Goal: Download file/media

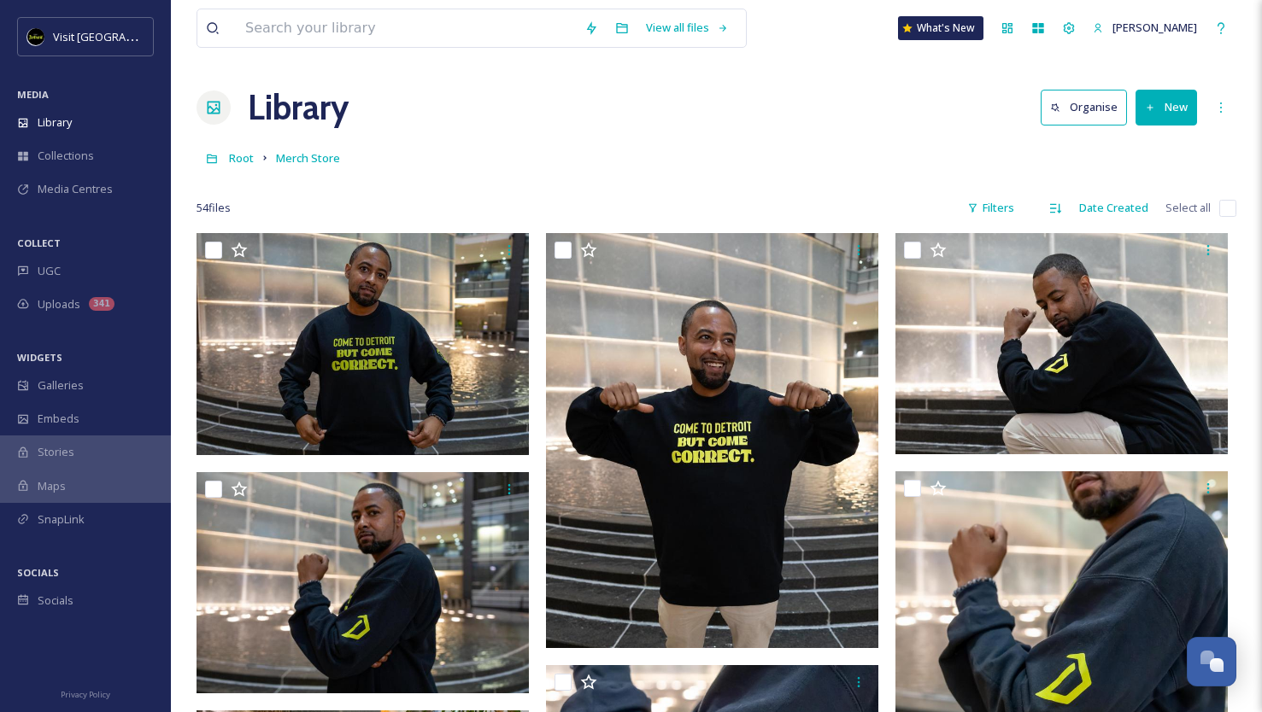
scroll to position [2406, 0]
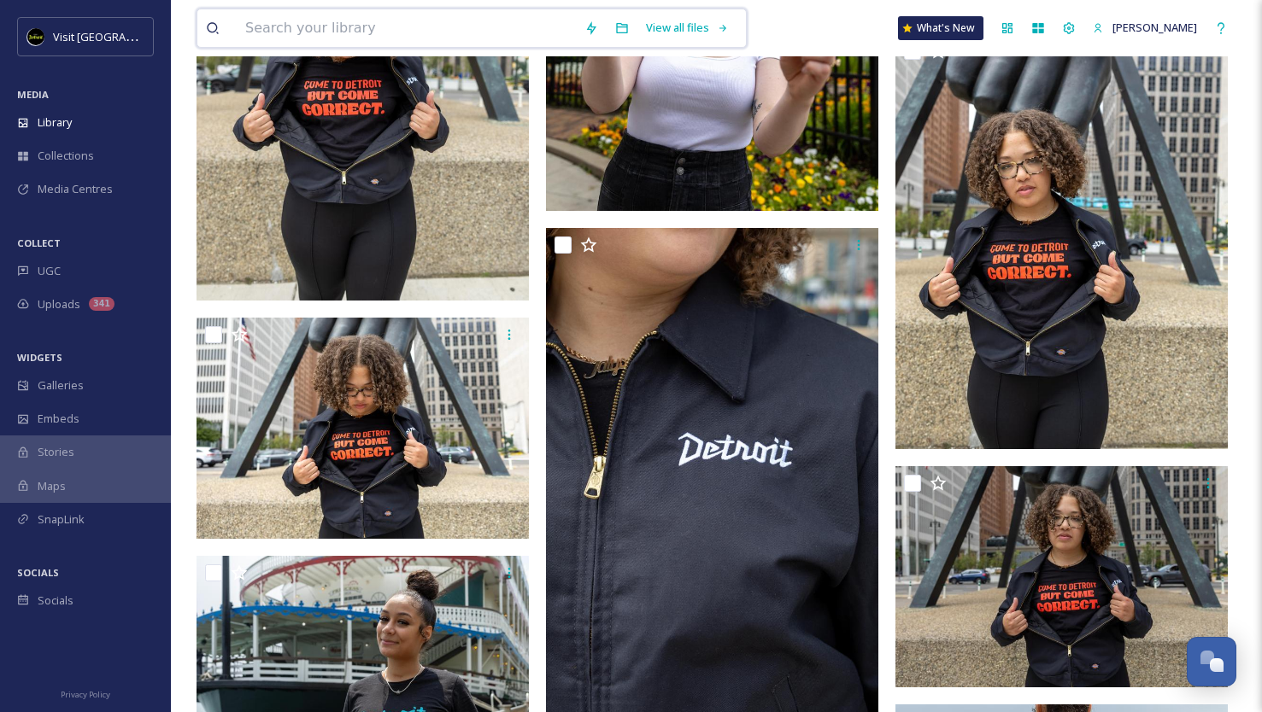
click at [339, 31] on input at bounding box center [406, 28] width 339 height 38
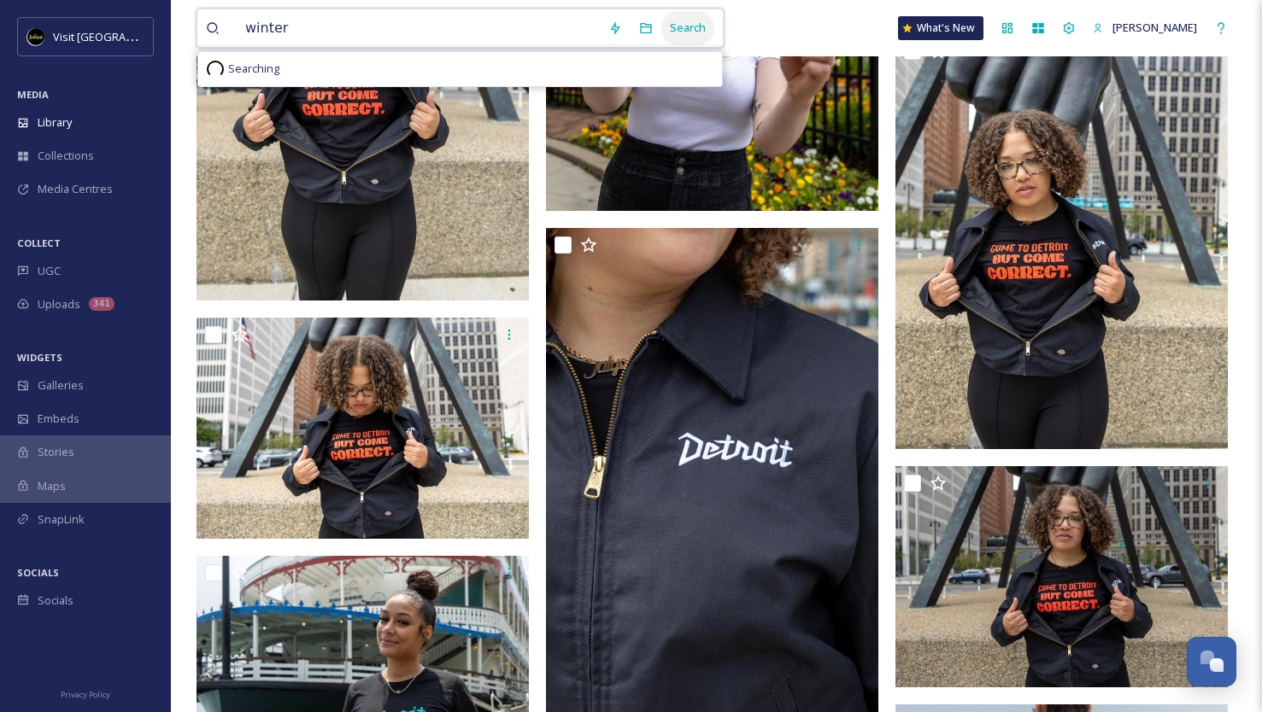
type input "winter"
click at [673, 24] on div "Search" at bounding box center [687, 27] width 53 height 33
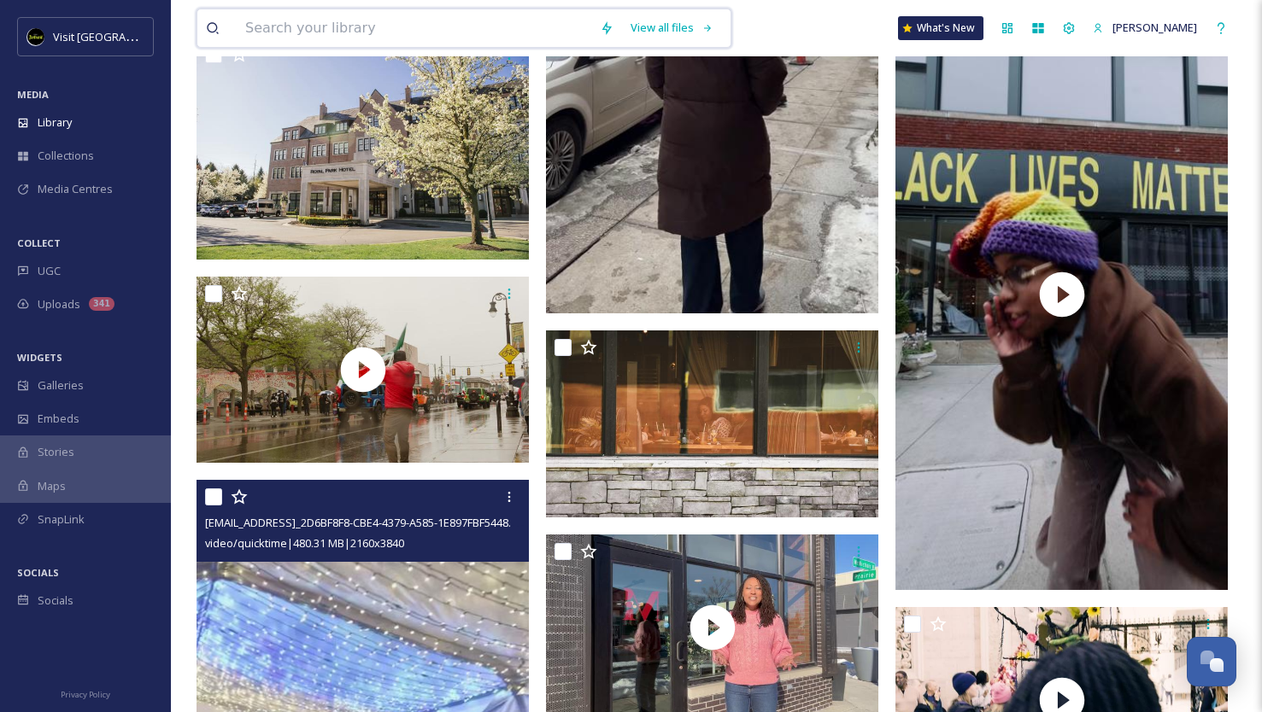
scroll to position [1373, 0]
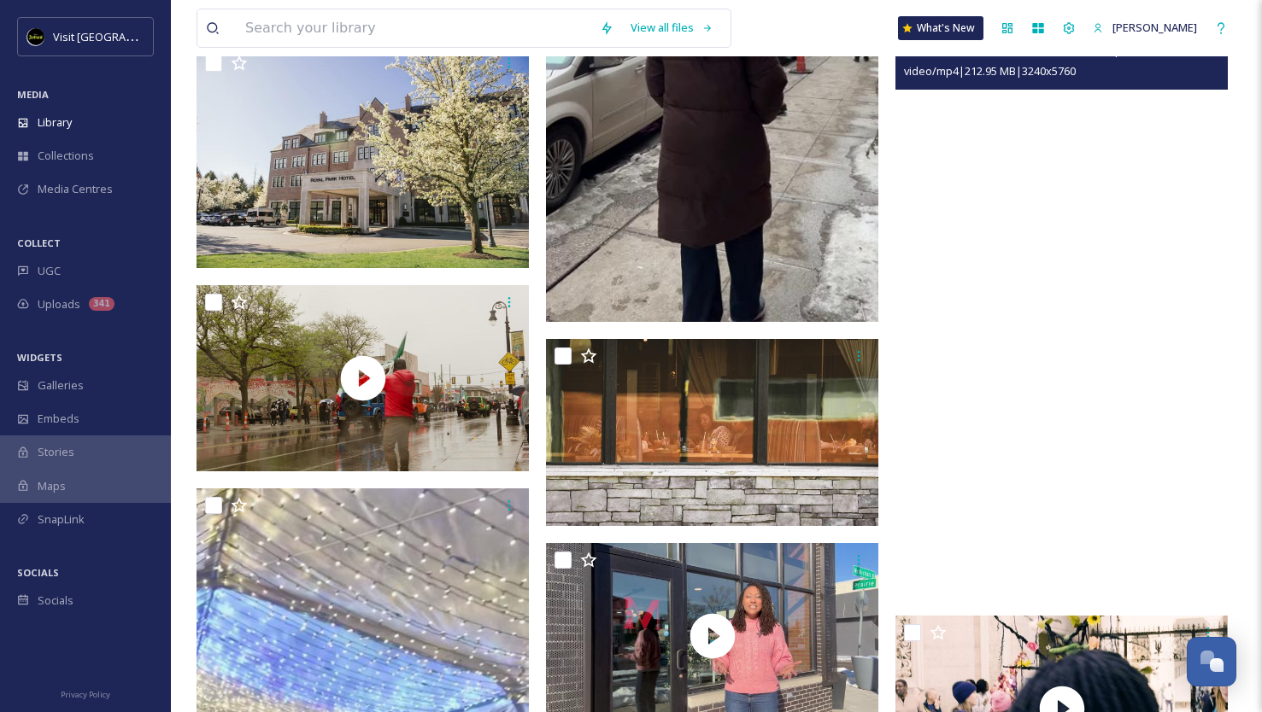
click at [1072, 323] on video "ext_1741812388.643818_Ashleyshoate@yahoo.com-visit detroit_2.mp4" at bounding box center [1061, 303] width 332 height 591
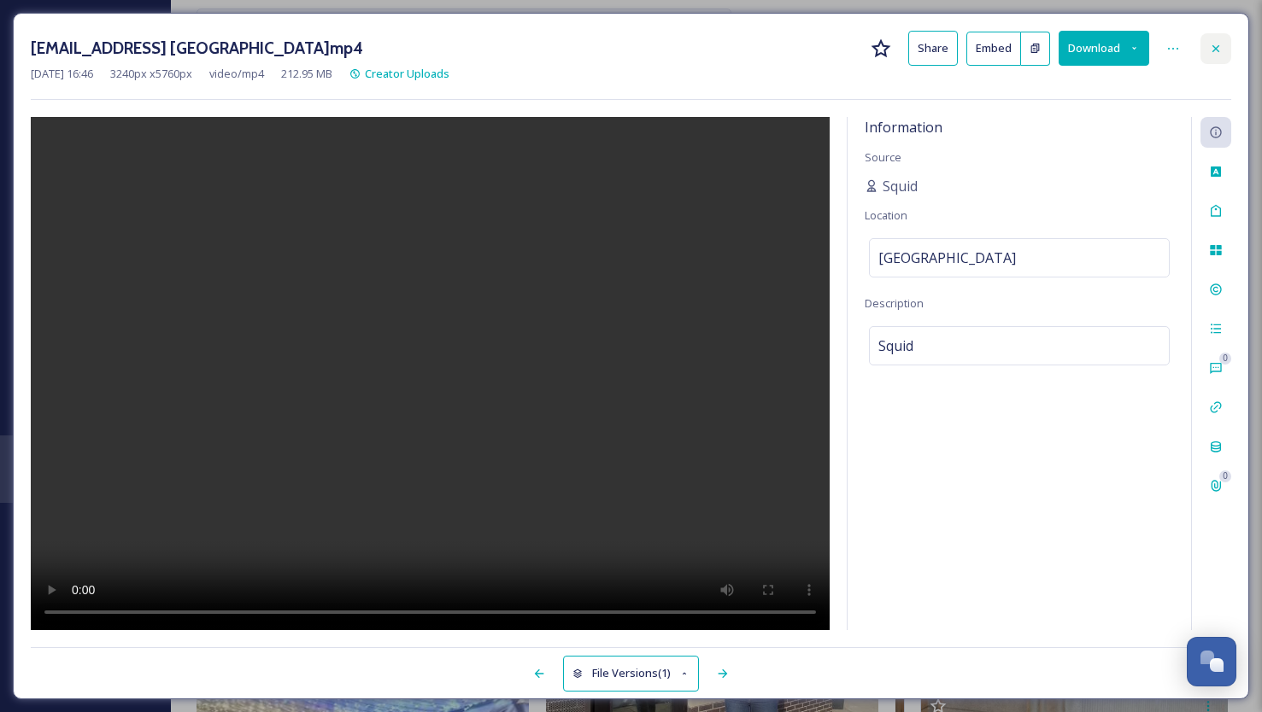
click at [1223, 57] on div at bounding box center [1215, 48] width 31 height 31
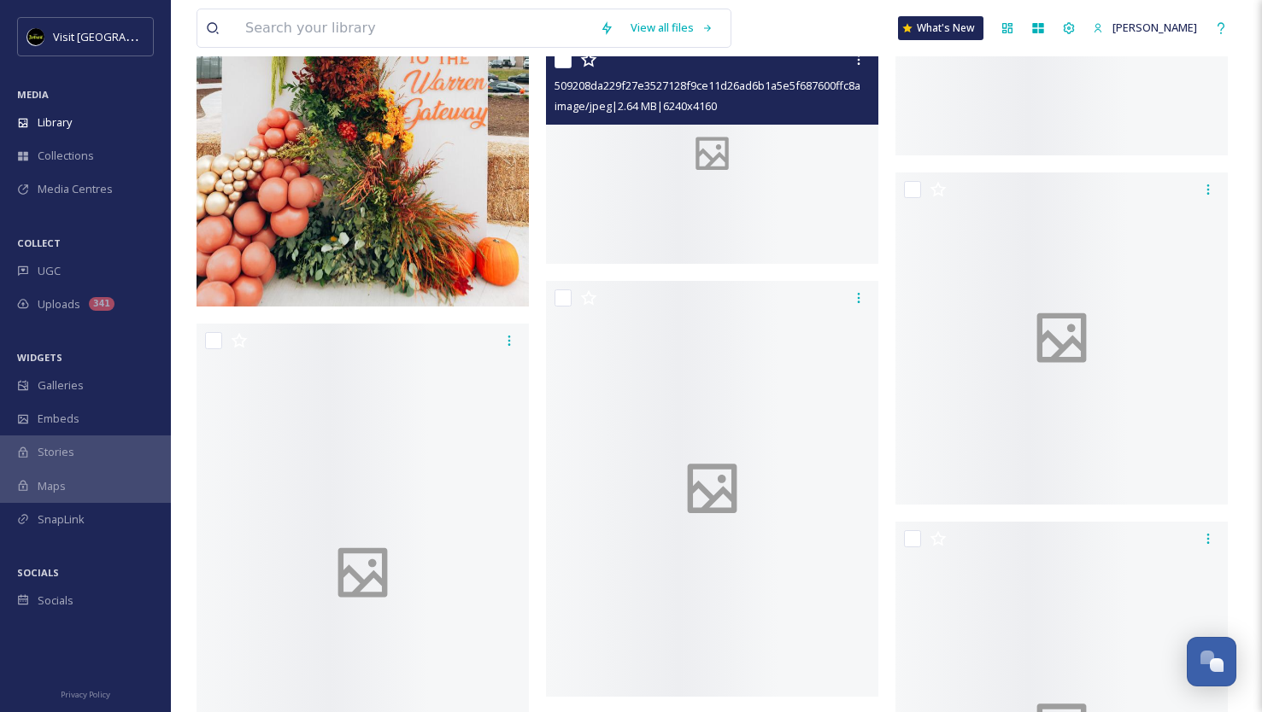
scroll to position [8015, 0]
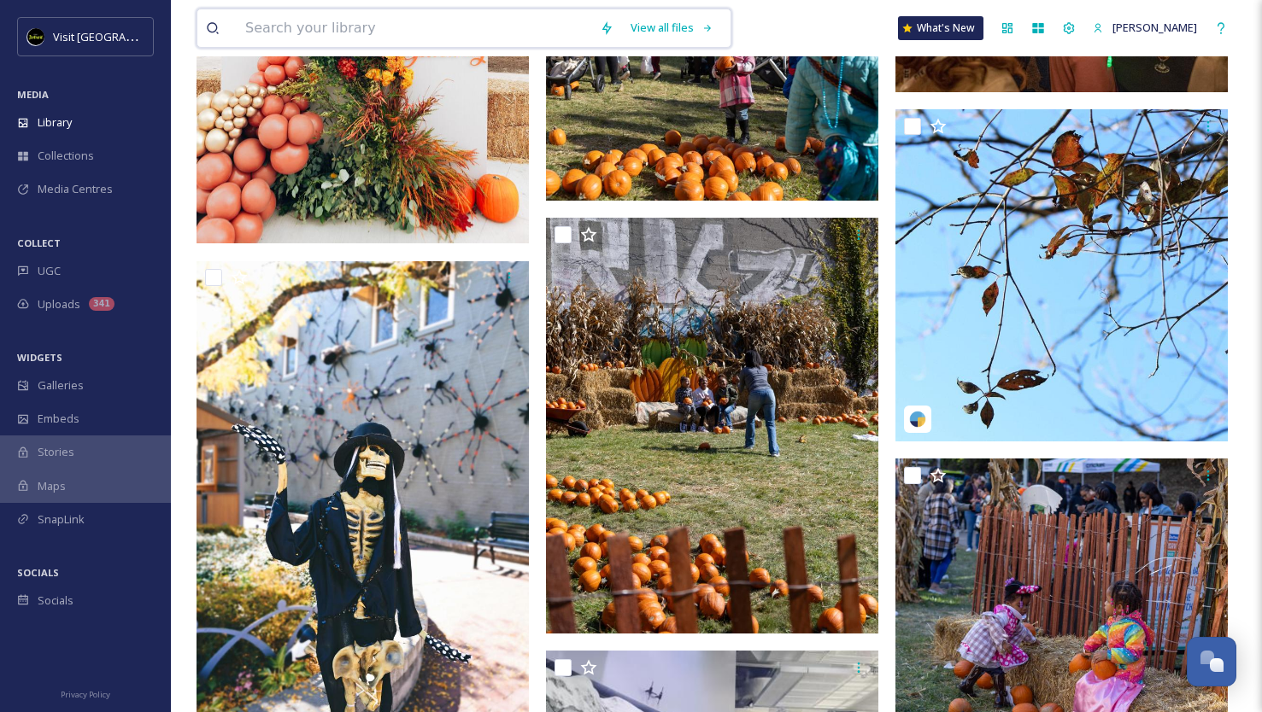
click at [408, 40] on input at bounding box center [414, 28] width 354 height 38
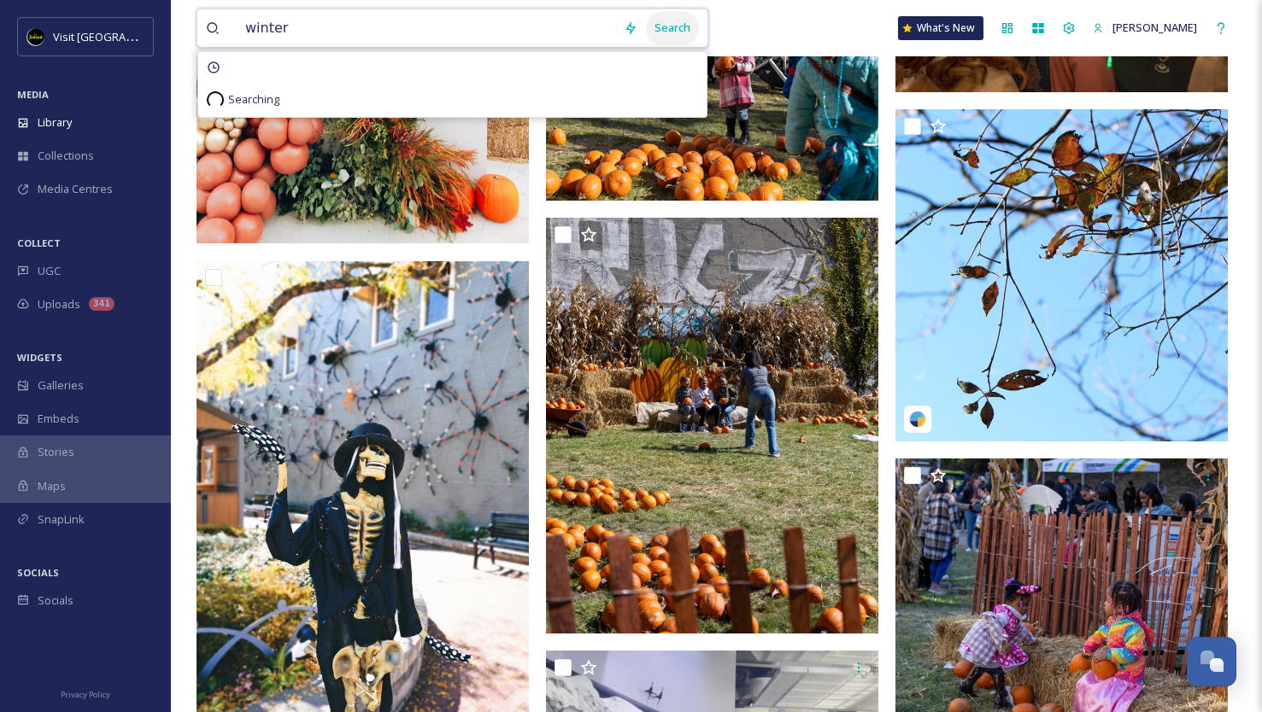
type input "winter"
click at [654, 23] on div "Search" at bounding box center [672, 27] width 53 height 33
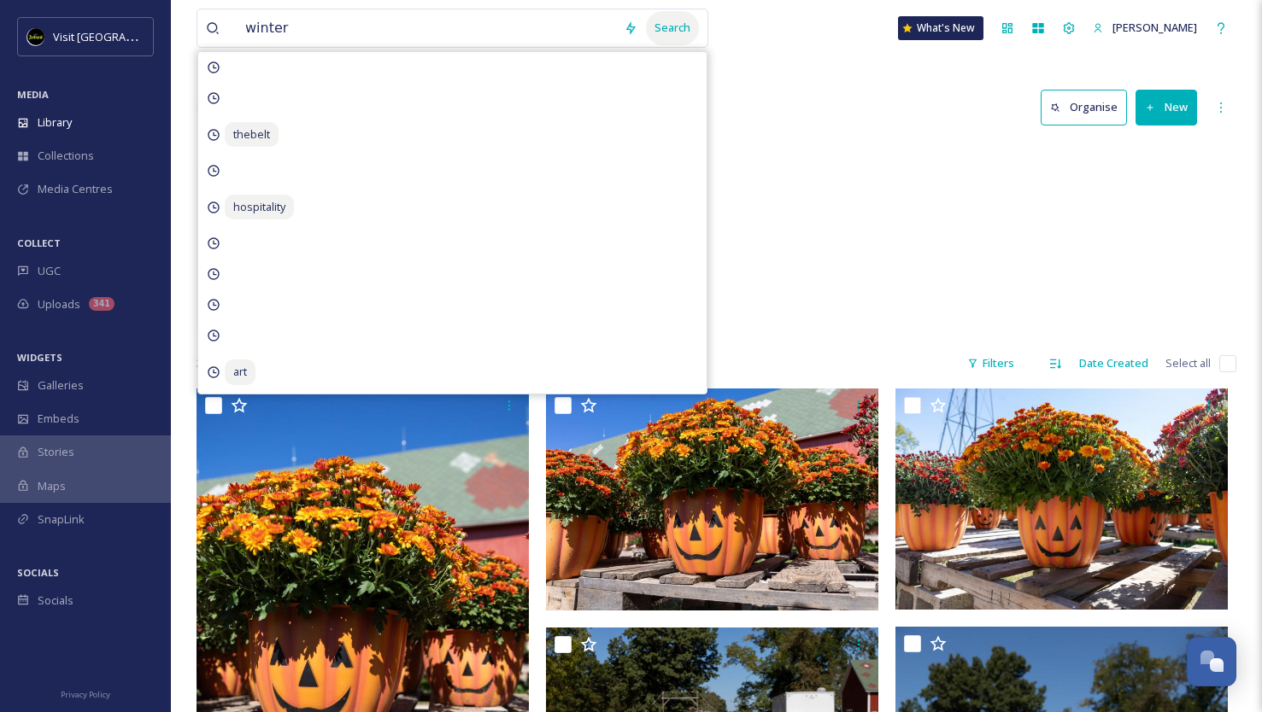
click at [665, 28] on div "Search" at bounding box center [672, 27] width 53 height 33
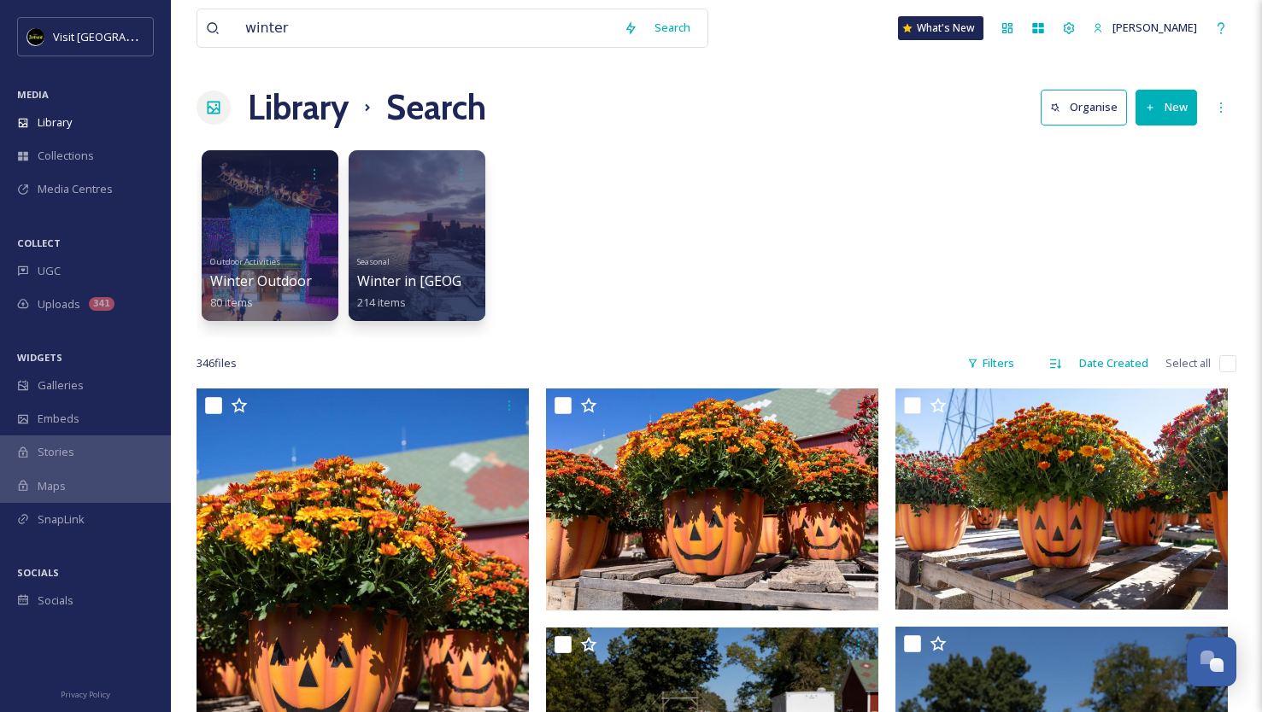
click at [739, 21] on div "winter Search What's New [PERSON_NAME]" at bounding box center [715, 28] width 1039 height 56
click at [407, 223] on div at bounding box center [416, 236] width 139 height 174
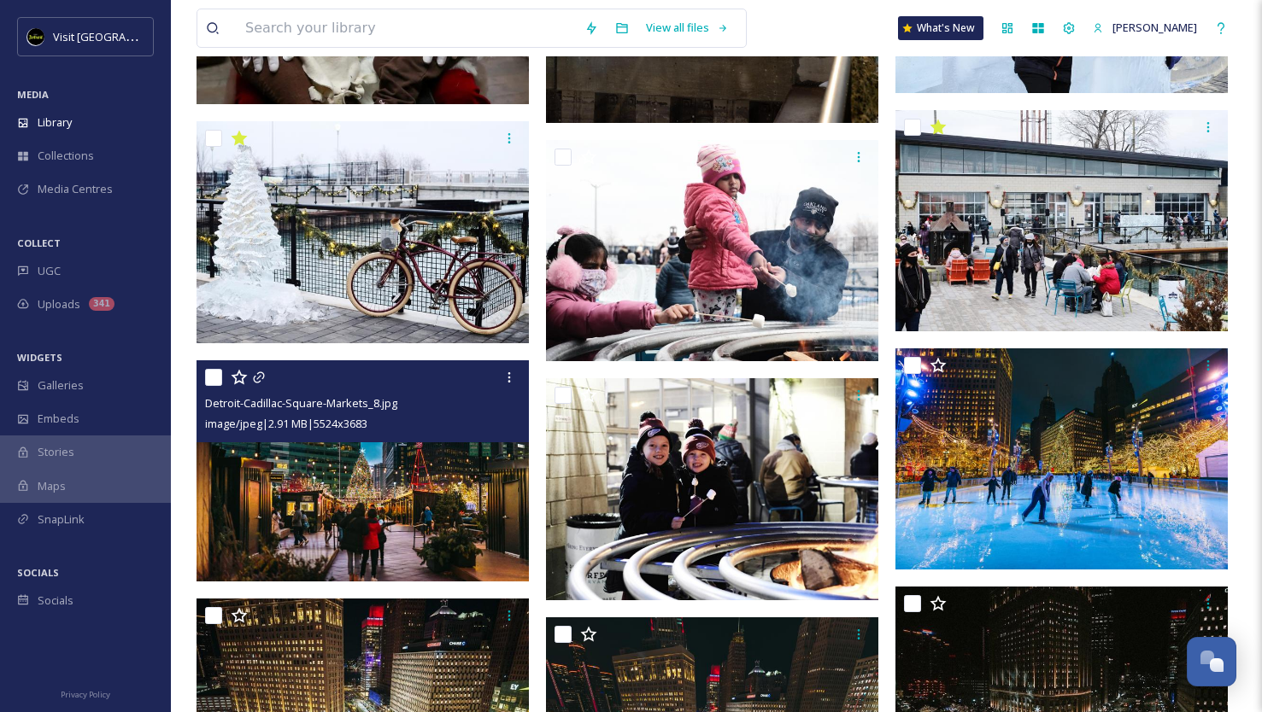
scroll to position [6131, 0]
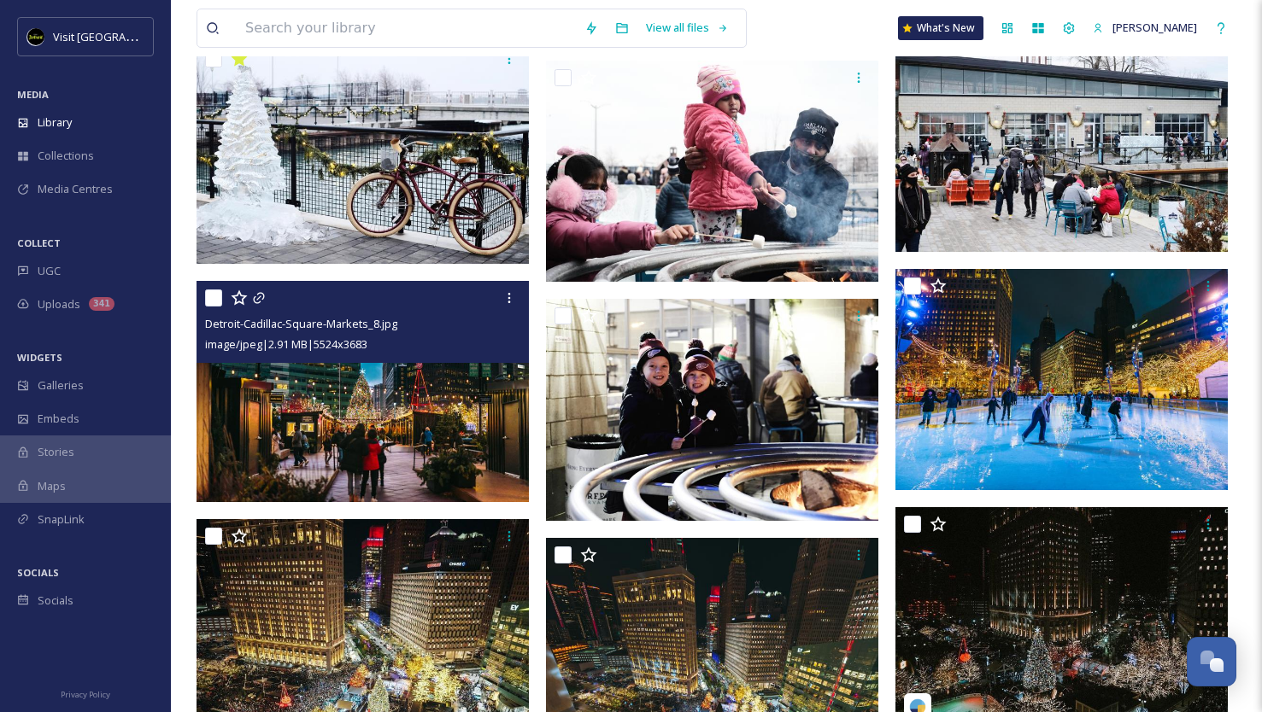
click at [382, 424] on img at bounding box center [362, 392] width 332 height 222
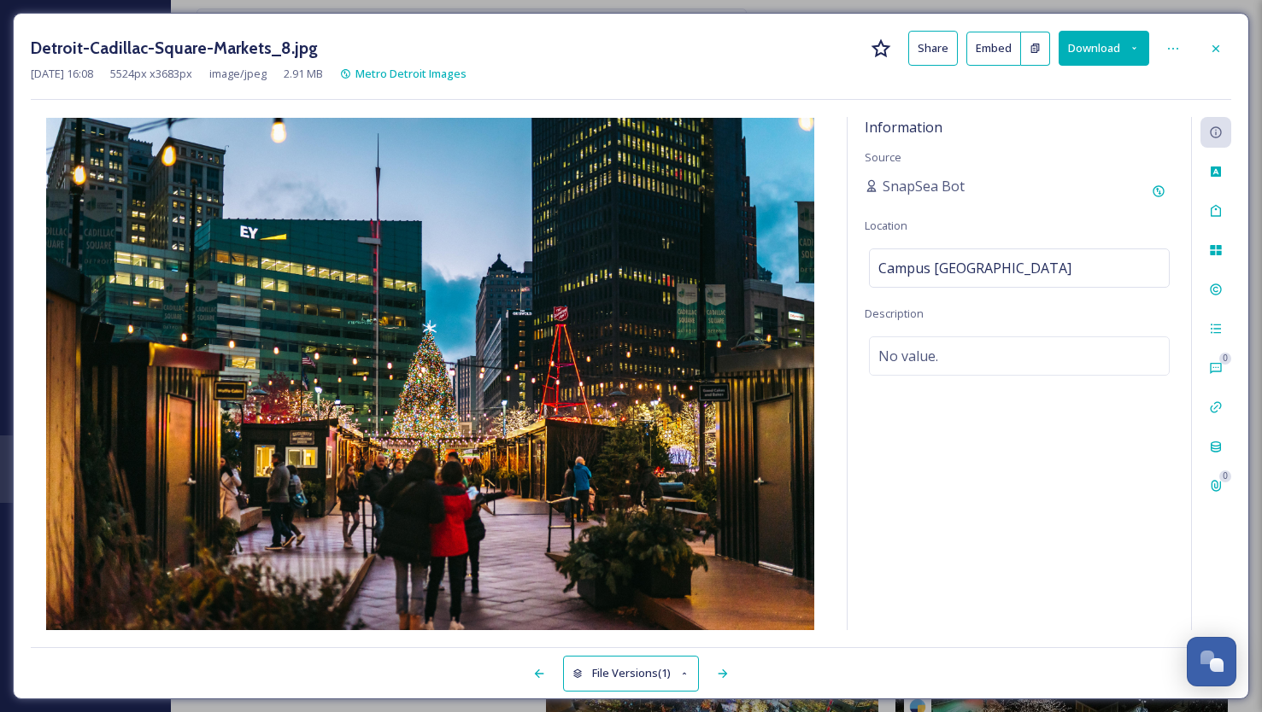
click at [1144, 49] on button "Download" at bounding box center [1103, 48] width 91 height 35
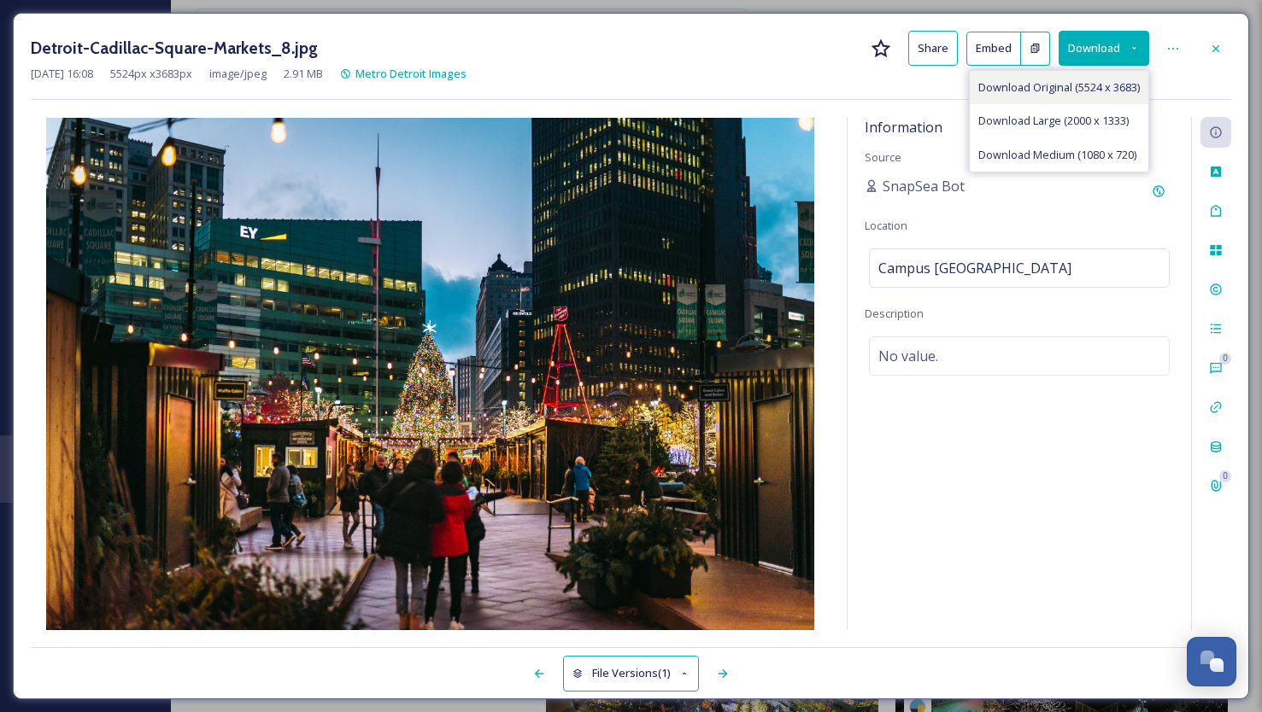
click at [1078, 82] on span "Download Original (5524 x 3683)" at bounding box center [1058, 87] width 161 height 16
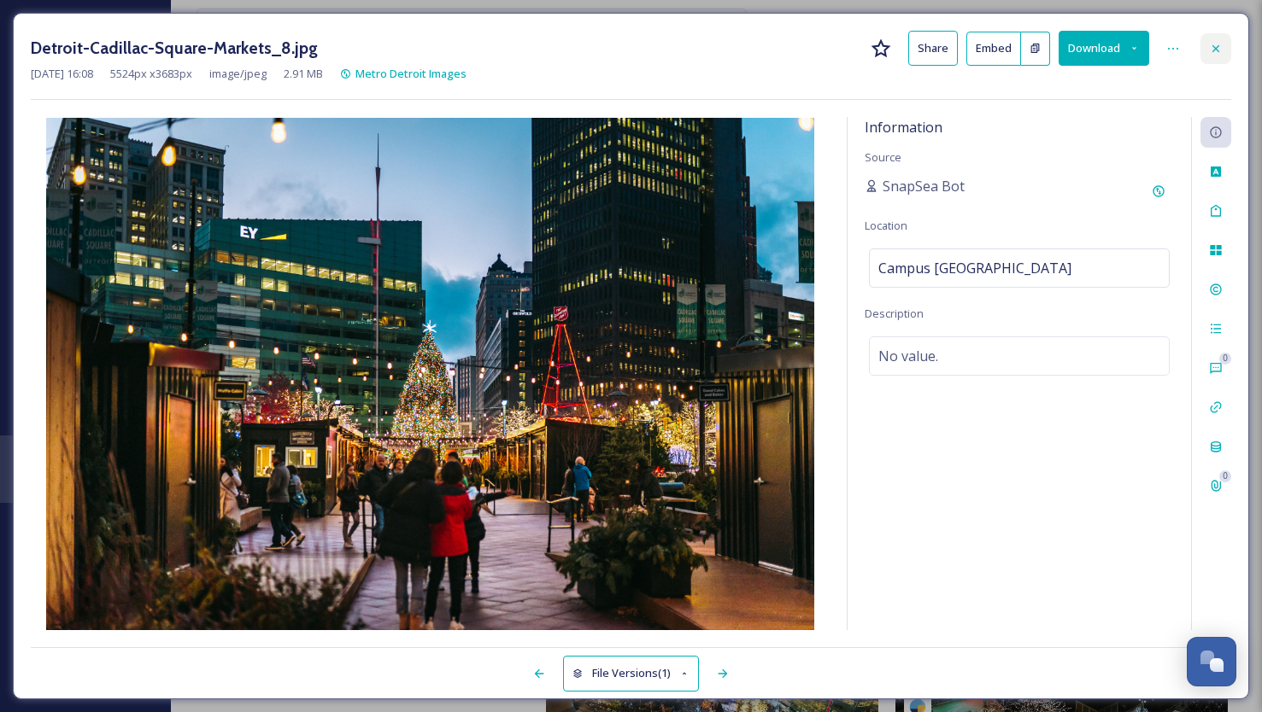
click at [1216, 52] on icon at bounding box center [1216, 49] width 14 height 14
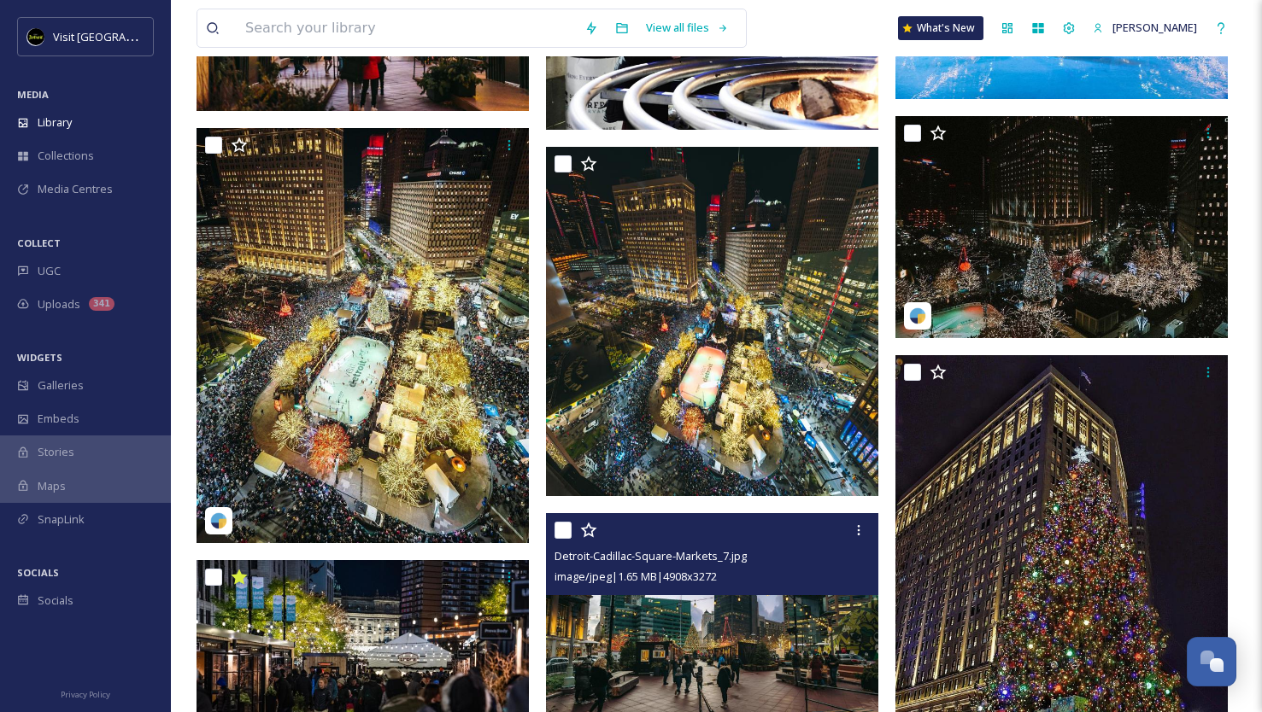
scroll to position [6505, 0]
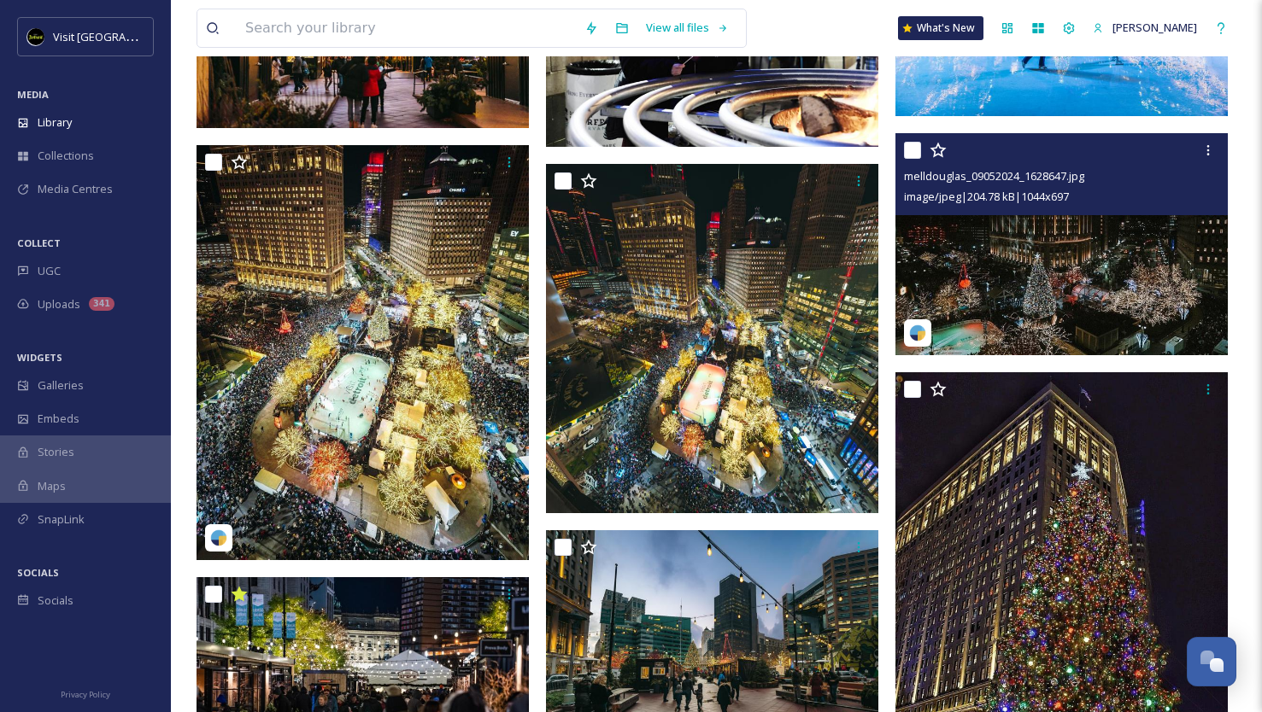
click at [1030, 275] on img at bounding box center [1061, 244] width 332 height 222
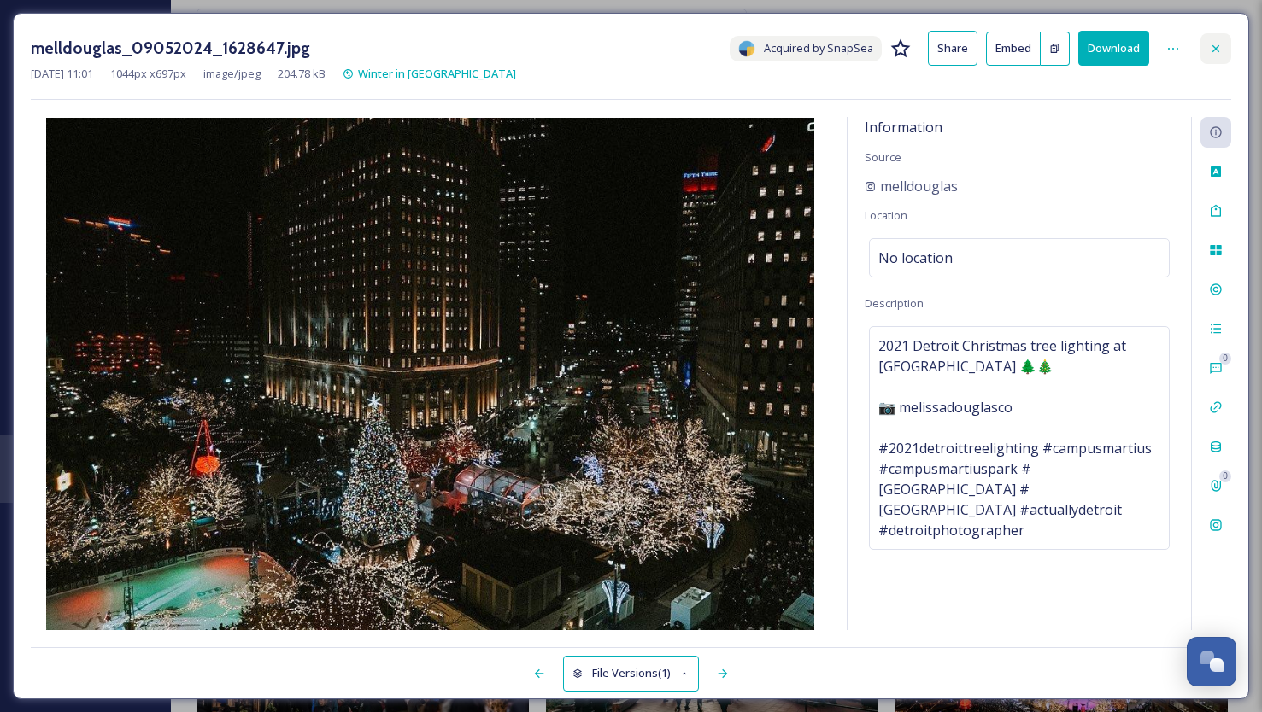
click at [1217, 45] on icon at bounding box center [1215, 47] width 7 height 7
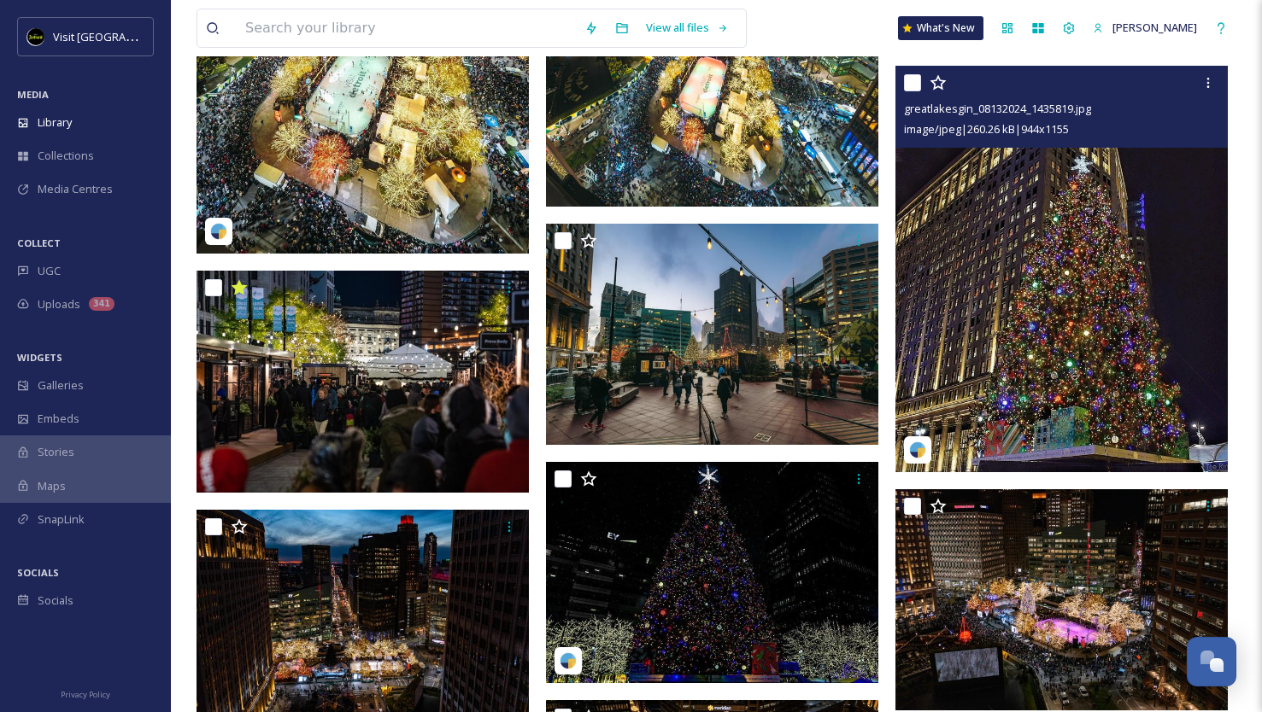
scroll to position [6816, 0]
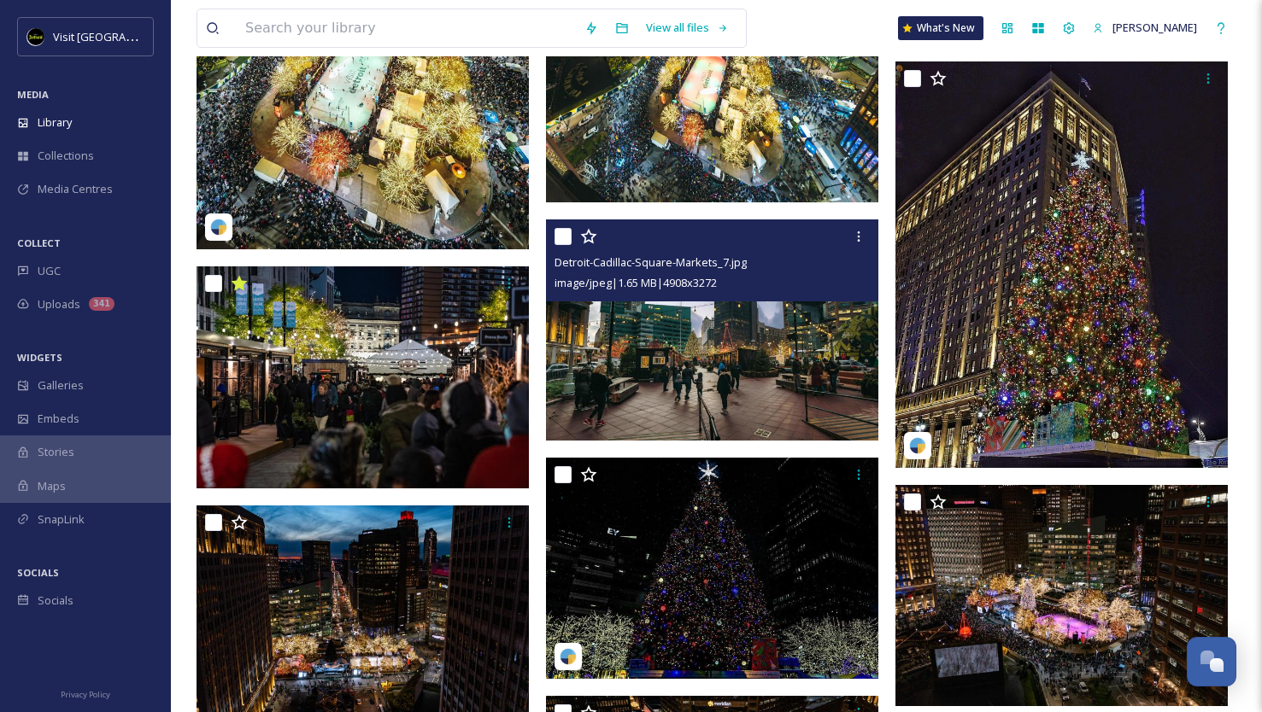
click at [742, 356] on img at bounding box center [712, 330] width 332 height 222
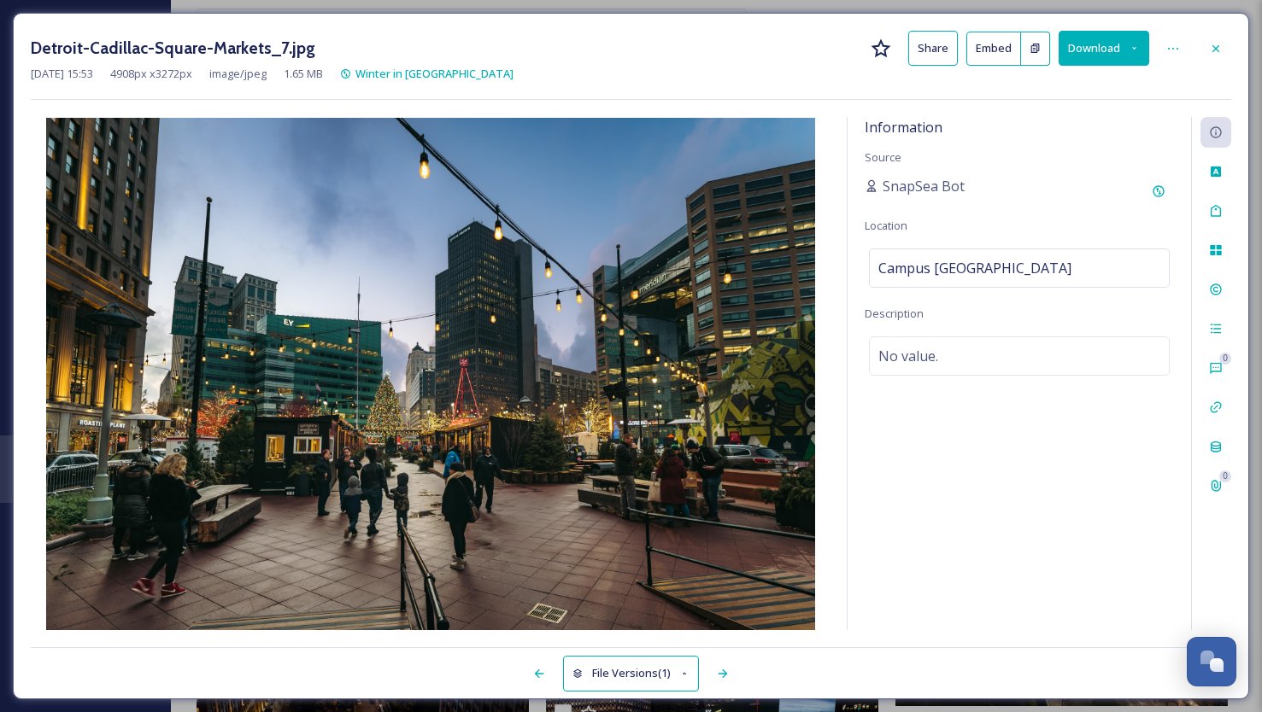
click at [1136, 44] on icon at bounding box center [1133, 48] width 11 height 11
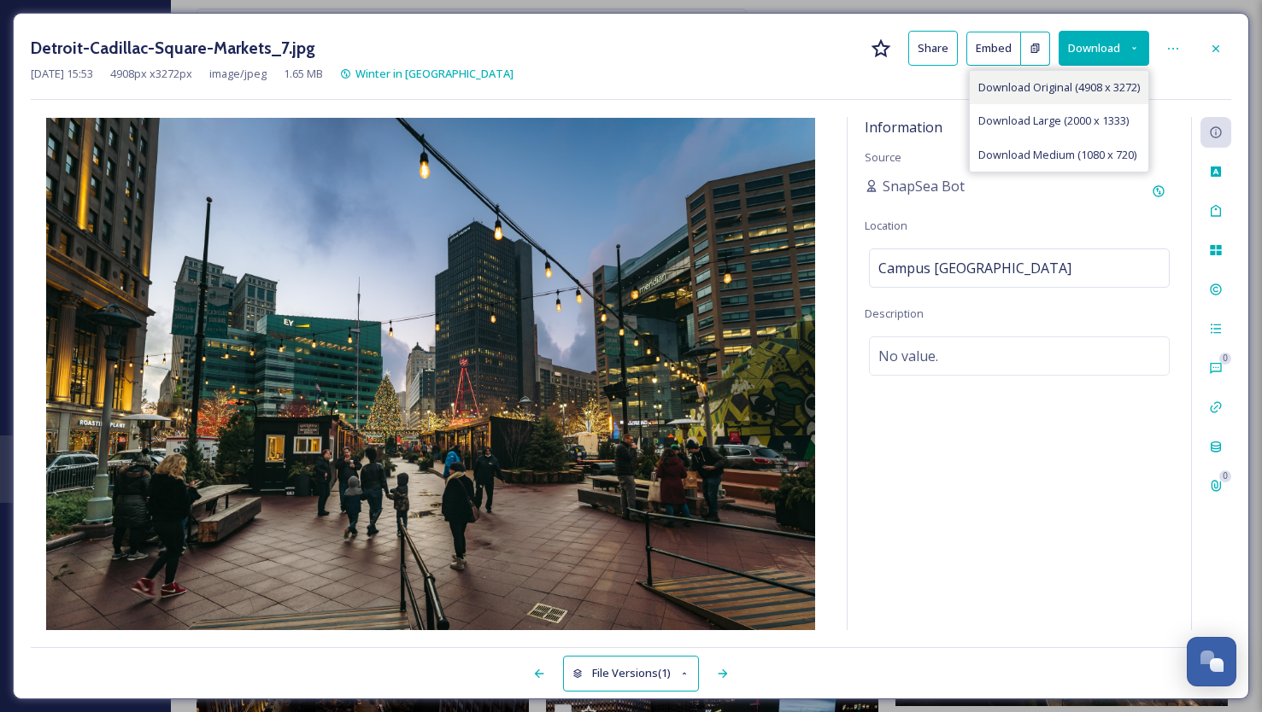
click at [1093, 85] on span "Download Original (4908 x 3272)" at bounding box center [1058, 87] width 161 height 16
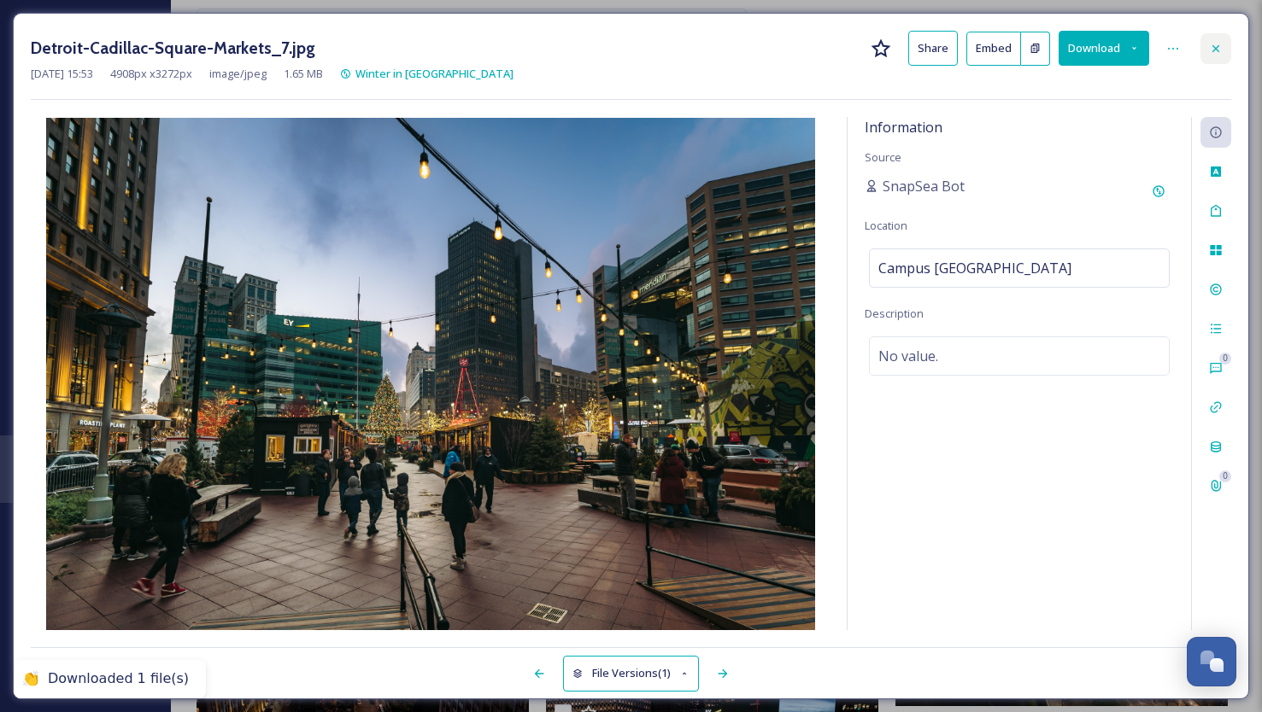
click at [1214, 47] on icon at bounding box center [1216, 49] width 14 height 14
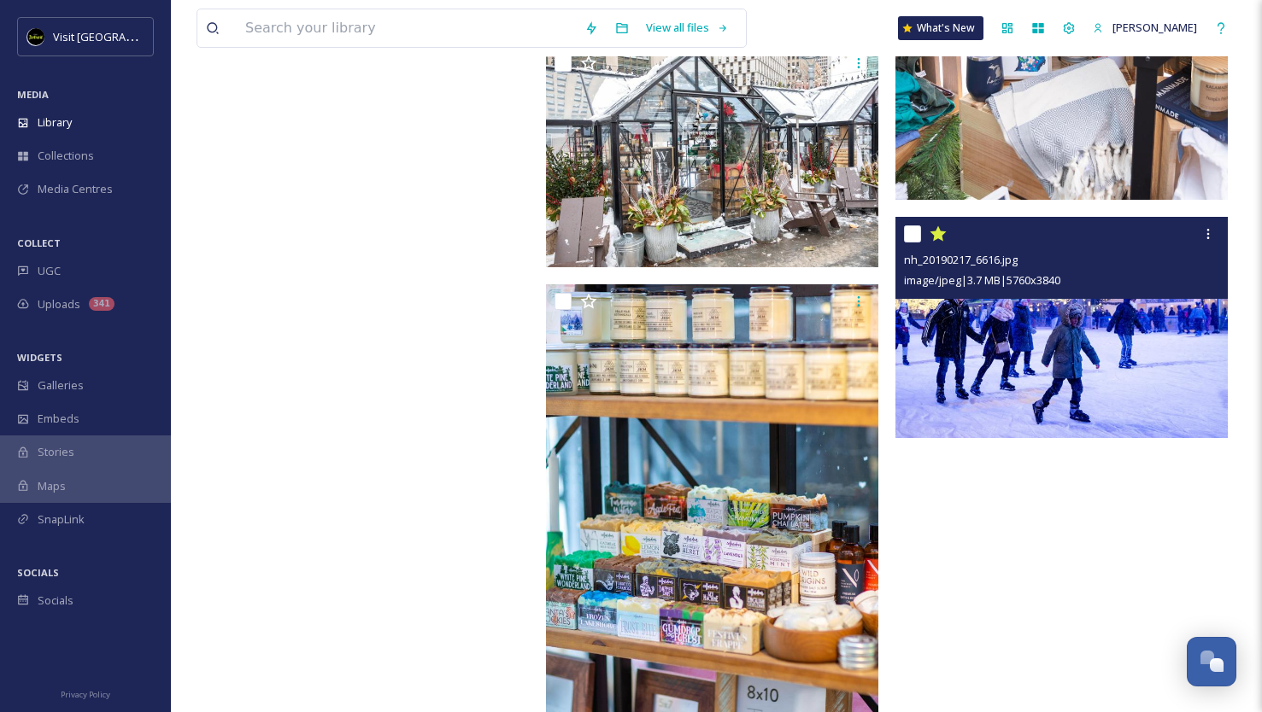
scroll to position [12909, 0]
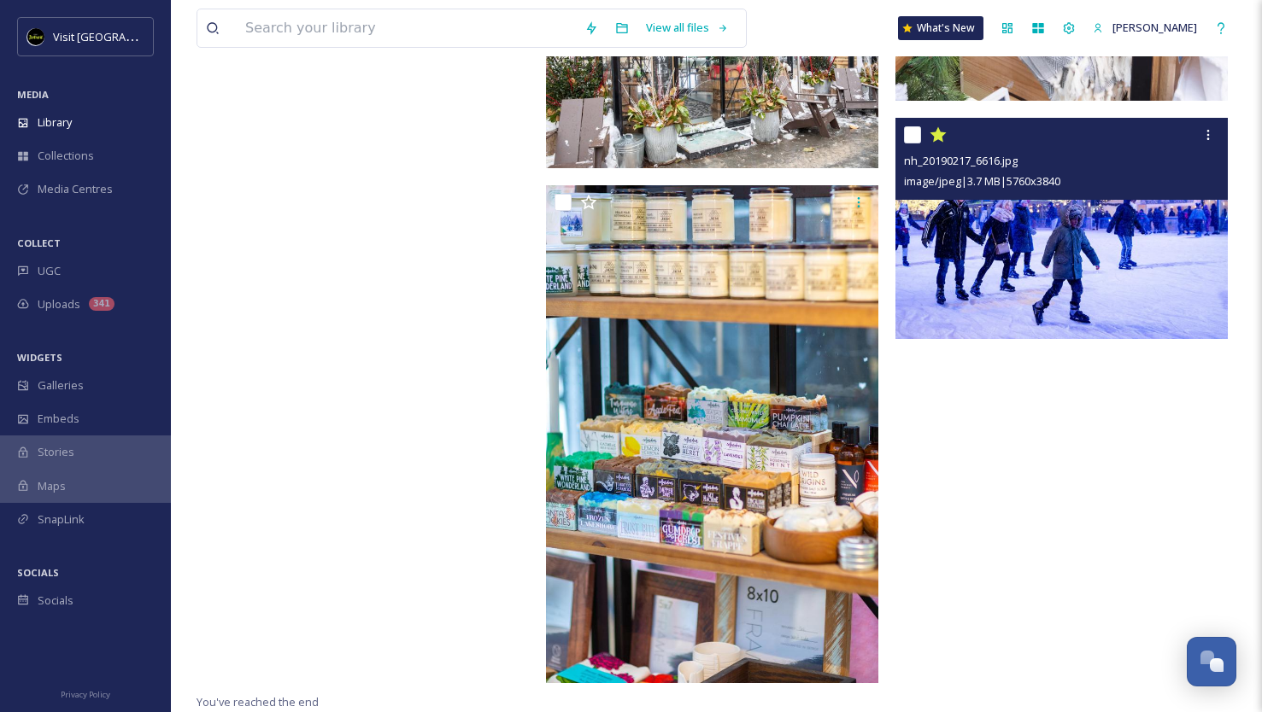
click at [1117, 235] on img at bounding box center [1061, 229] width 332 height 222
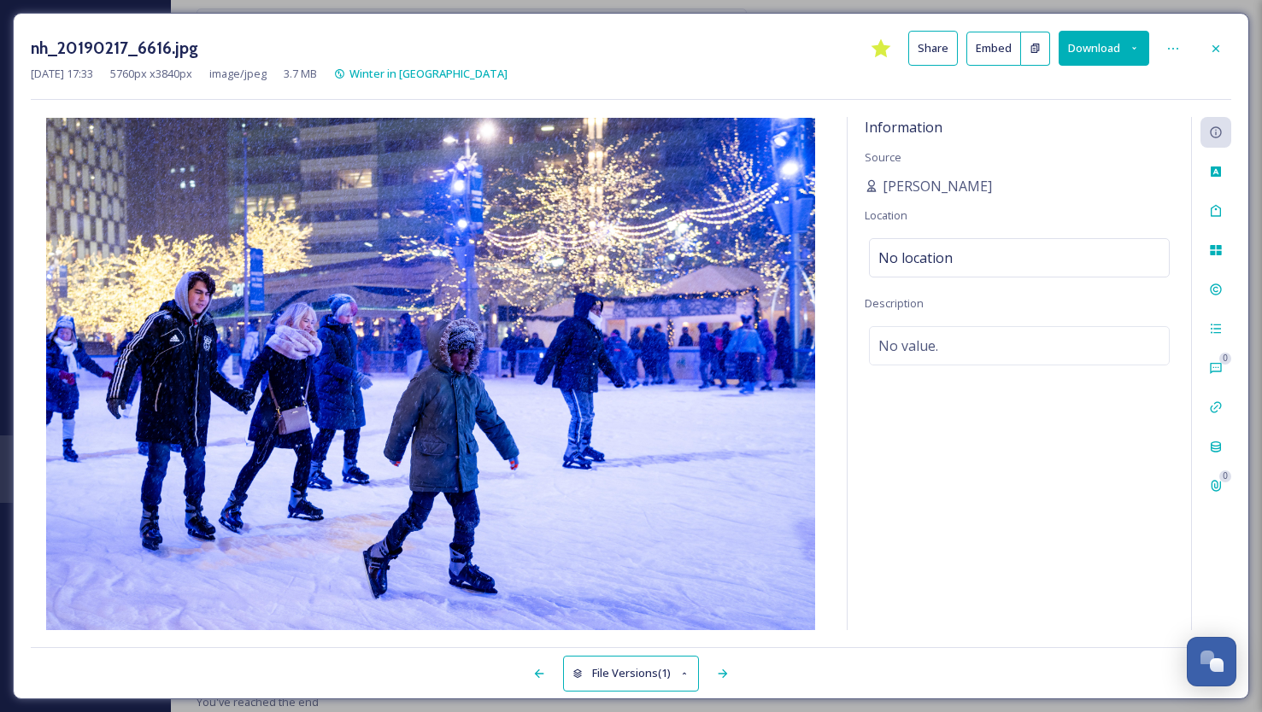
click at [1142, 40] on button "Download" at bounding box center [1103, 48] width 91 height 35
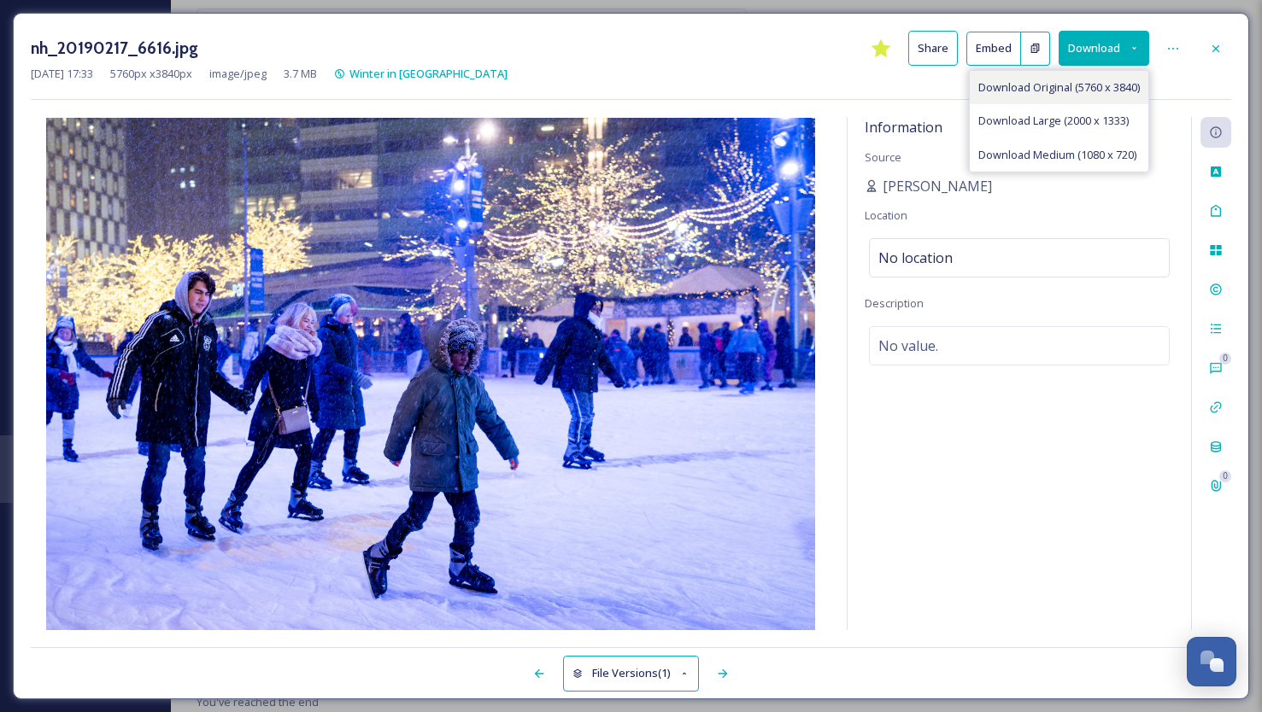
click at [1098, 74] on div "Download Original (5760 x 3840)" at bounding box center [1058, 87] width 179 height 33
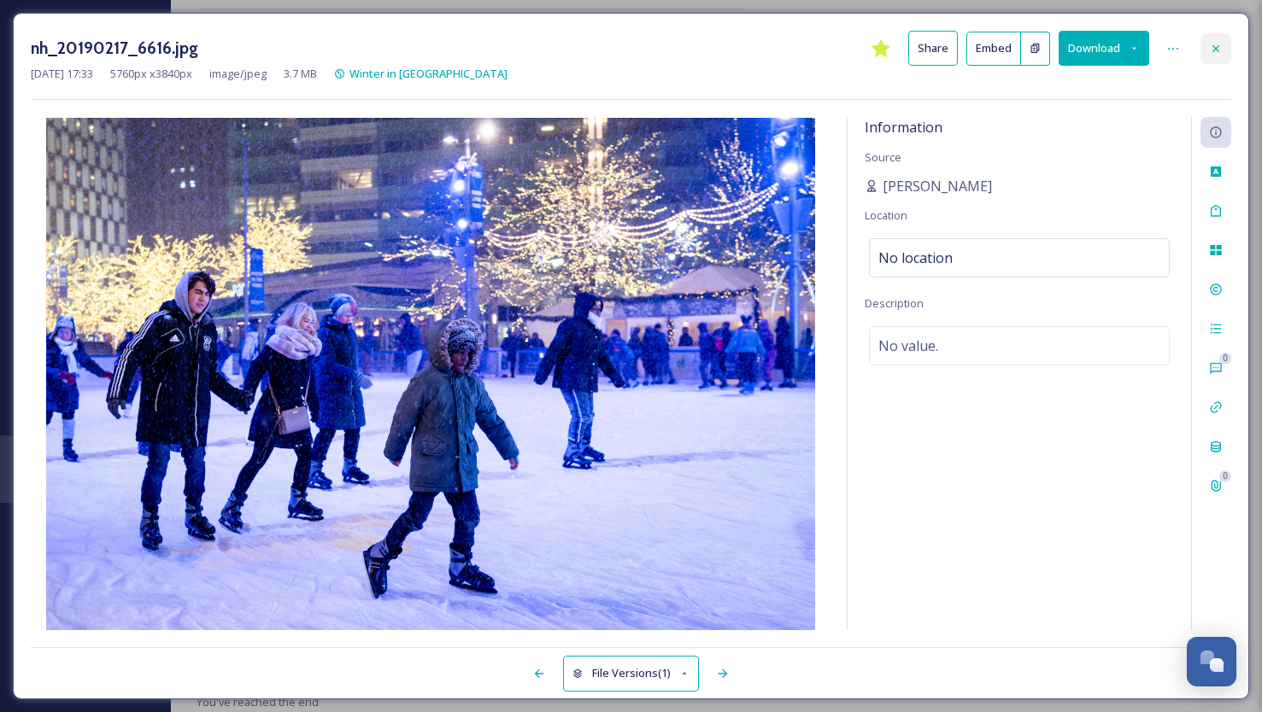
click at [1211, 42] on icon at bounding box center [1216, 49] width 14 height 14
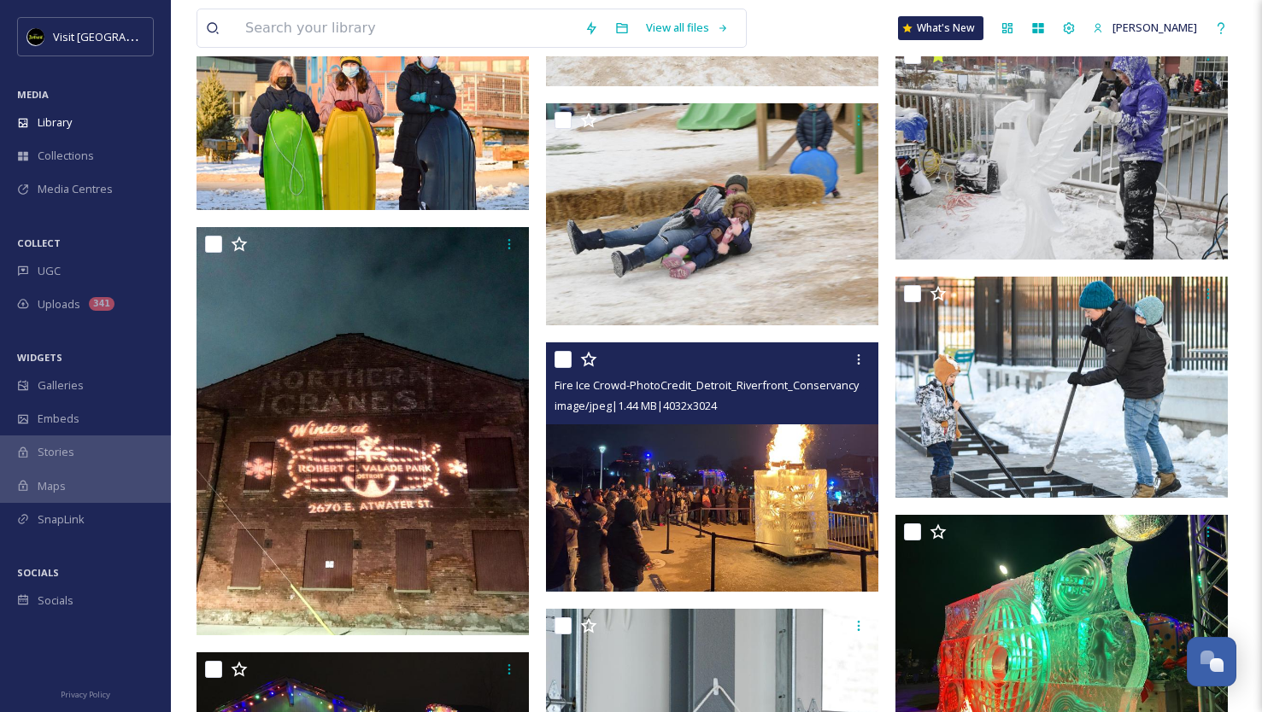
scroll to position [10499, 0]
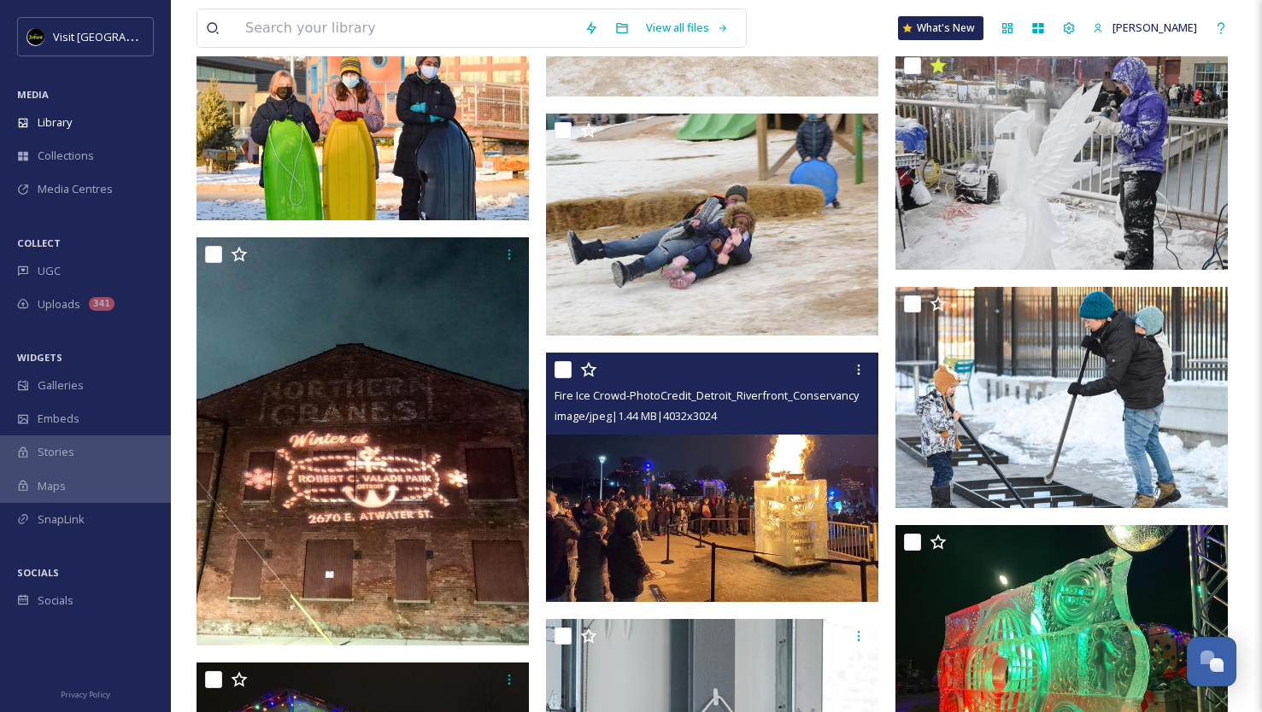
click at [773, 463] on img at bounding box center [712, 477] width 332 height 249
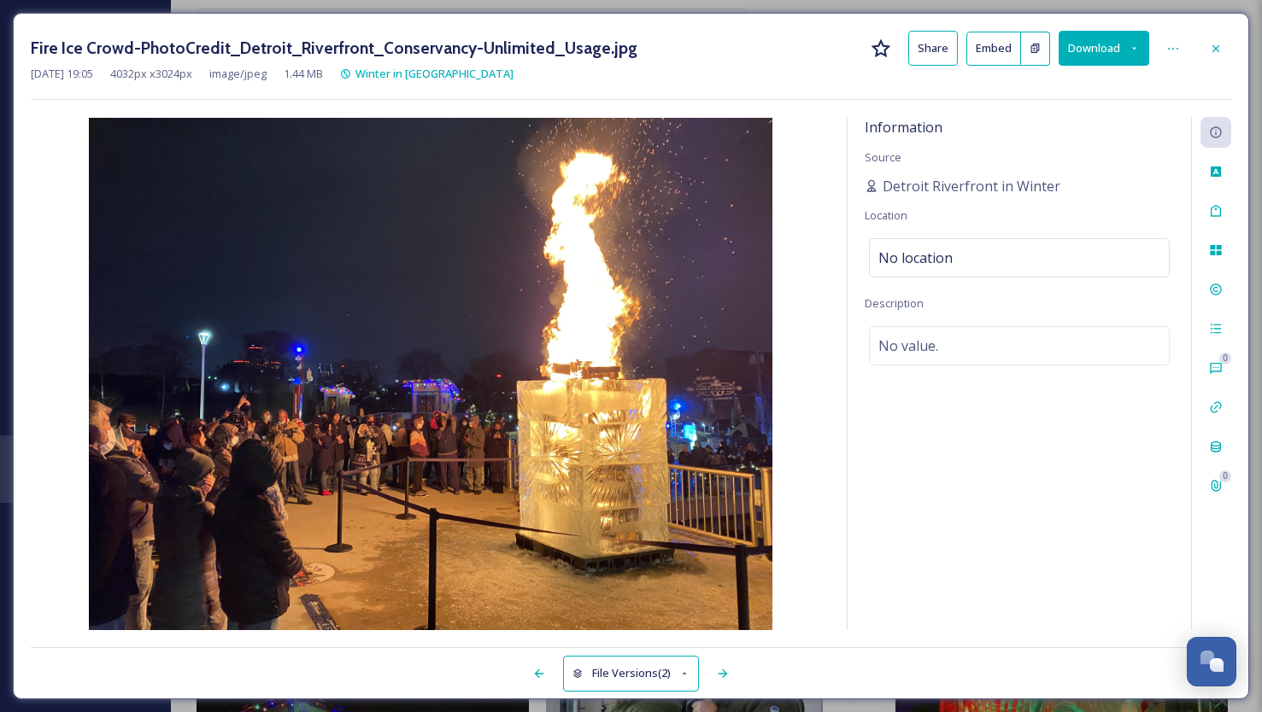
click at [1140, 45] on button "Download" at bounding box center [1103, 48] width 91 height 35
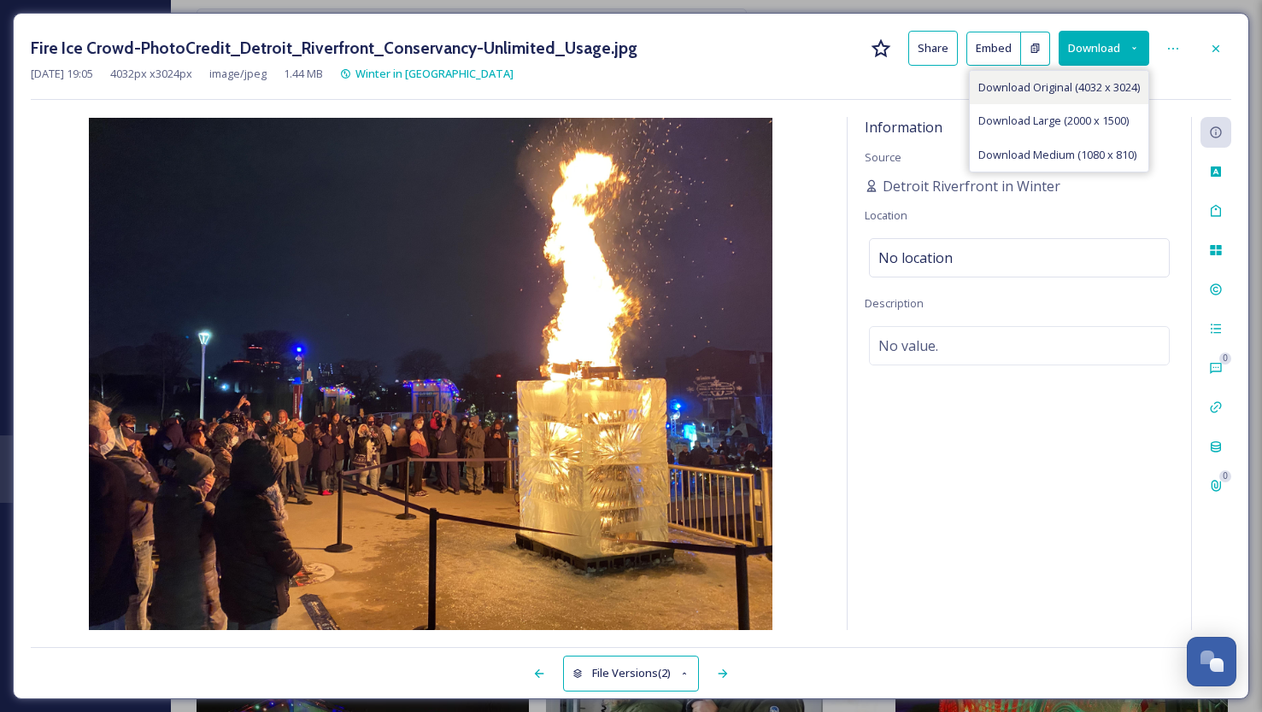
click at [1086, 97] on div "Download Original (4032 x 3024)" at bounding box center [1058, 87] width 179 height 33
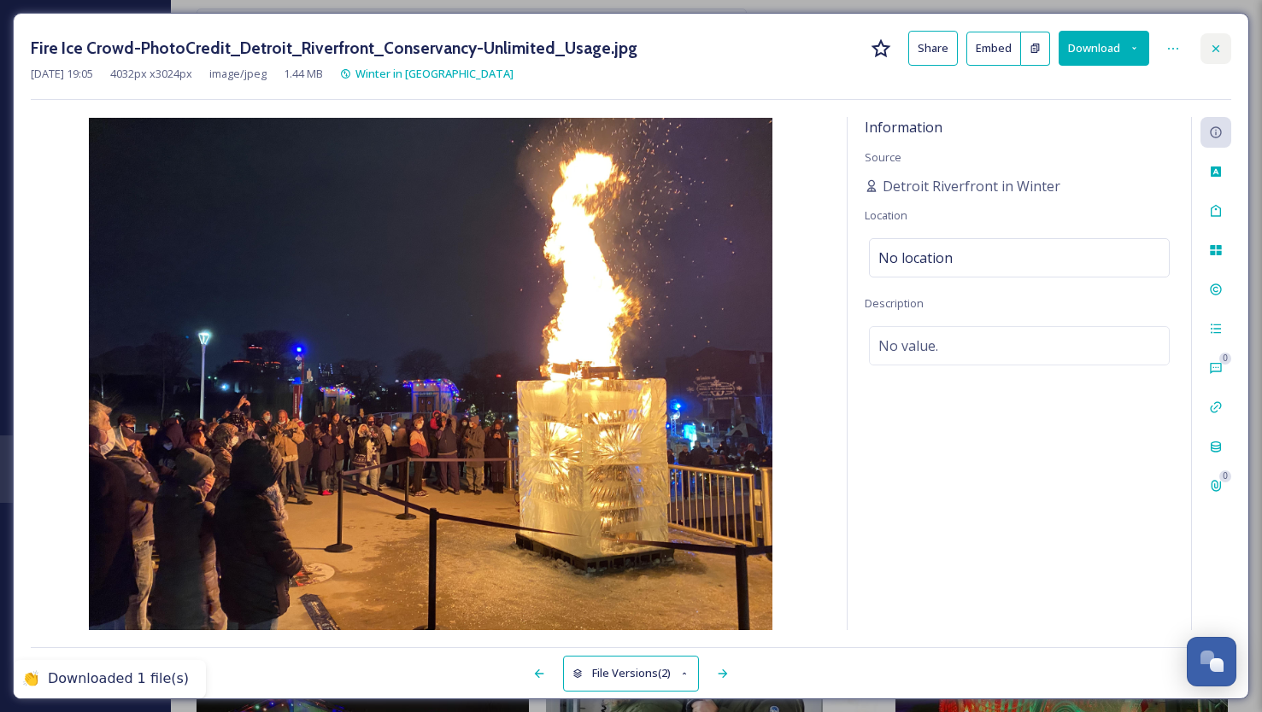
click at [1213, 48] on icon at bounding box center [1216, 49] width 14 height 14
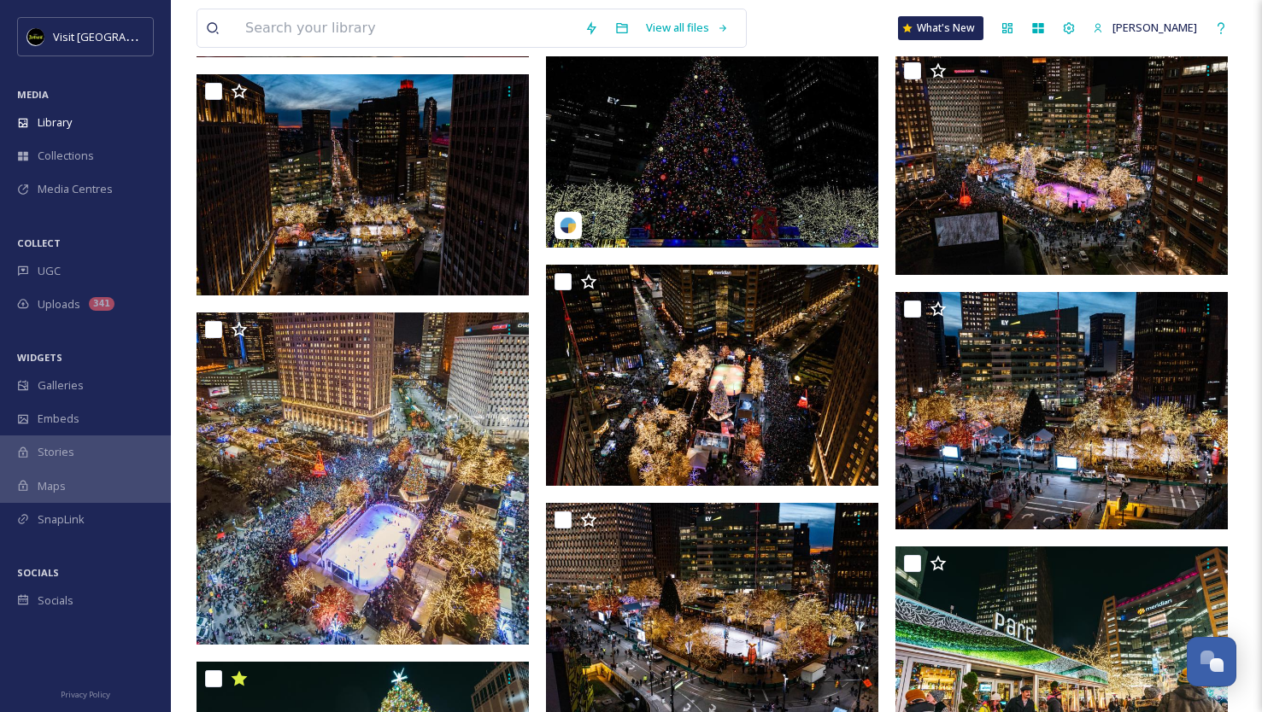
scroll to position [7249, 0]
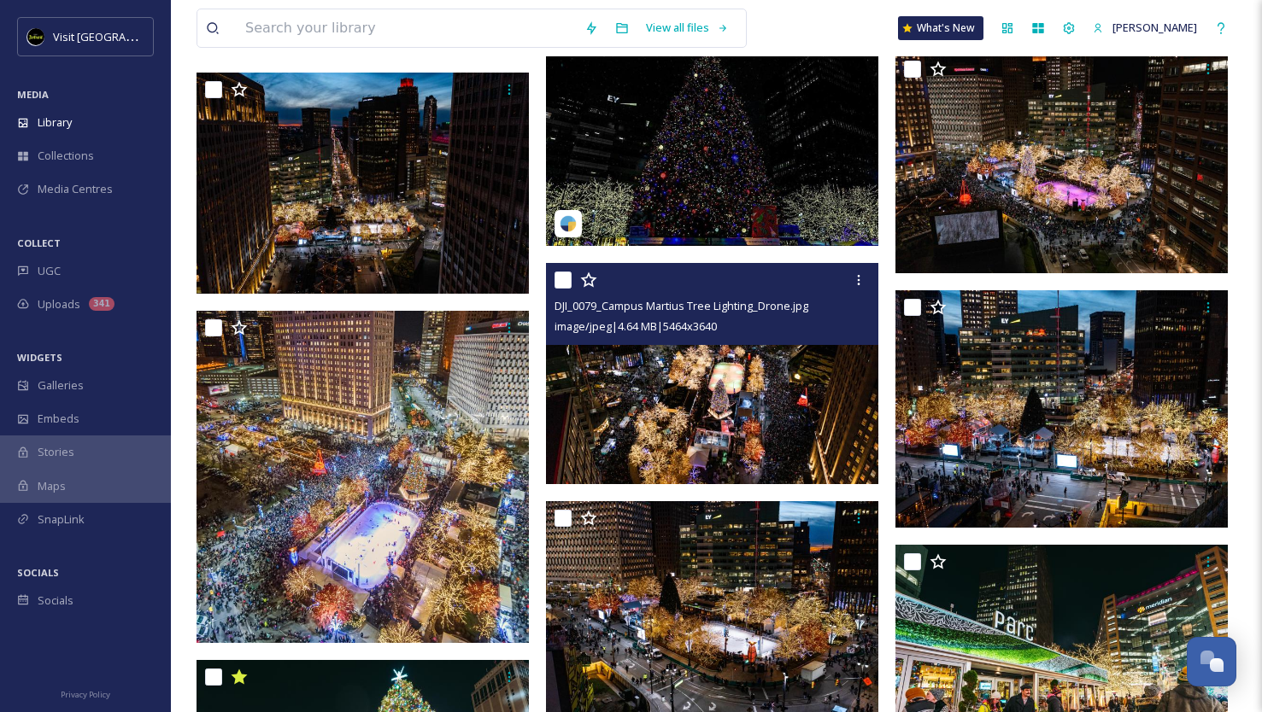
click at [788, 367] on img at bounding box center [712, 373] width 332 height 221
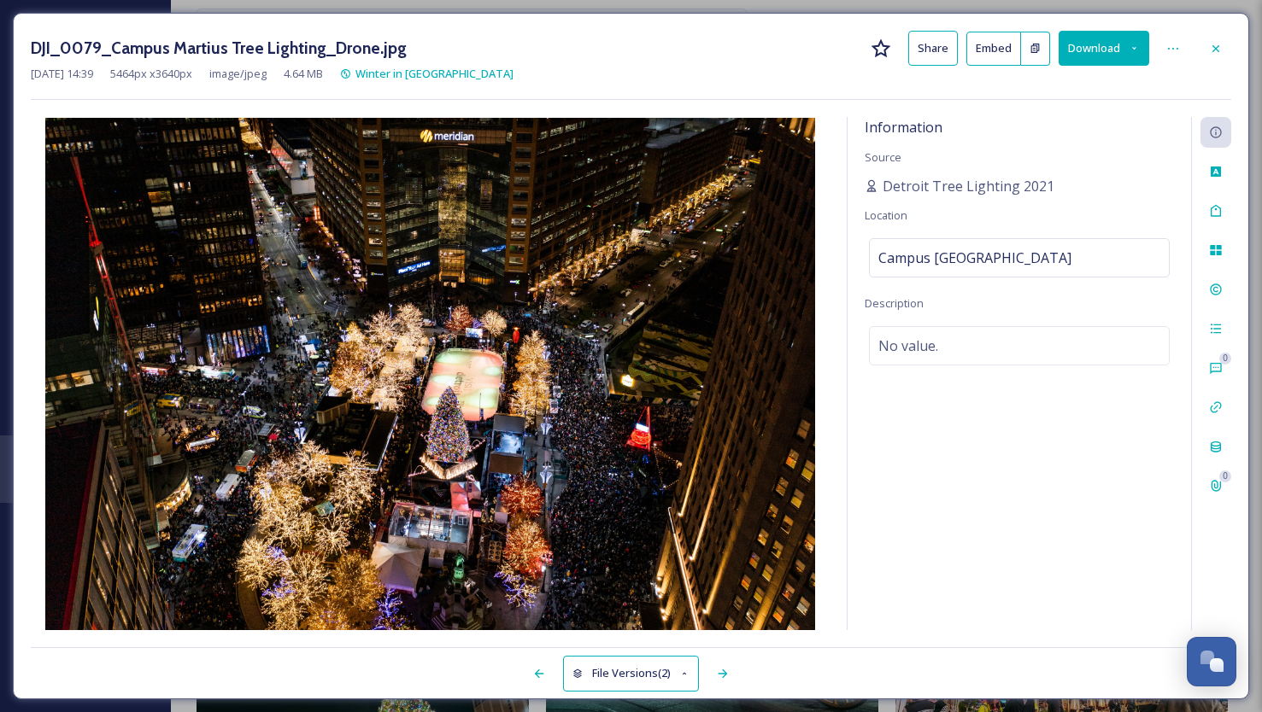
click at [1138, 49] on icon at bounding box center [1133, 48] width 11 height 11
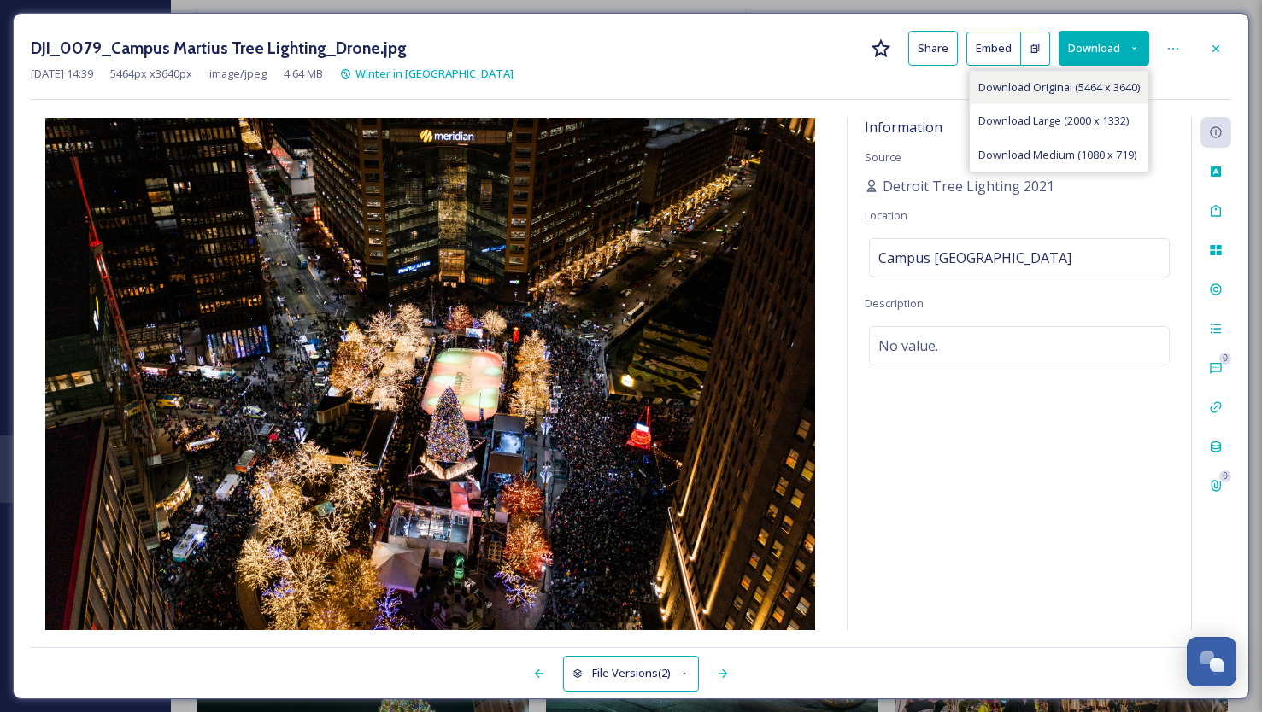
click at [1081, 91] on span "Download Original (5464 x 3640)" at bounding box center [1058, 87] width 161 height 16
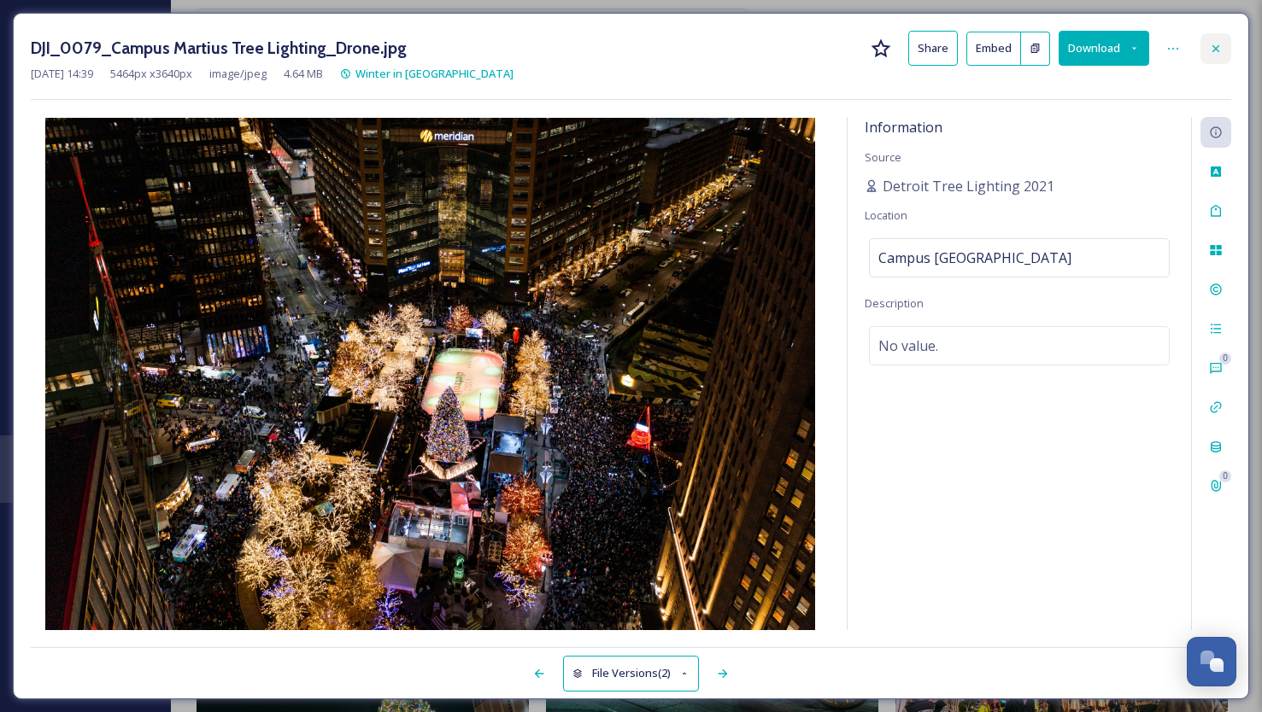
click at [1216, 44] on icon at bounding box center [1216, 49] width 14 height 14
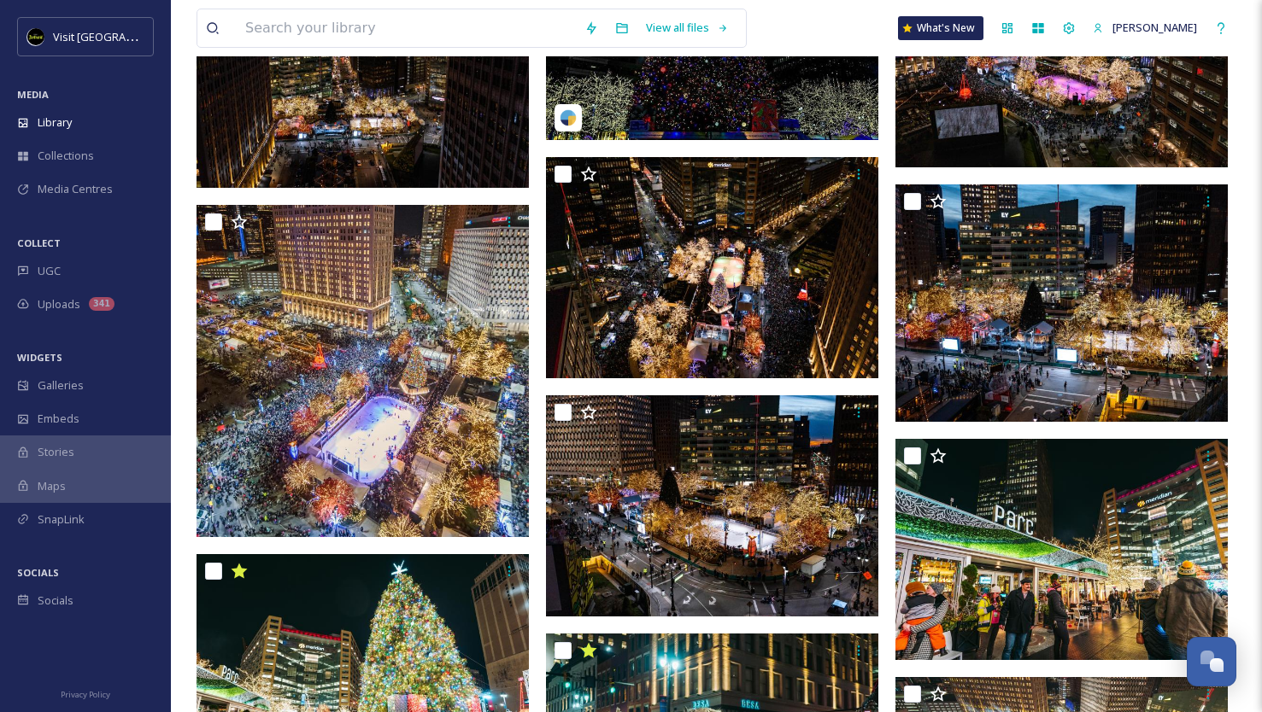
scroll to position [7370, 0]
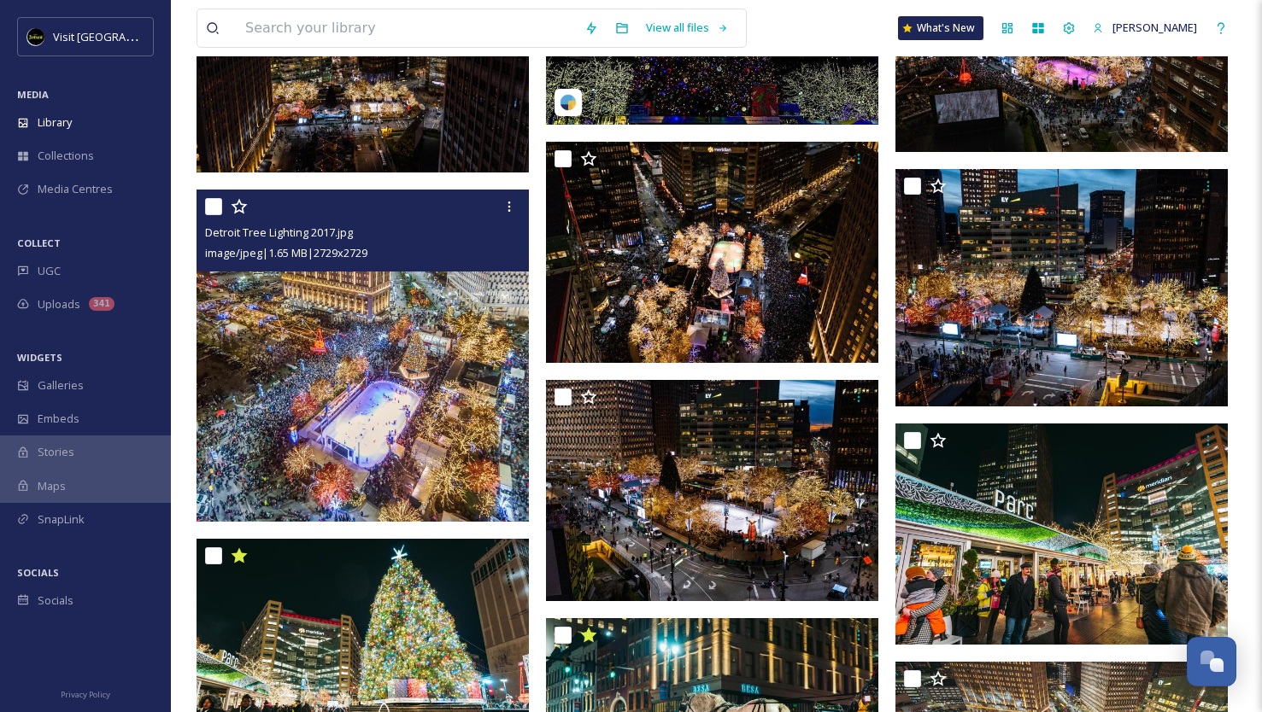
click at [397, 388] on img at bounding box center [362, 356] width 332 height 332
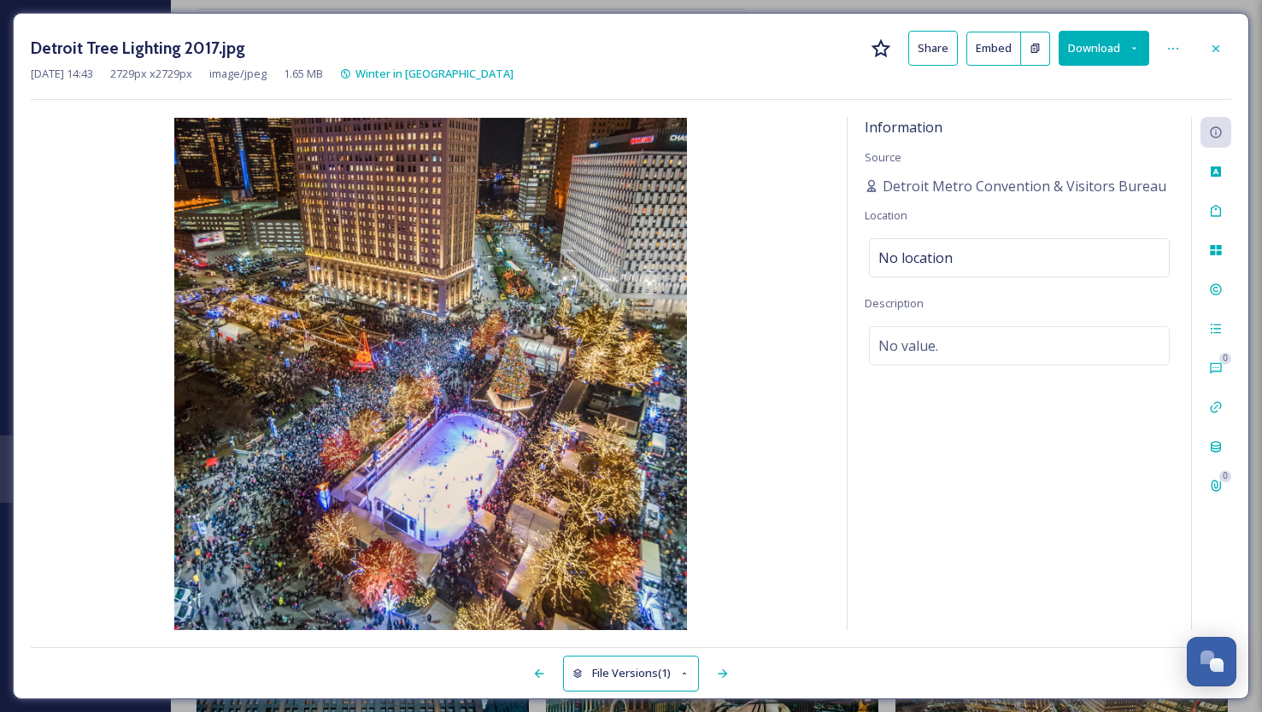
click at [1137, 44] on icon at bounding box center [1133, 48] width 11 height 11
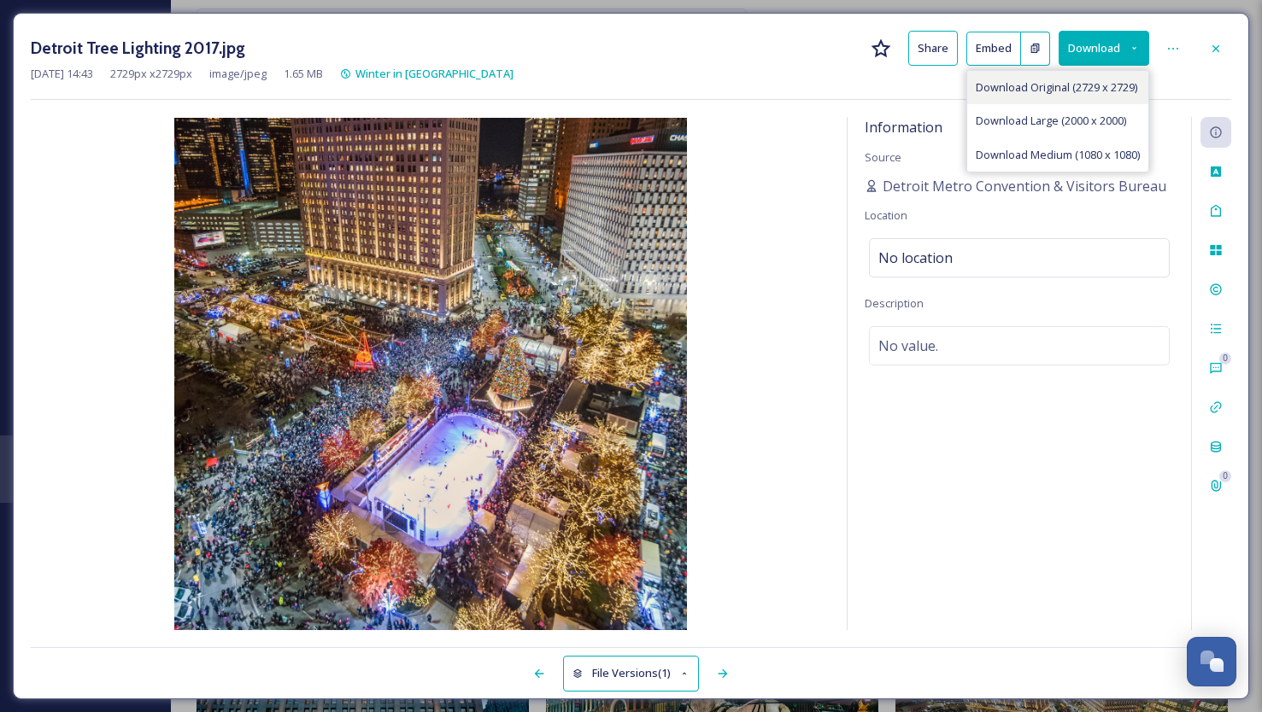
click at [1081, 87] on span "Download Original (2729 x 2729)" at bounding box center [1055, 87] width 161 height 16
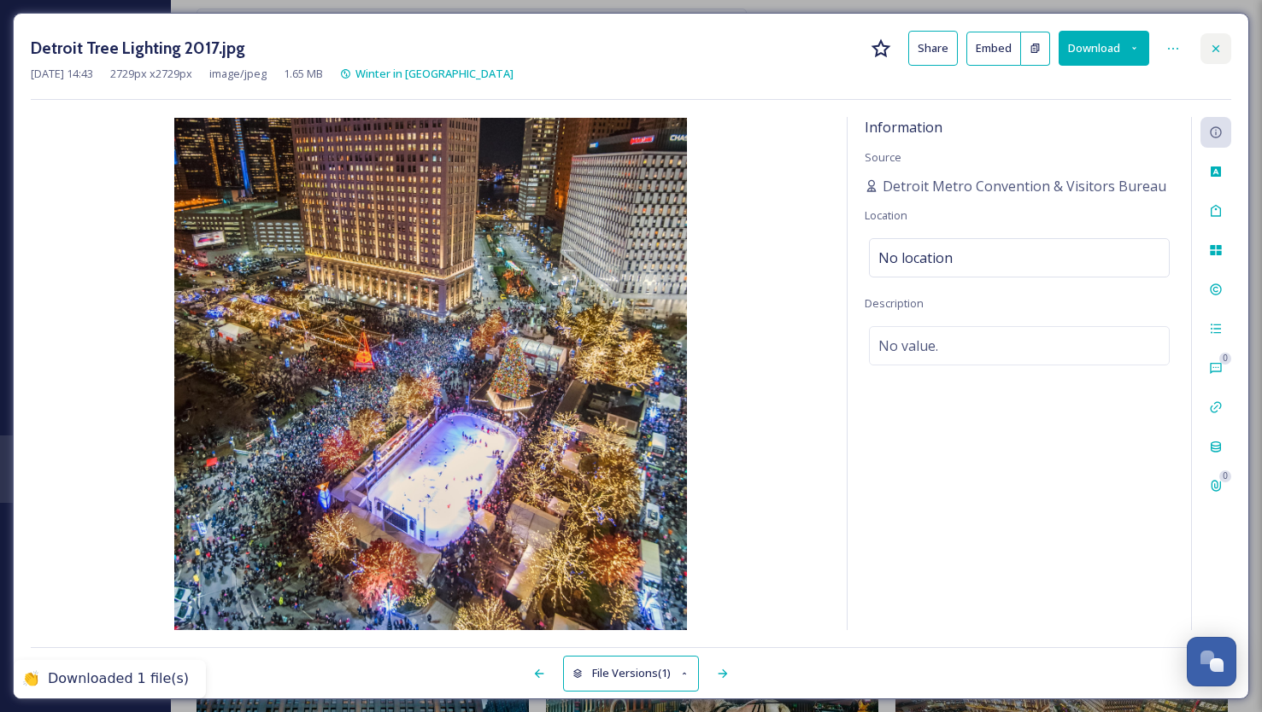
click at [1214, 48] on icon at bounding box center [1216, 49] width 14 height 14
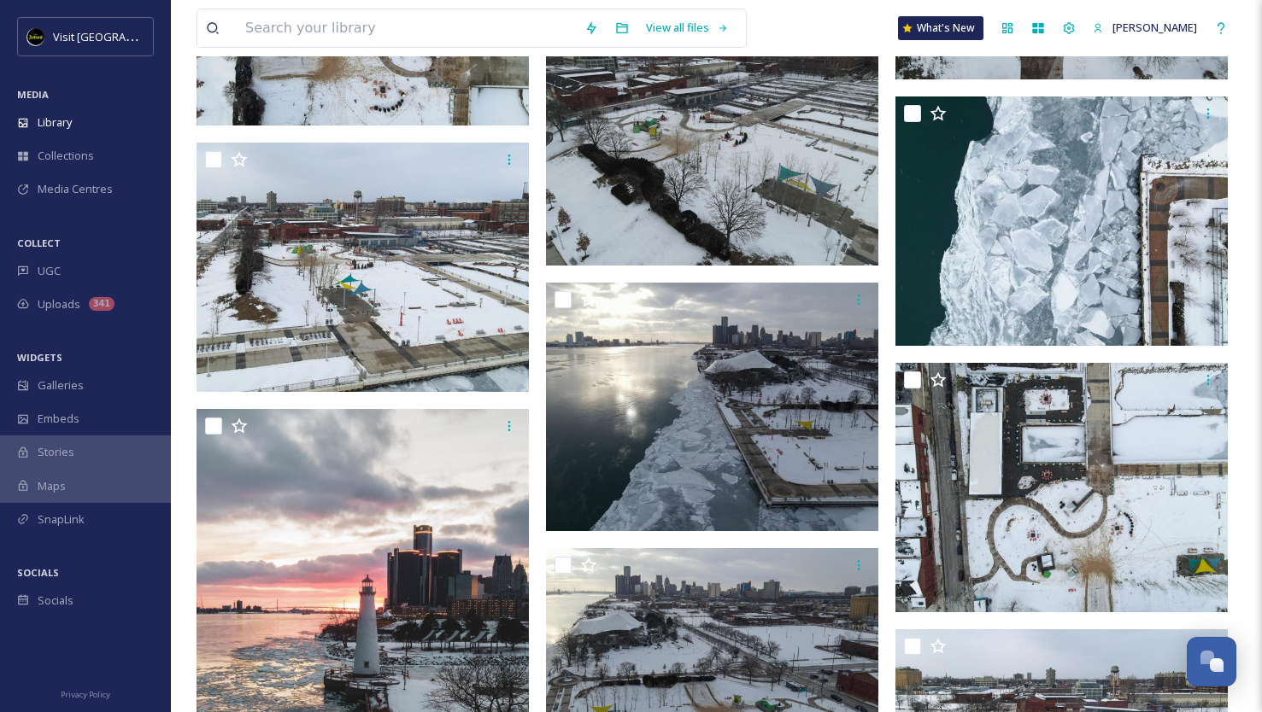
scroll to position [3785, 0]
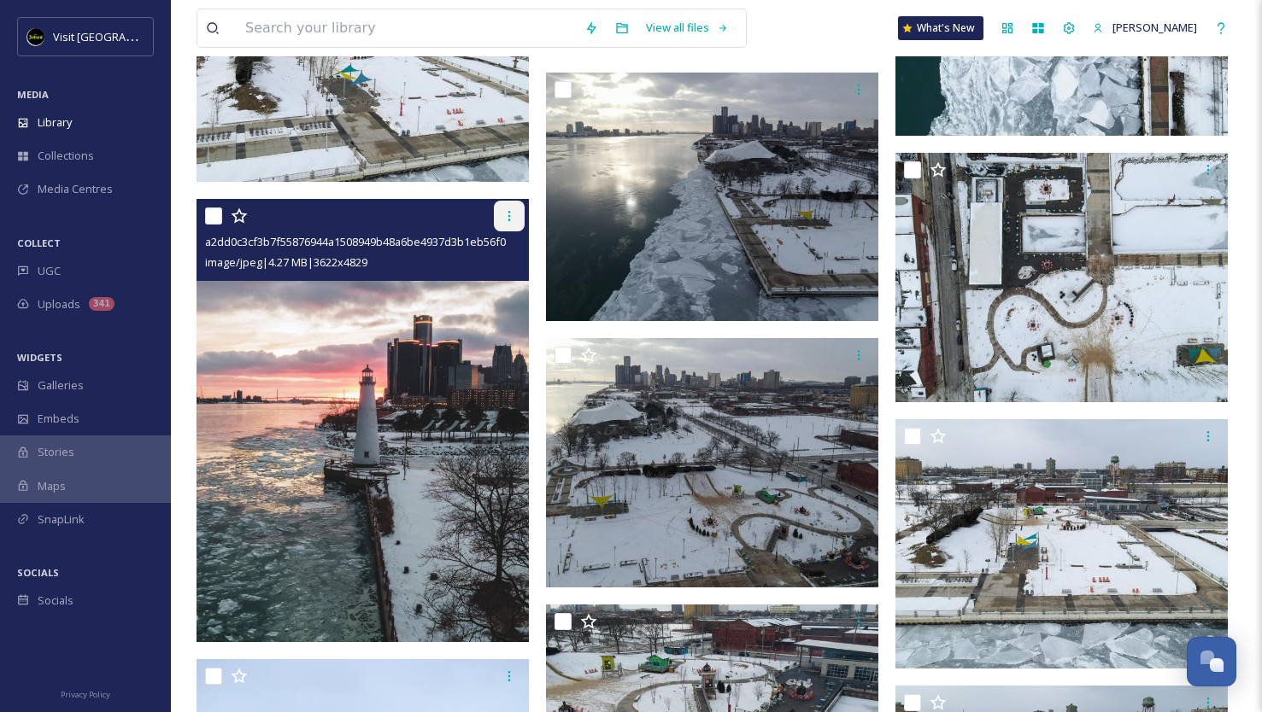
click at [514, 218] on icon at bounding box center [509, 216] width 14 height 14
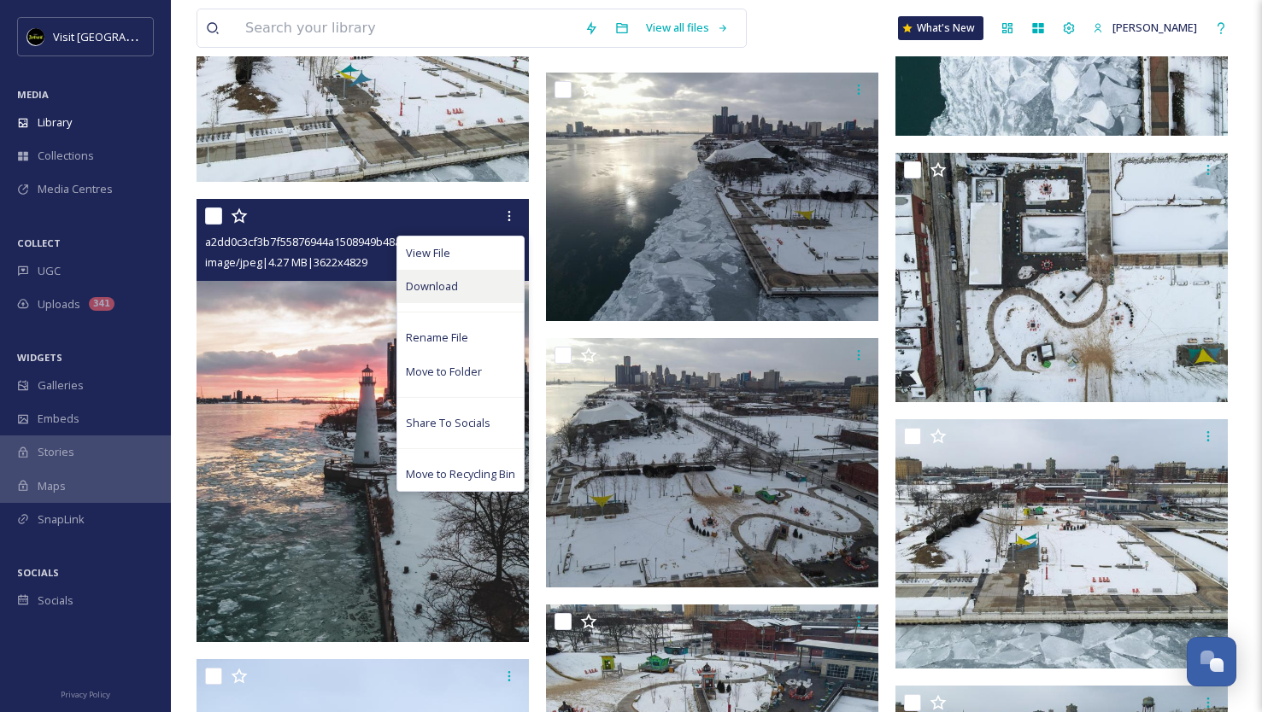
click at [419, 284] on span "Download" at bounding box center [432, 286] width 52 height 16
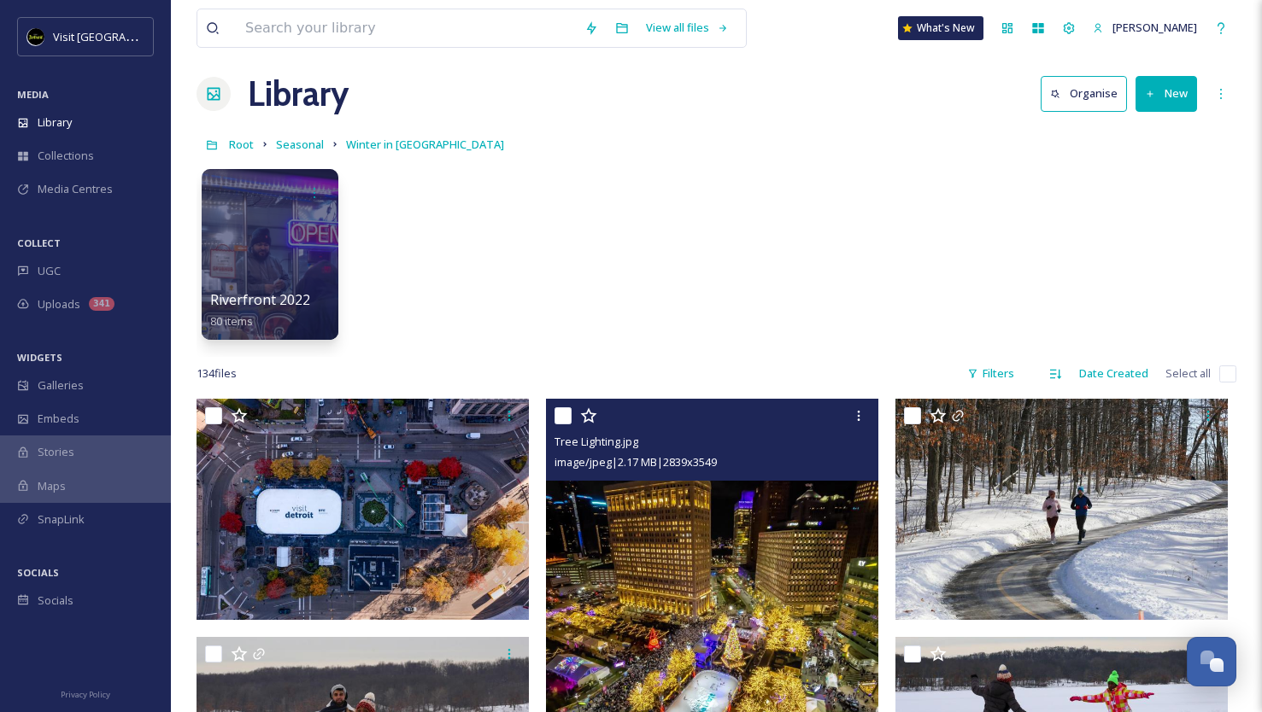
scroll to position [16, 0]
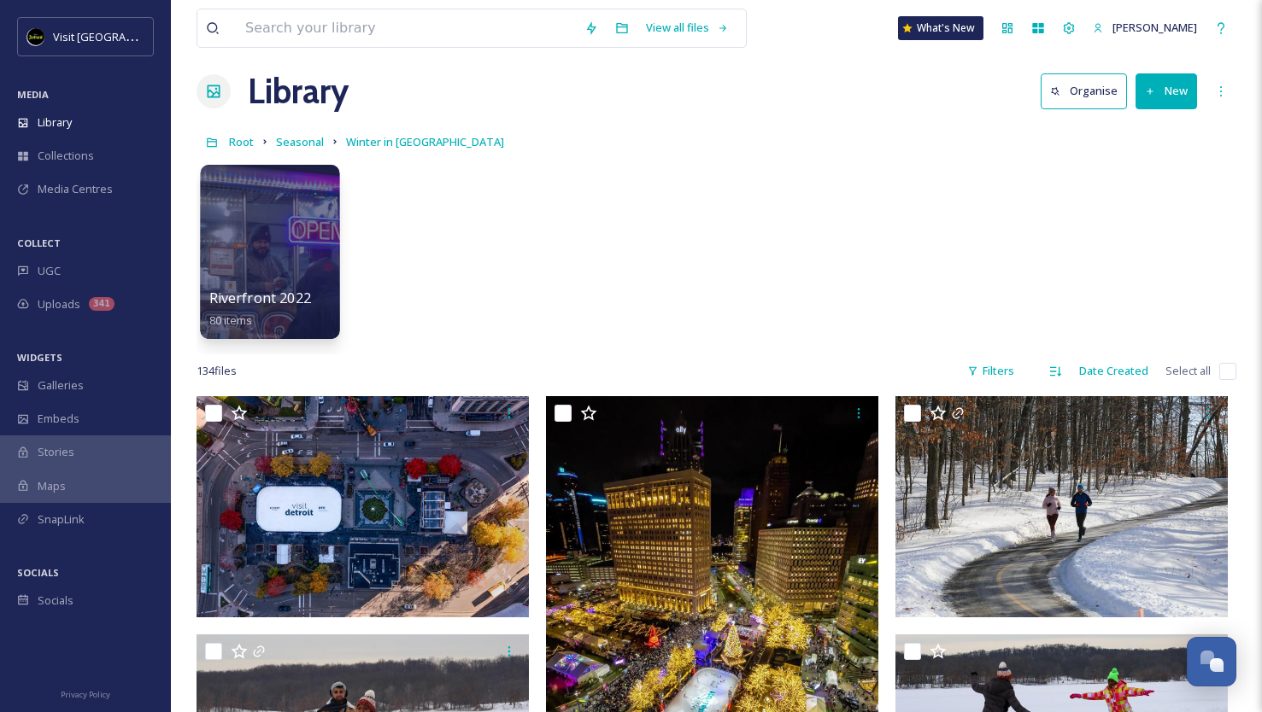
click at [300, 266] on div at bounding box center [269, 252] width 139 height 174
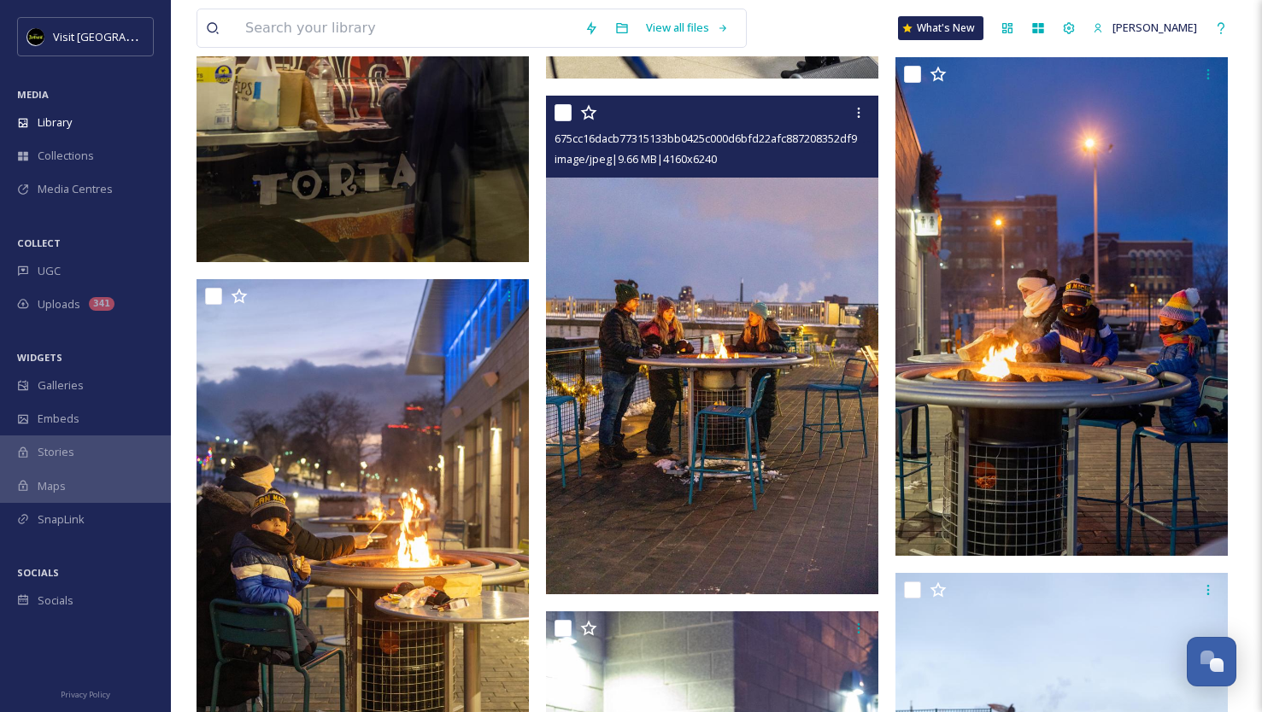
scroll to position [3080, 0]
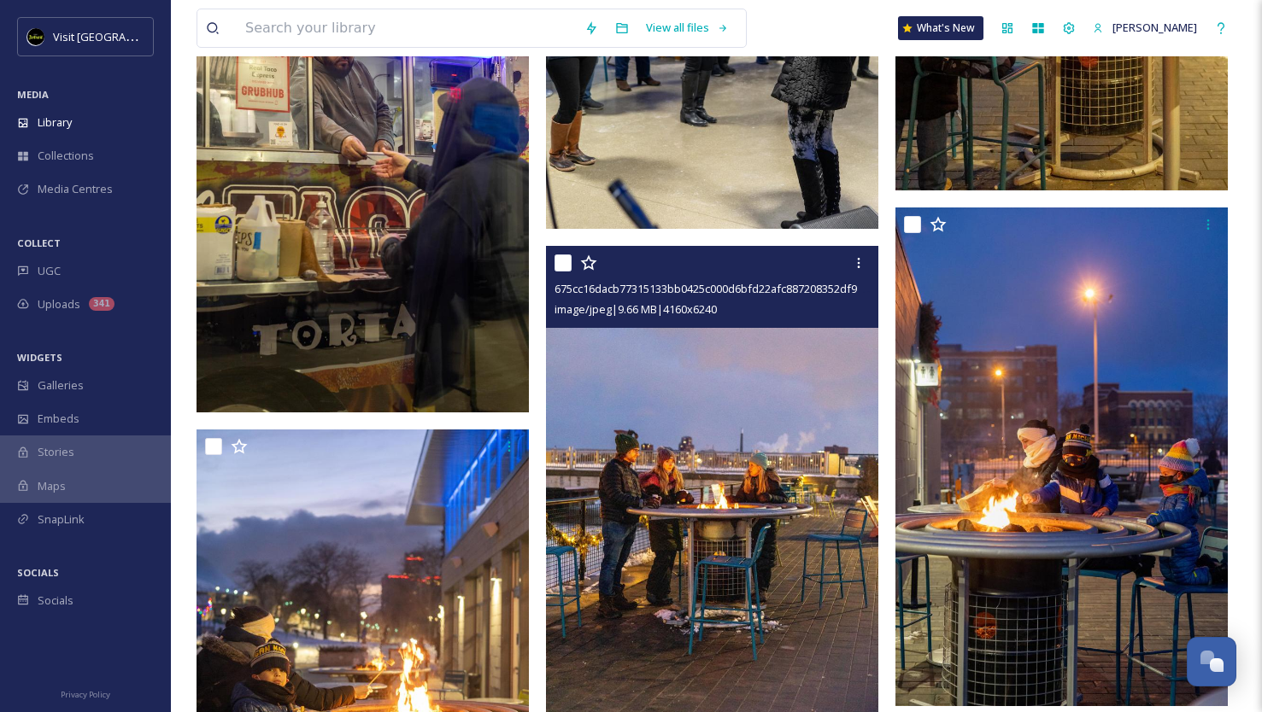
click at [687, 448] on img at bounding box center [712, 495] width 332 height 499
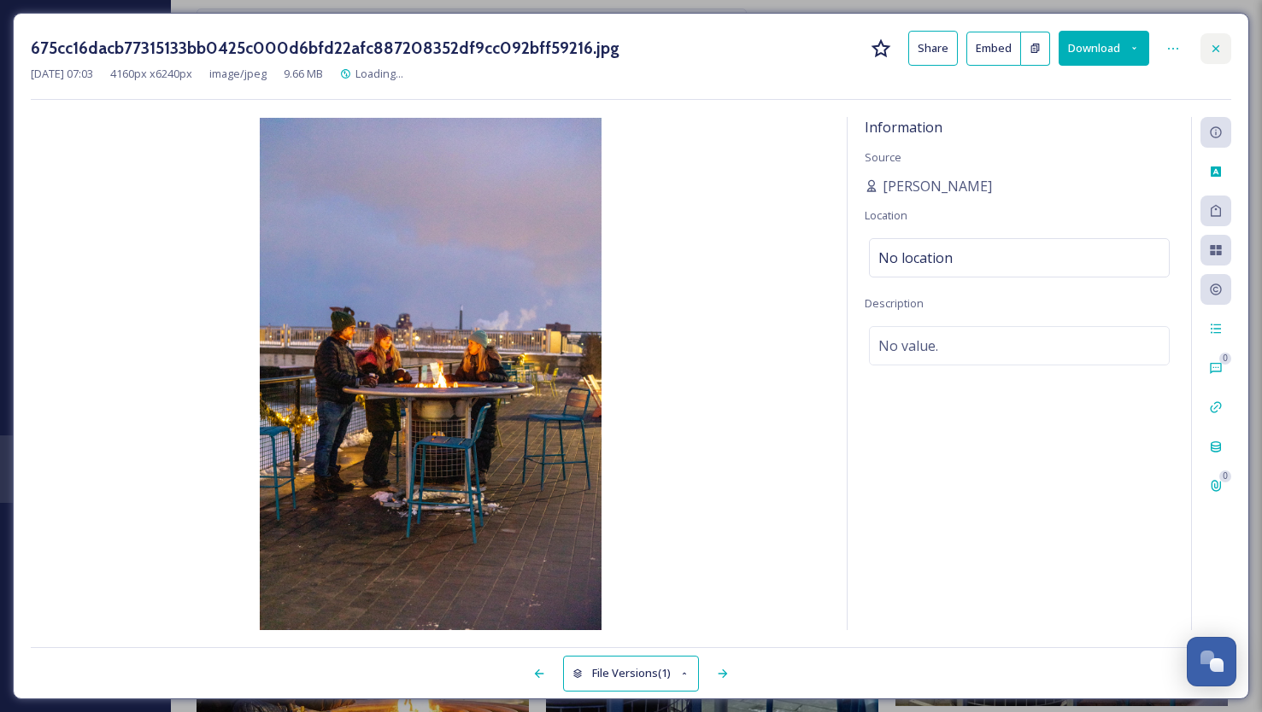
click at [1216, 49] on icon at bounding box center [1215, 47] width 7 height 7
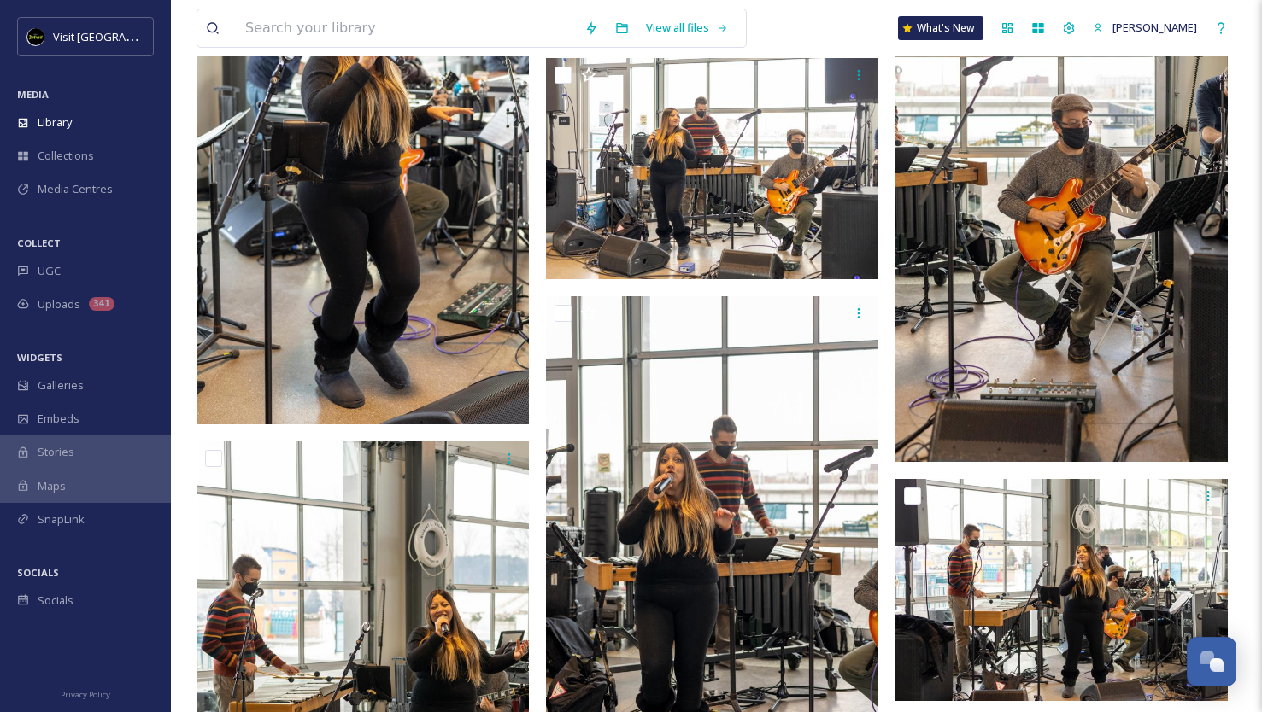
scroll to position [10183, 0]
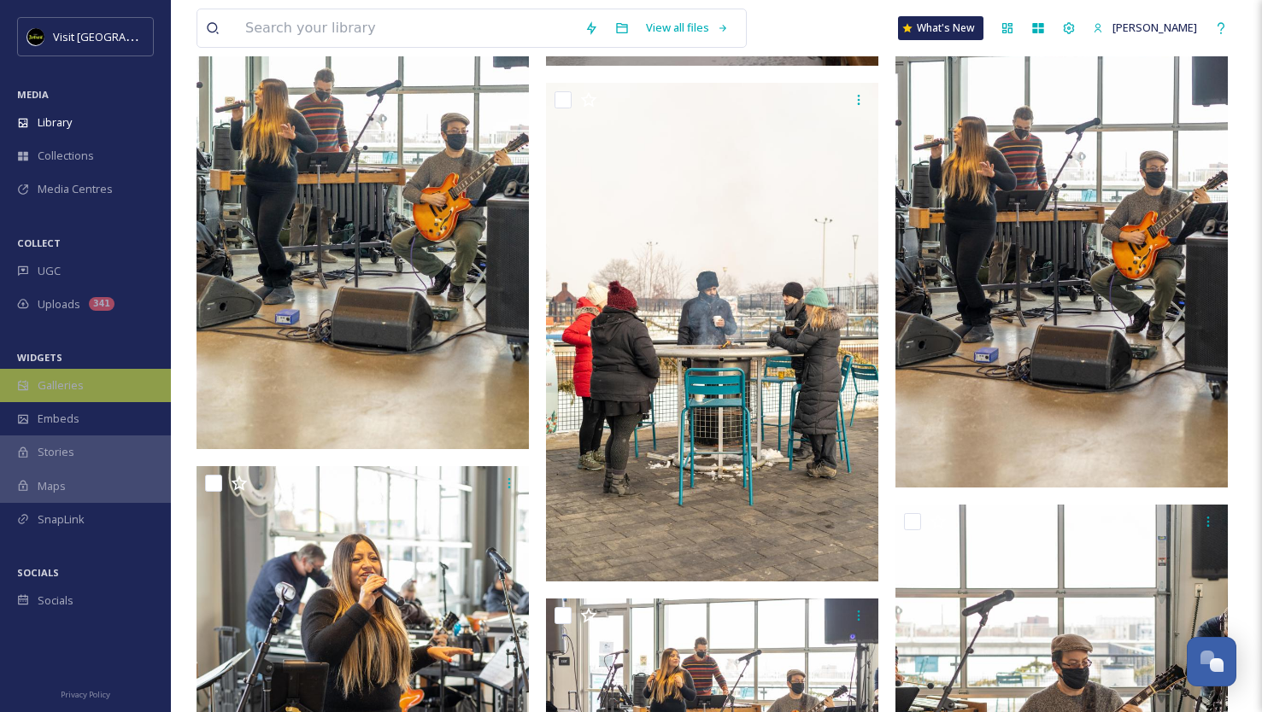
click at [93, 389] on div "Galleries" at bounding box center [85, 385] width 171 height 33
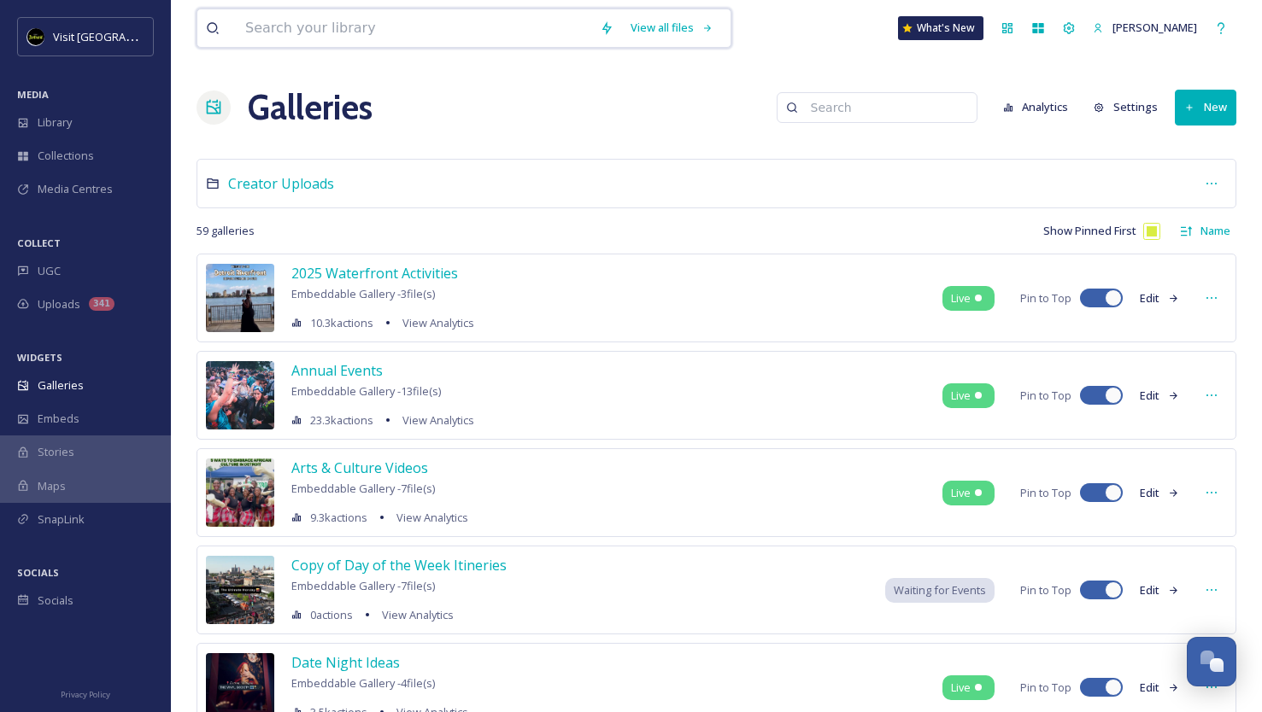
click at [541, 25] on input at bounding box center [414, 28] width 354 height 38
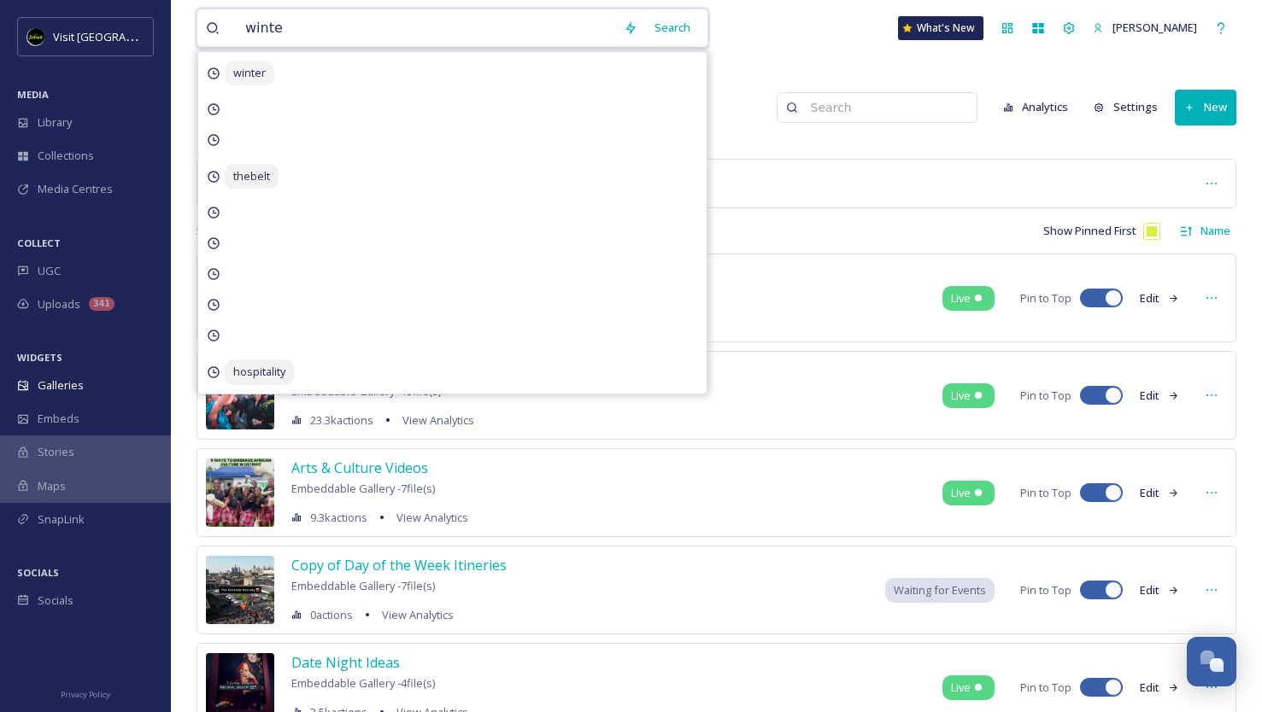
type input "winter"
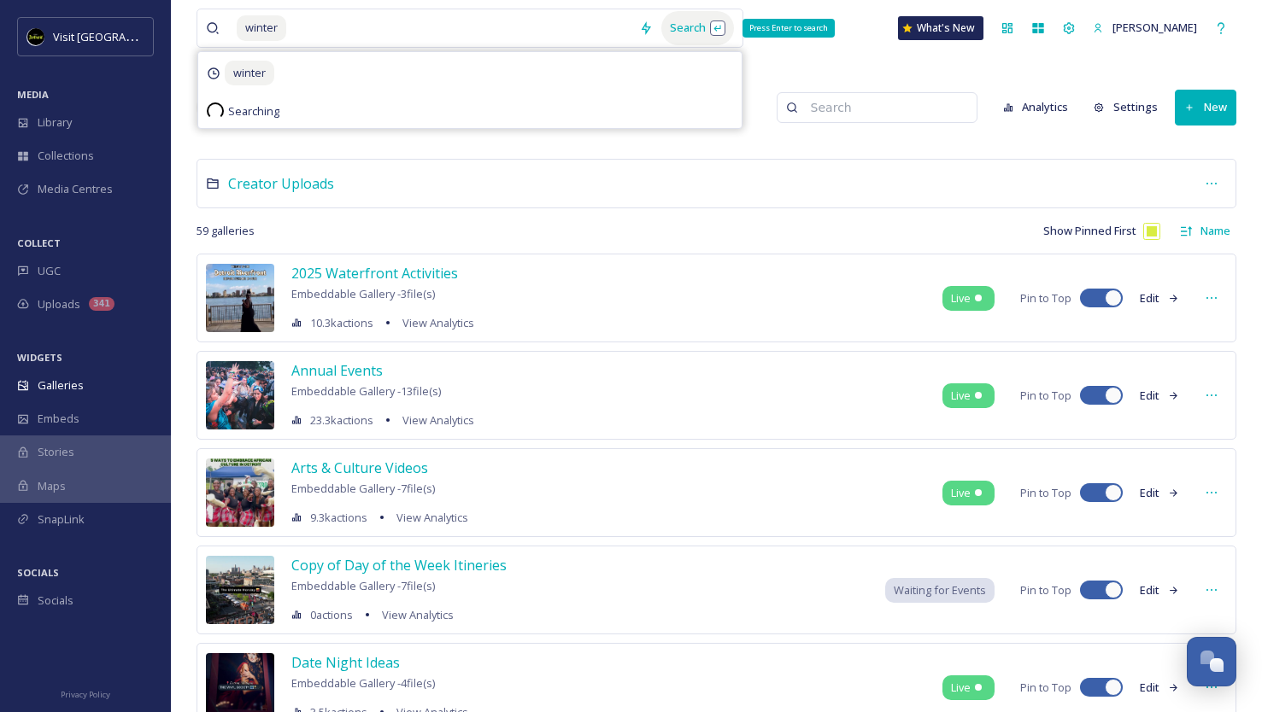
click at [679, 29] on div "Search Press Enter to search" at bounding box center [697, 27] width 73 height 33
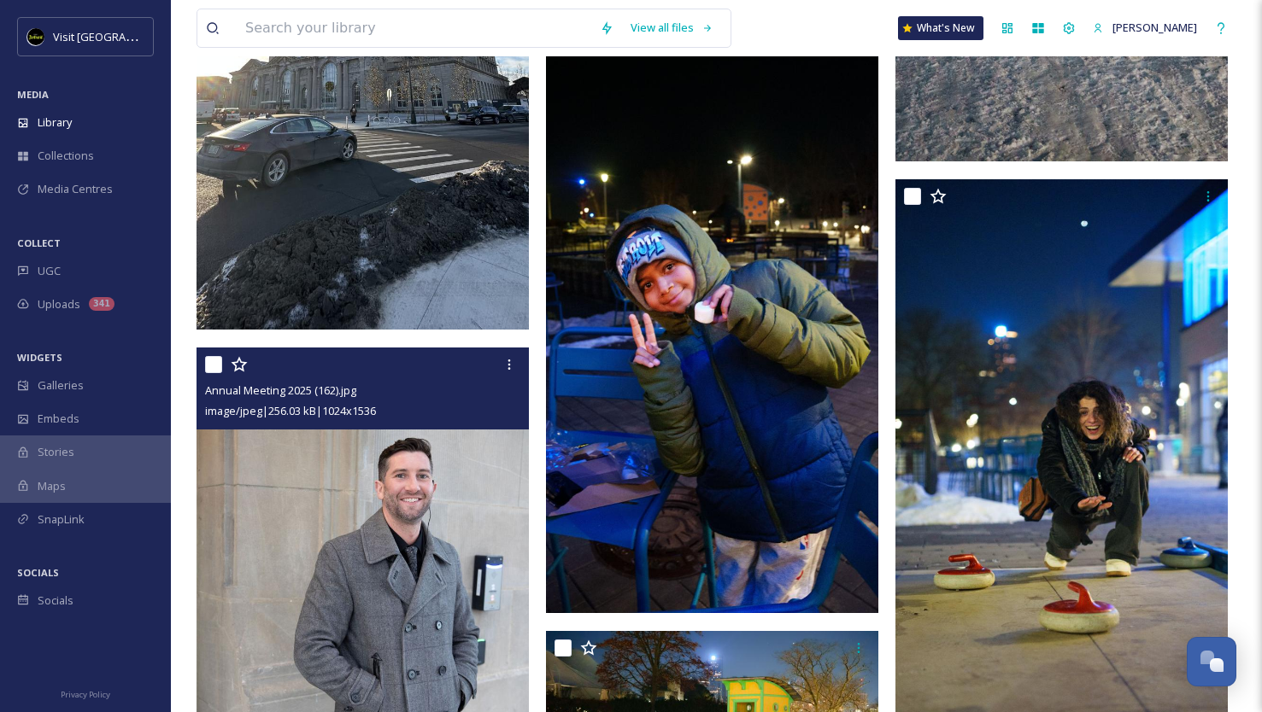
scroll to position [4396, 0]
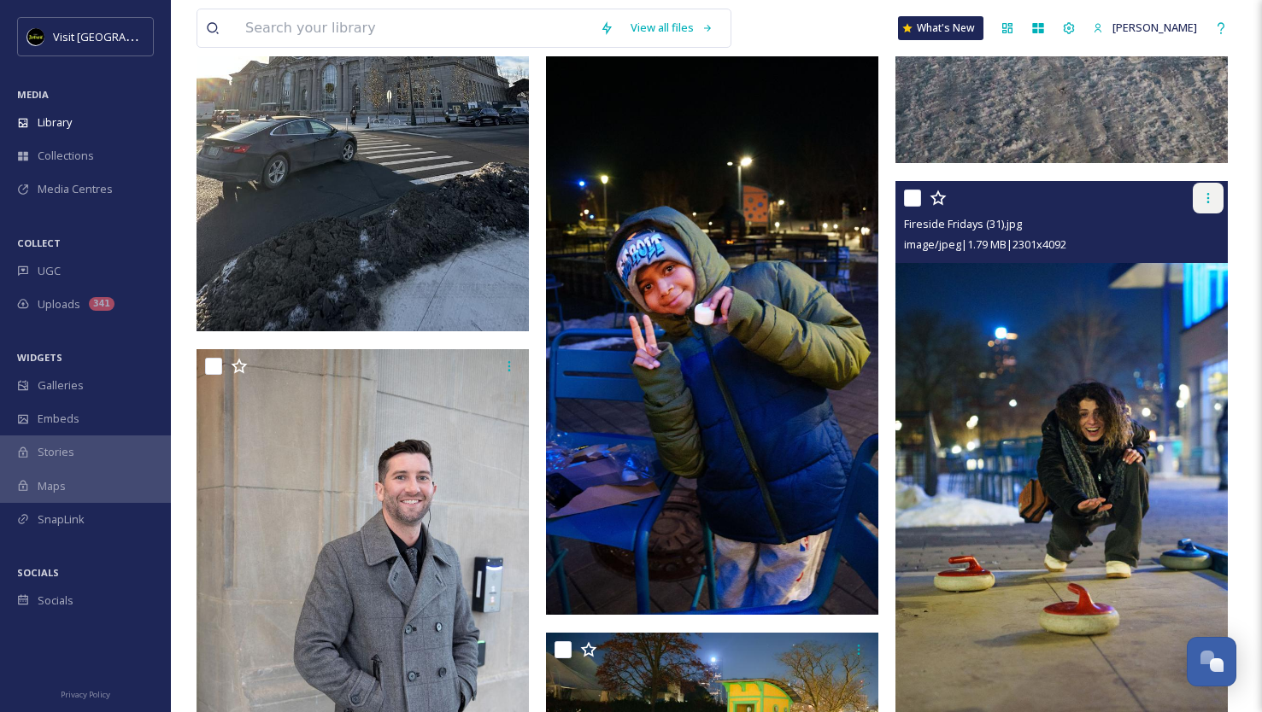
click at [1211, 207] on div at bounding box center [1207, 198] width 31 height 31
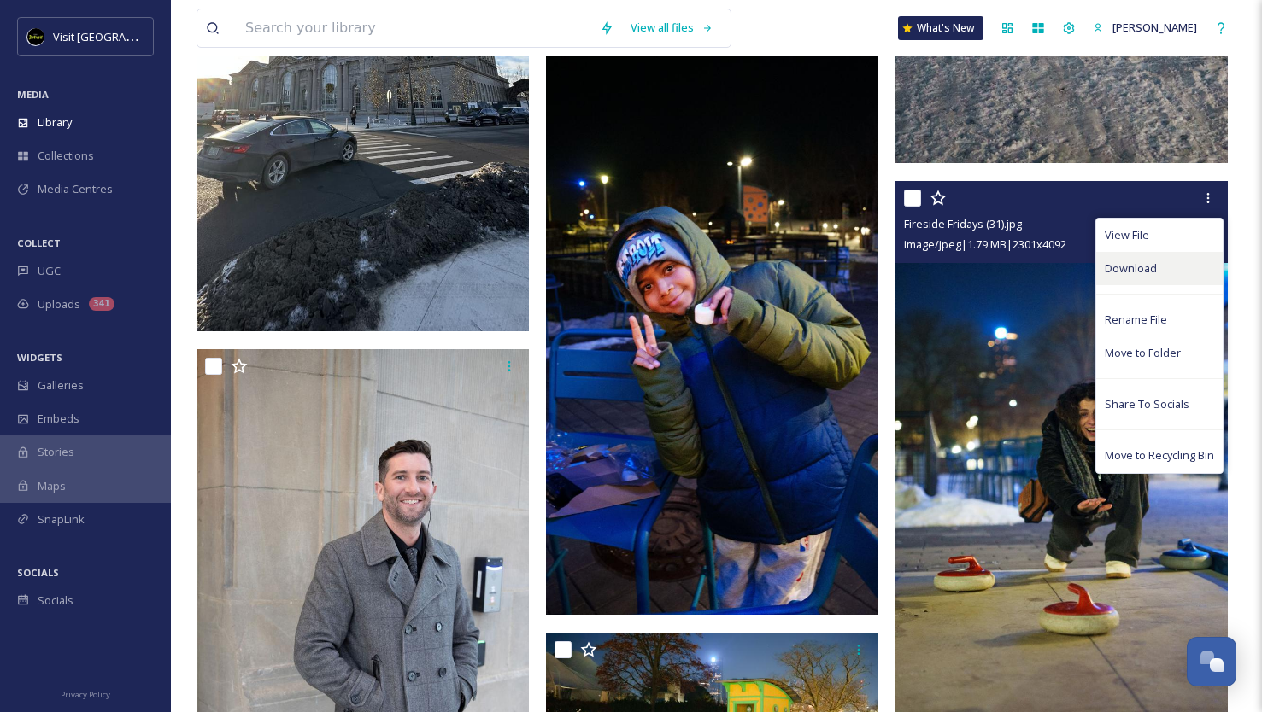
click at [1131, 268] on span "Download" at bounding box center [1130, 269] width 52 height 16
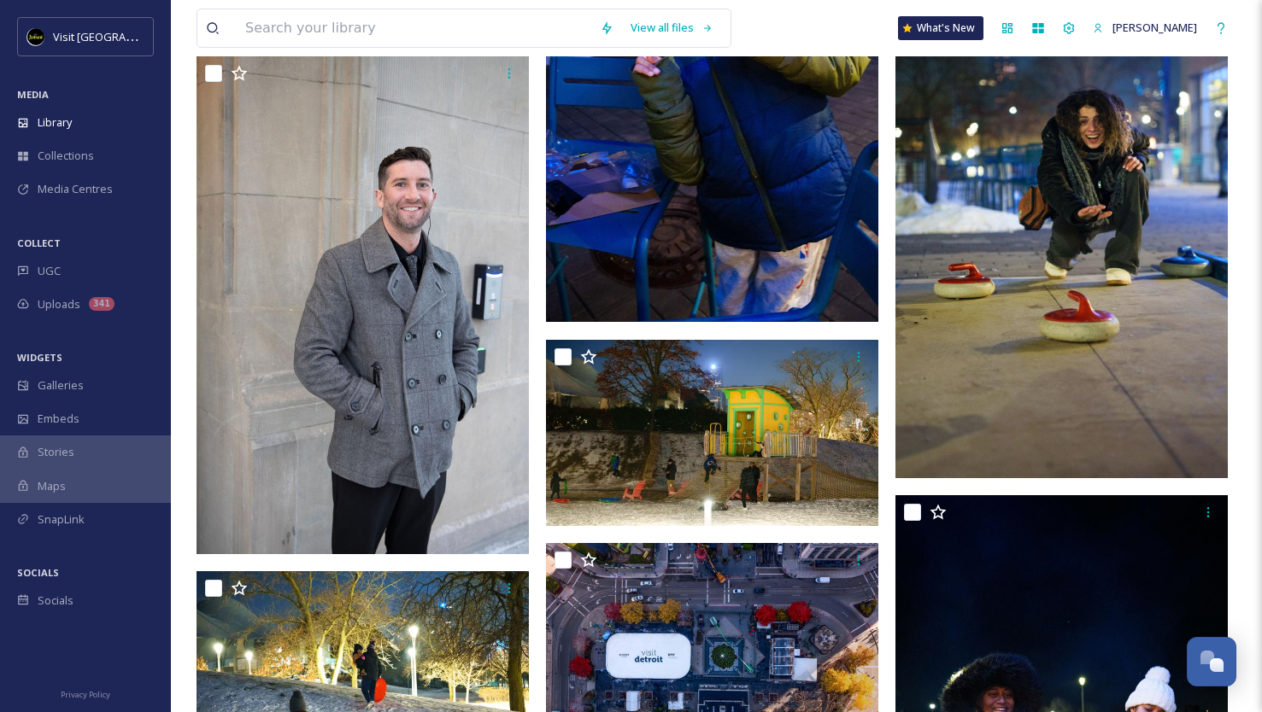
scroll to position [5162, 0]
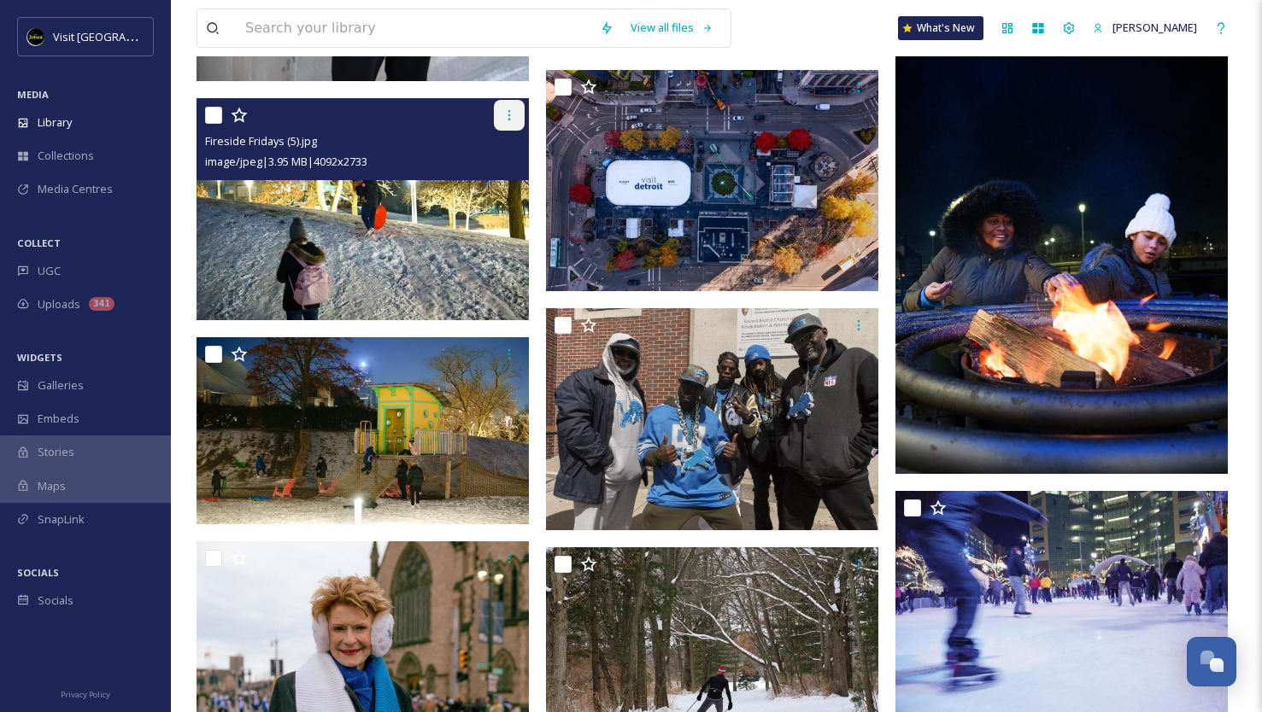
click at [512, 118] on icon at bounding box center [509, 115] width 14 height 14
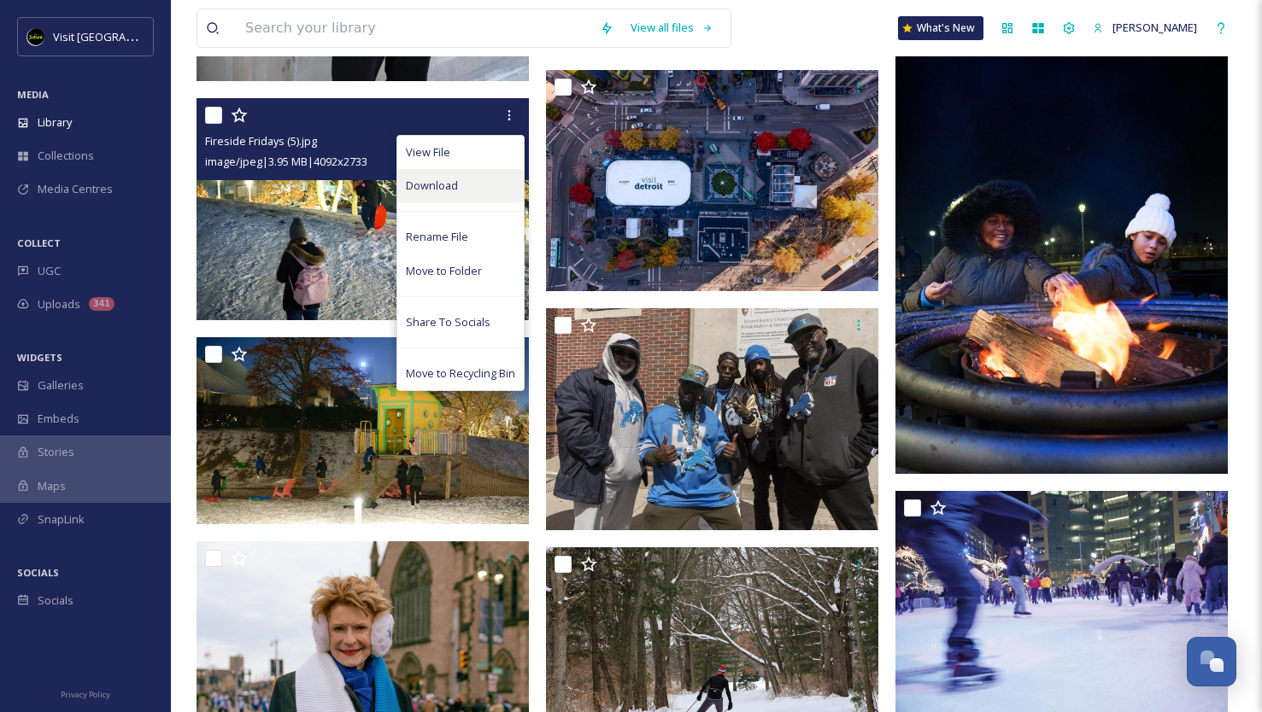
click at [448, 184] on span "Download" at bounding box center [432, 186] width 52 height 16
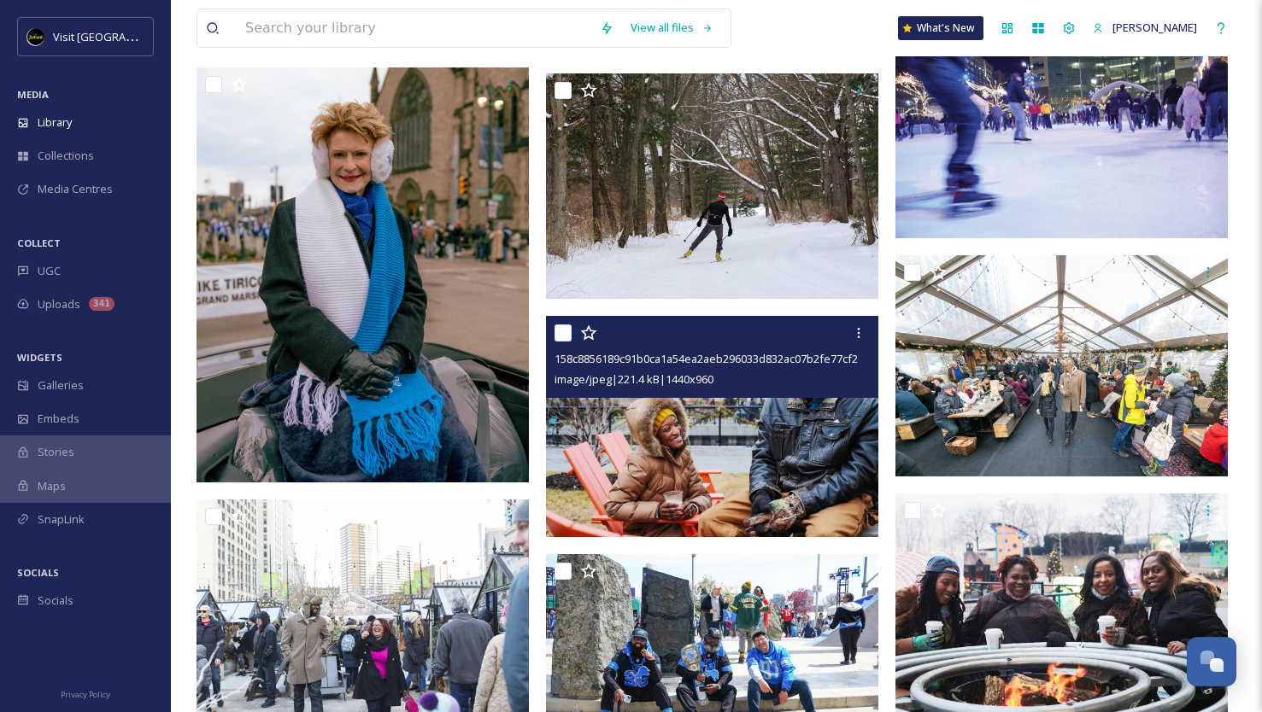
scroll to position [5648, 0]
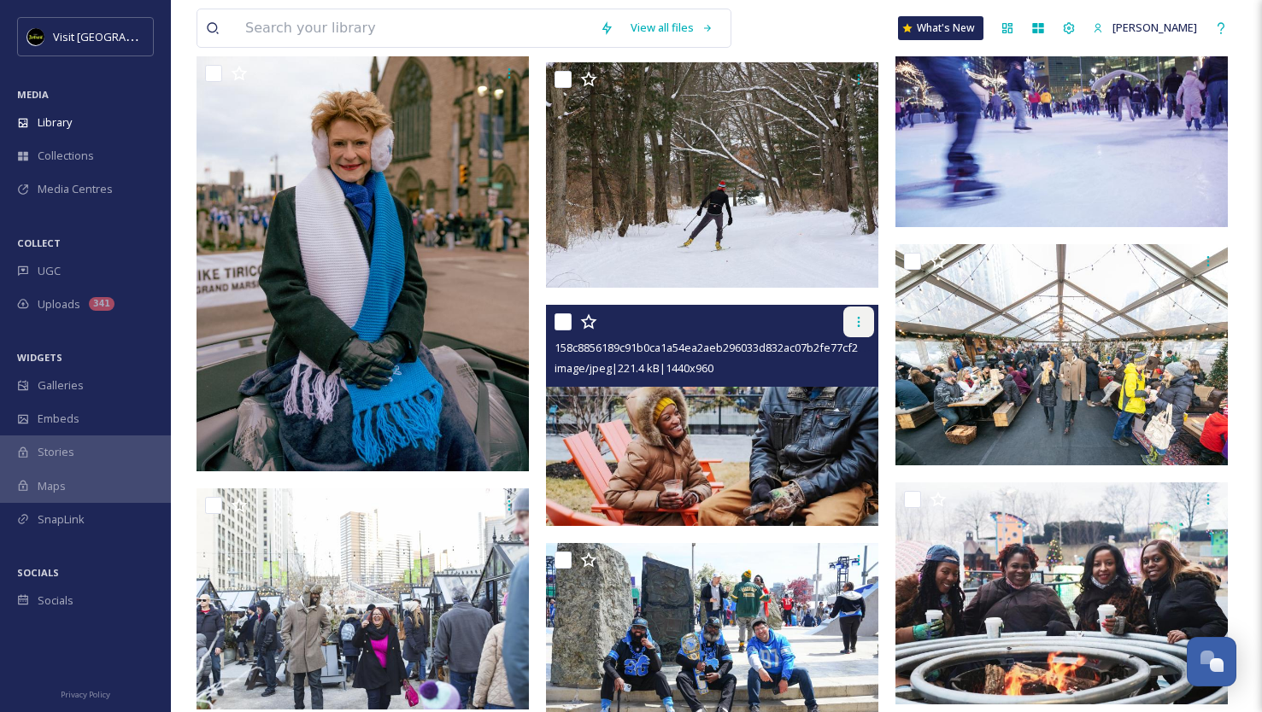
click at [852, 325] on icon at bounding box center [859, 322] width 14 height 14
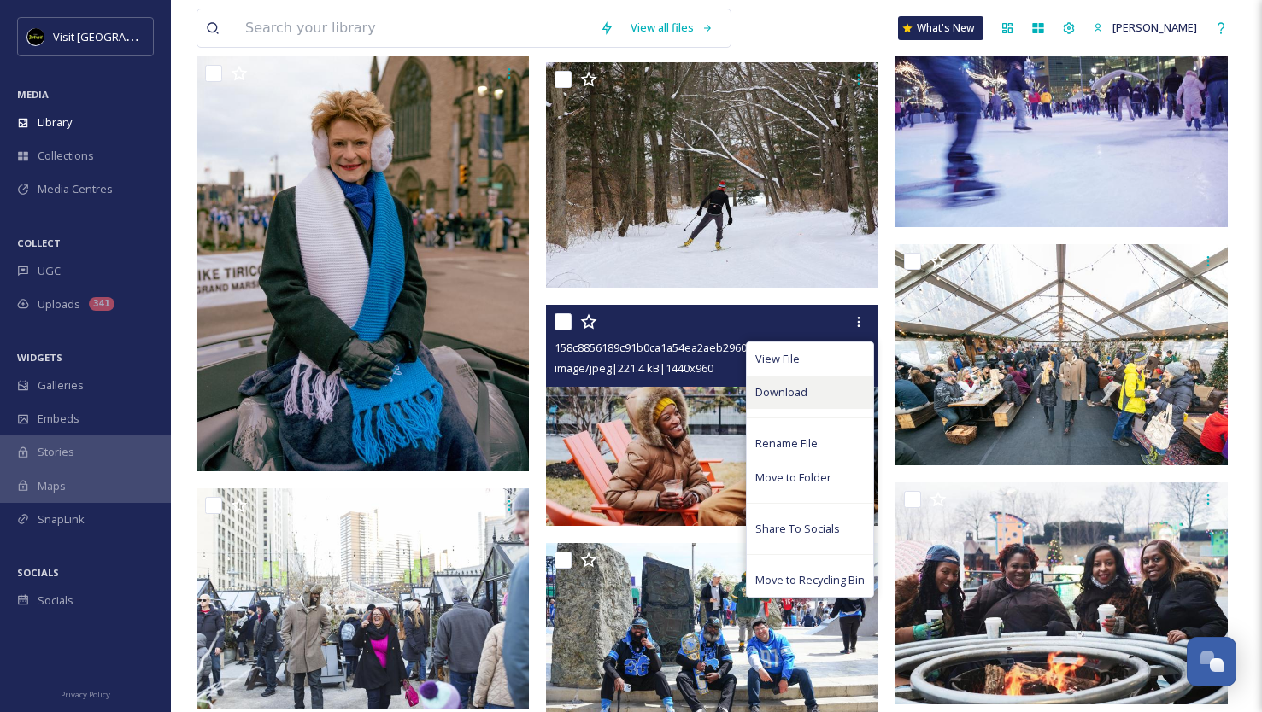
click at [795, 389] on span "Download" at bounding box center [781, 392] width 52 height 16
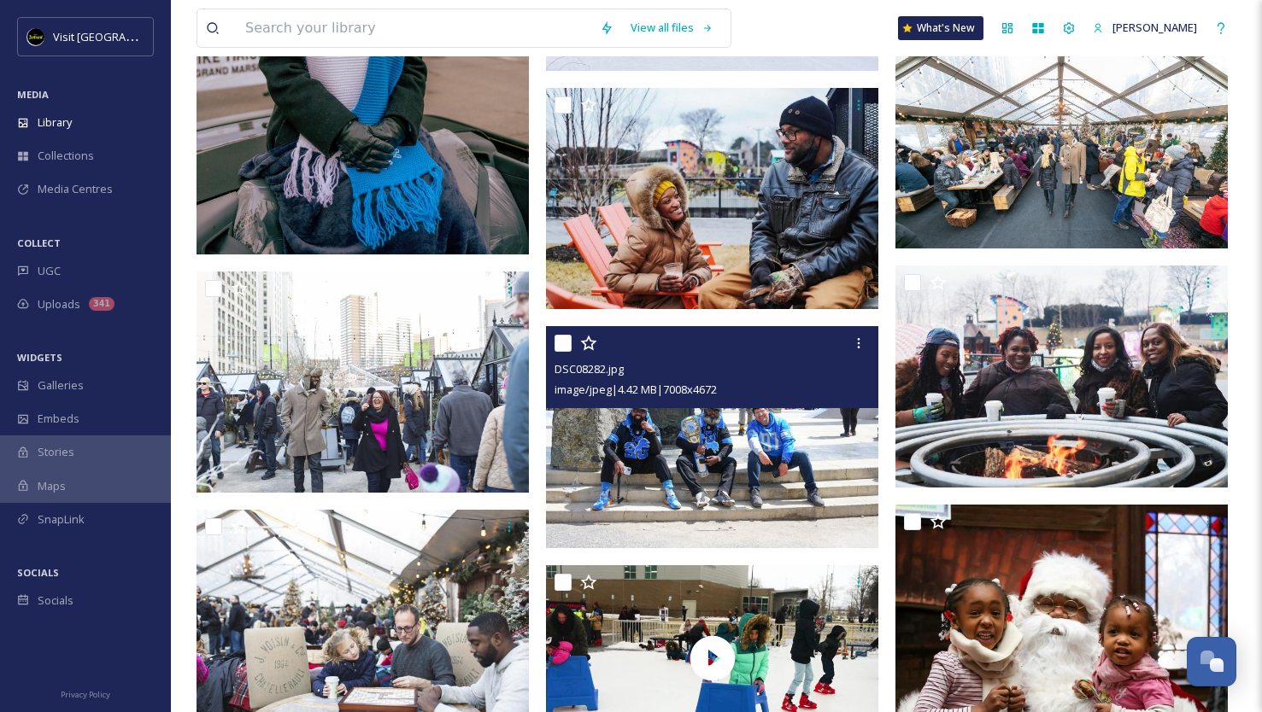
scroll to position [5869, 0]
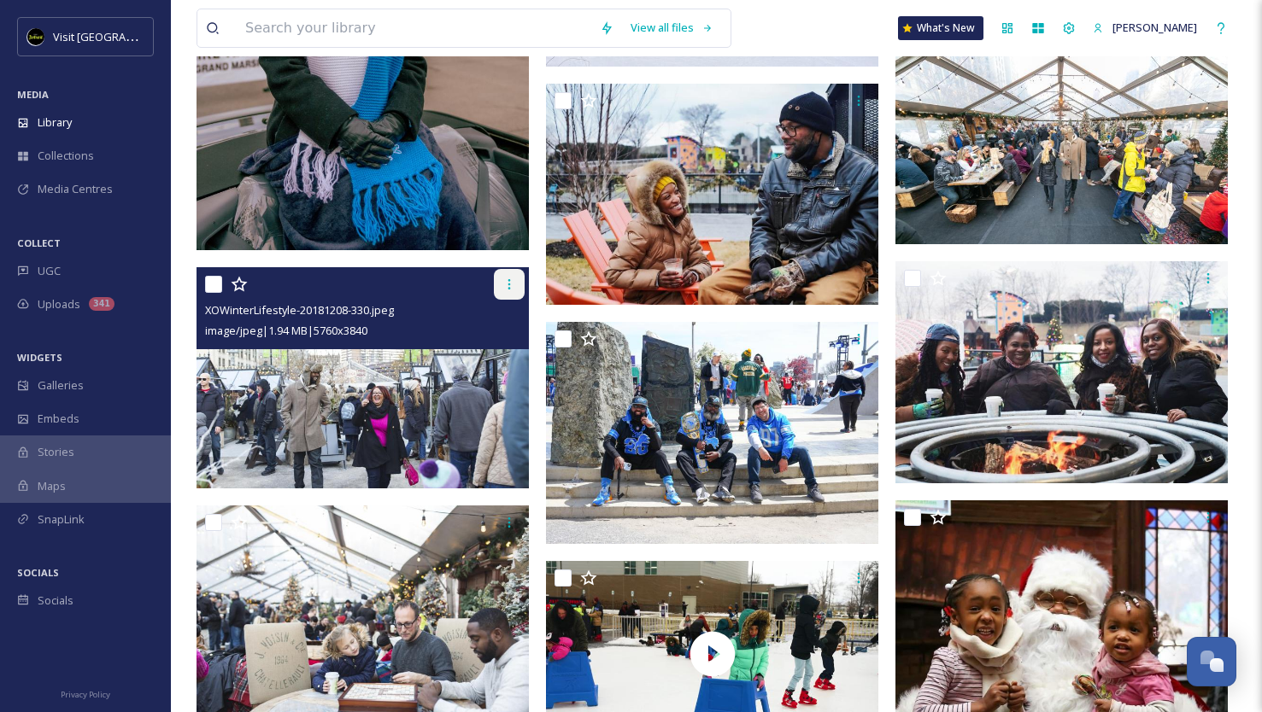
click at [518, 285] on div at bounding box center [509, 284] width 31 height 31
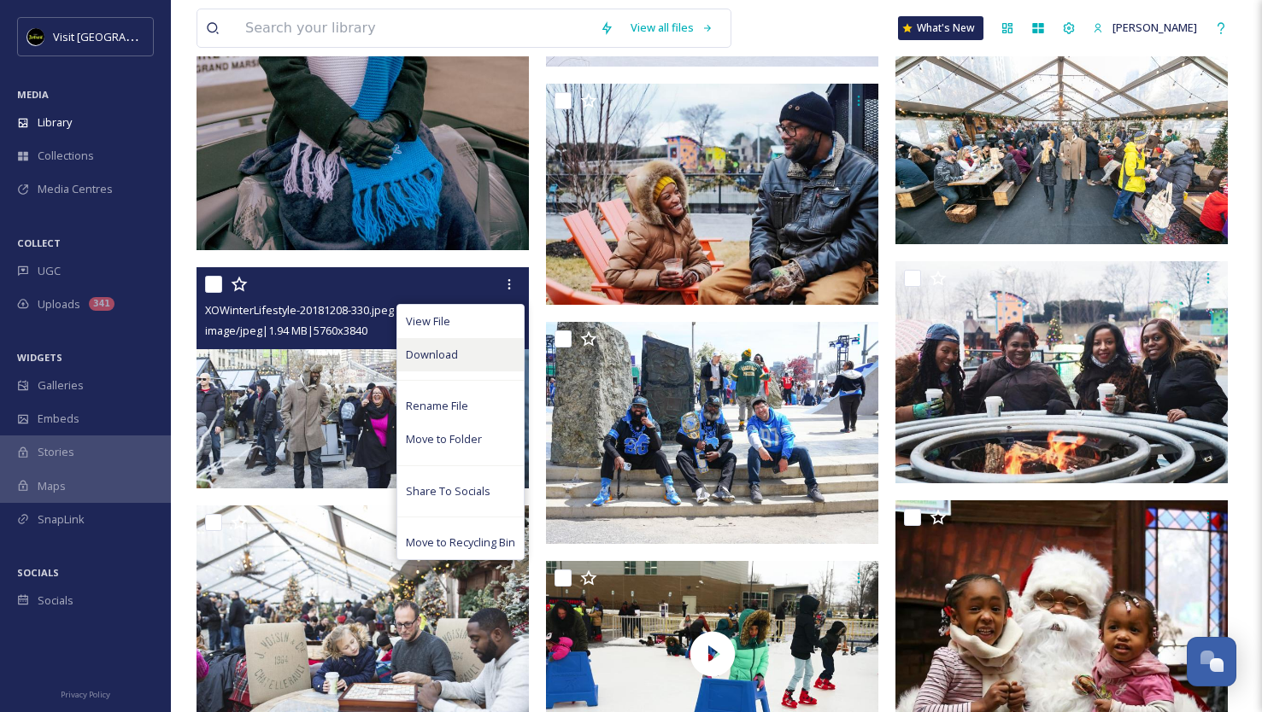
click at [458, 355] on div "Download" at bounding box center [460, 354] width 126 height 33
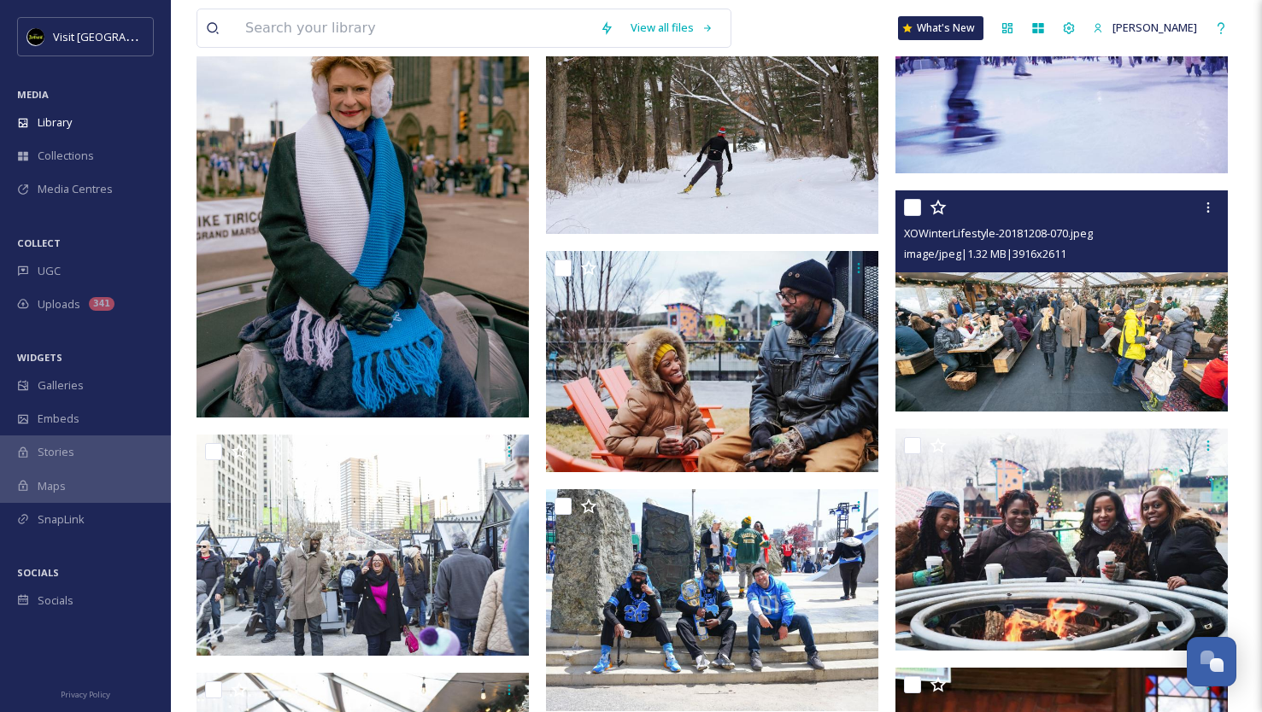
scroll to position [5701, 0]
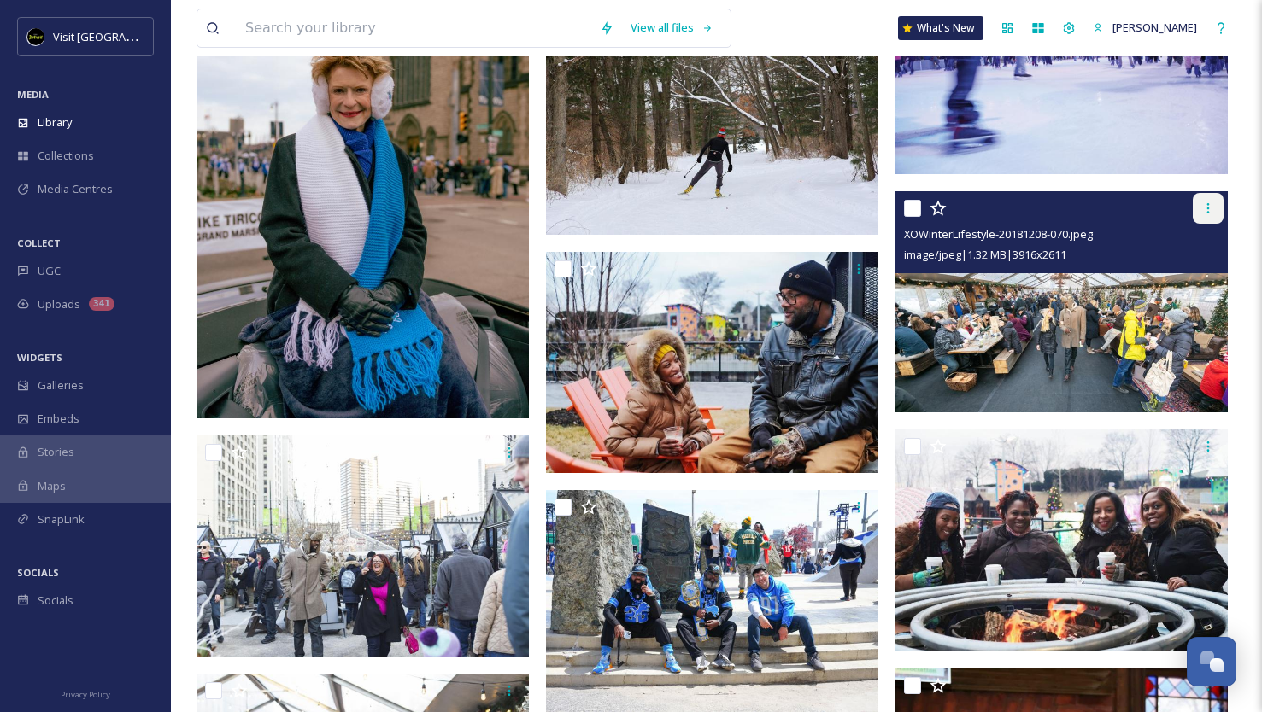
click at [1205, 207] on icon at bounding box center [1208, 209] width 14 height 14
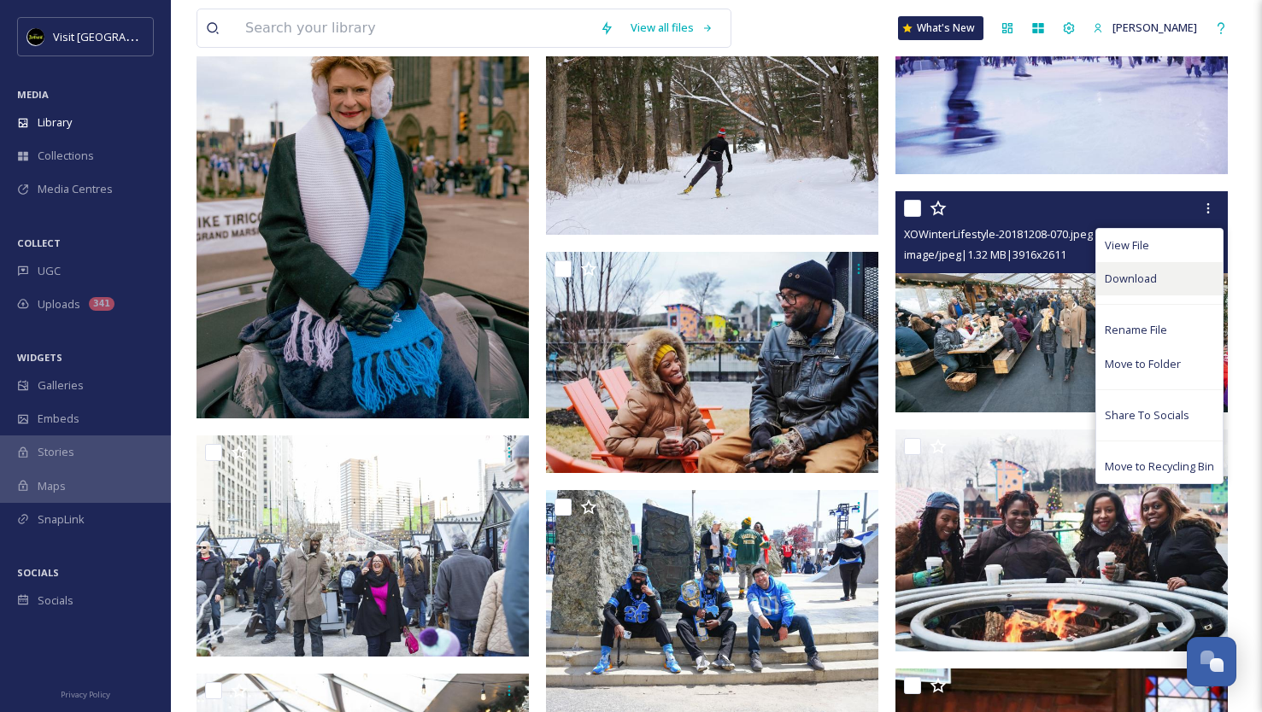
click at [1104, 285] on span "Download" at bounding box center [1130, 279] width 52 height 16
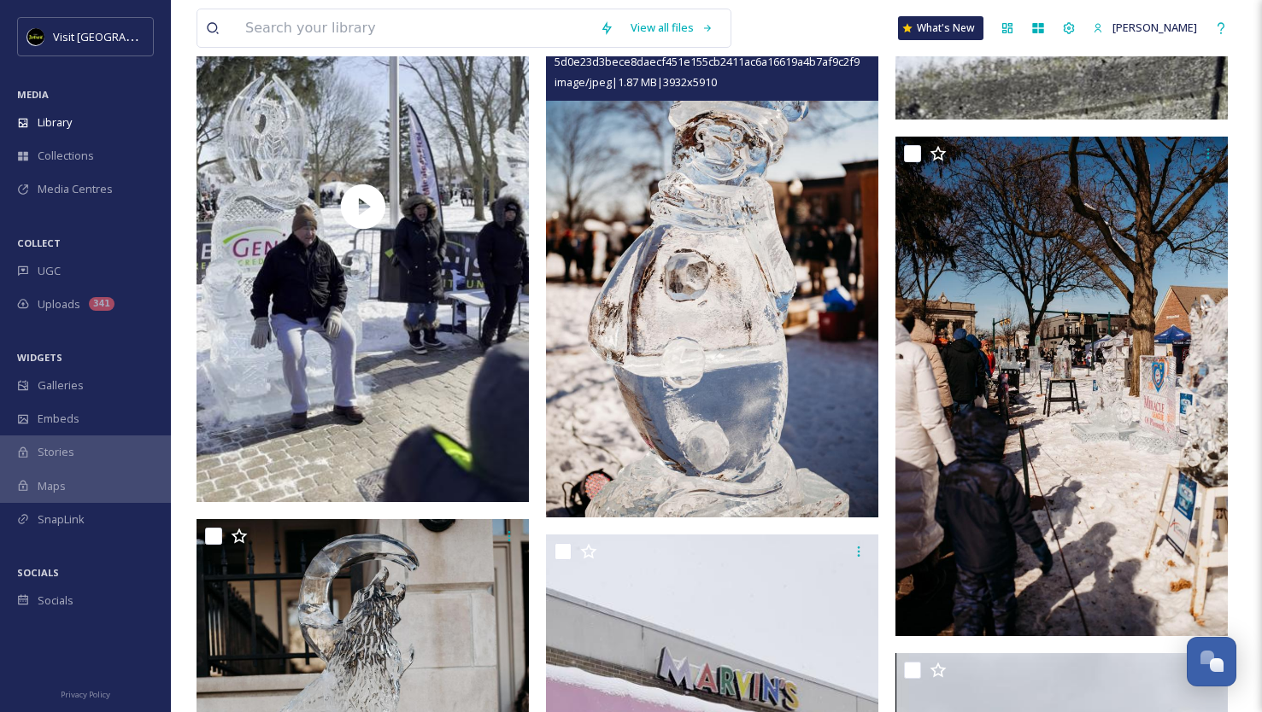
scroll to position [12969, 0]
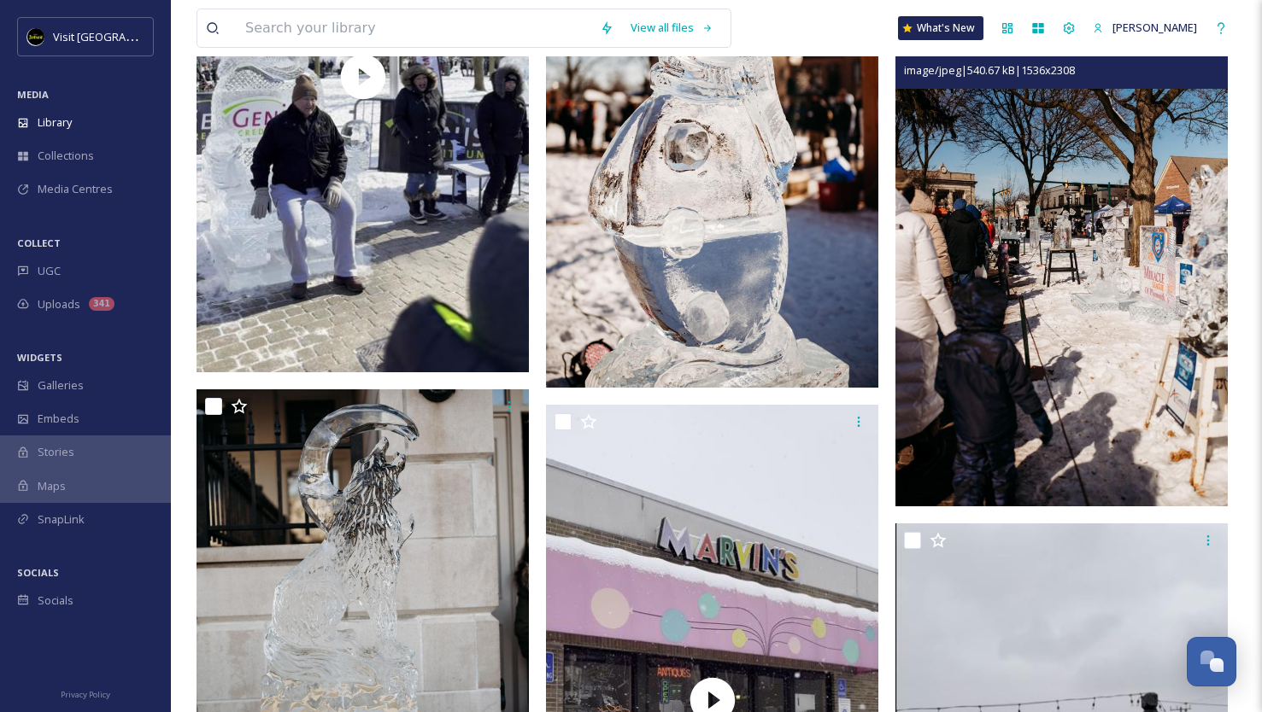
click at [999, 308] on img at bounding box center [1061, 257] width 332 height 500
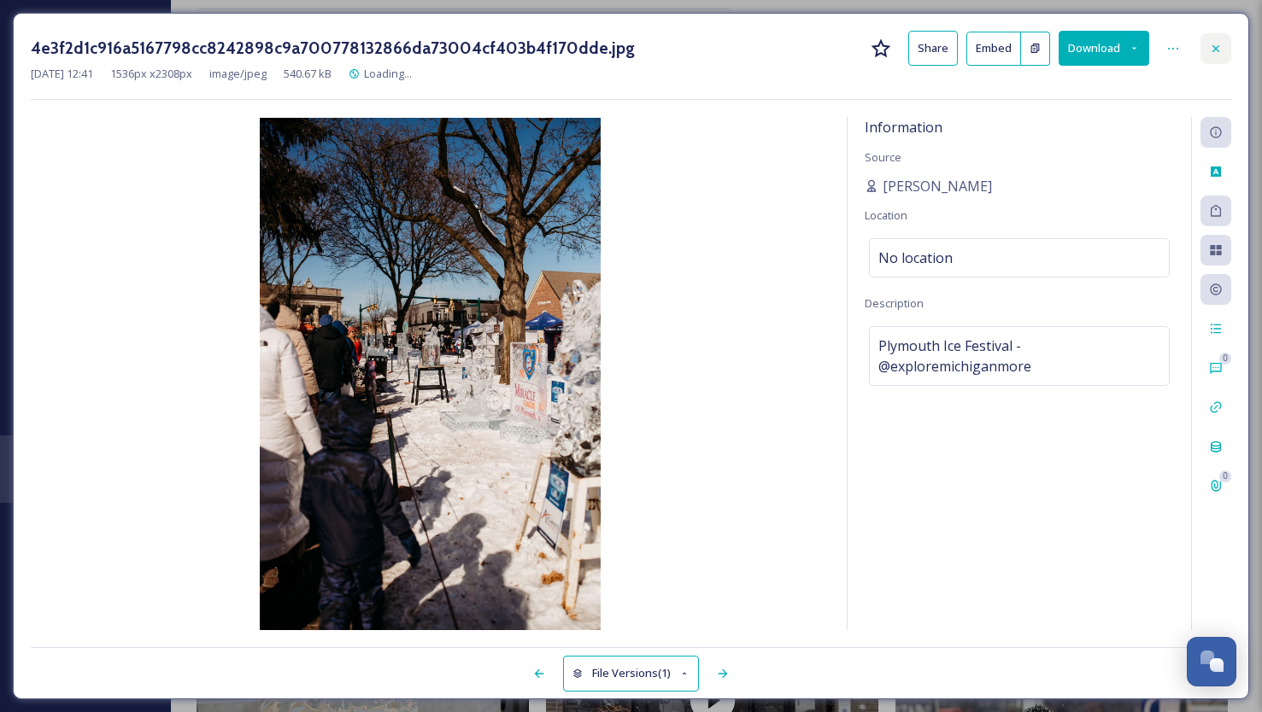
click at [1209, 47] on icon at bounding box center [1216, 49] width 14 height 14
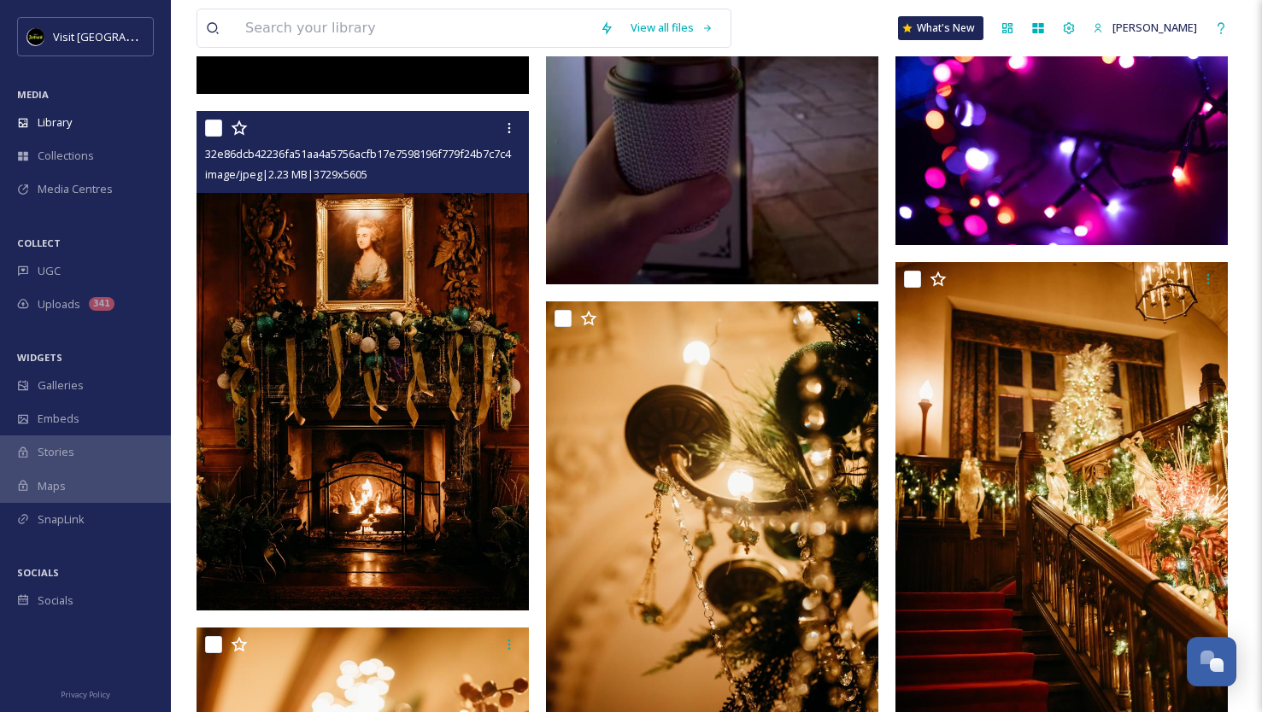
scroll to position [21608, 0]
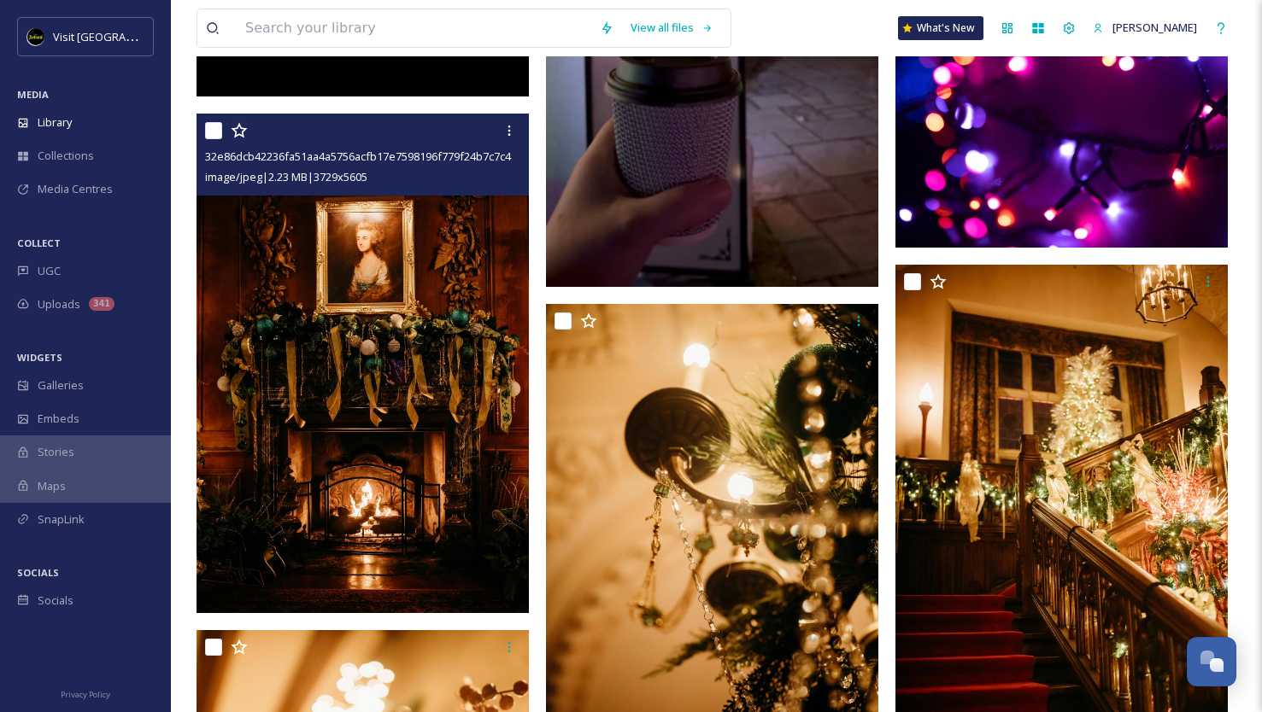
click at [397, 336] on img at bounding box center [362, 364] width 332 height 500
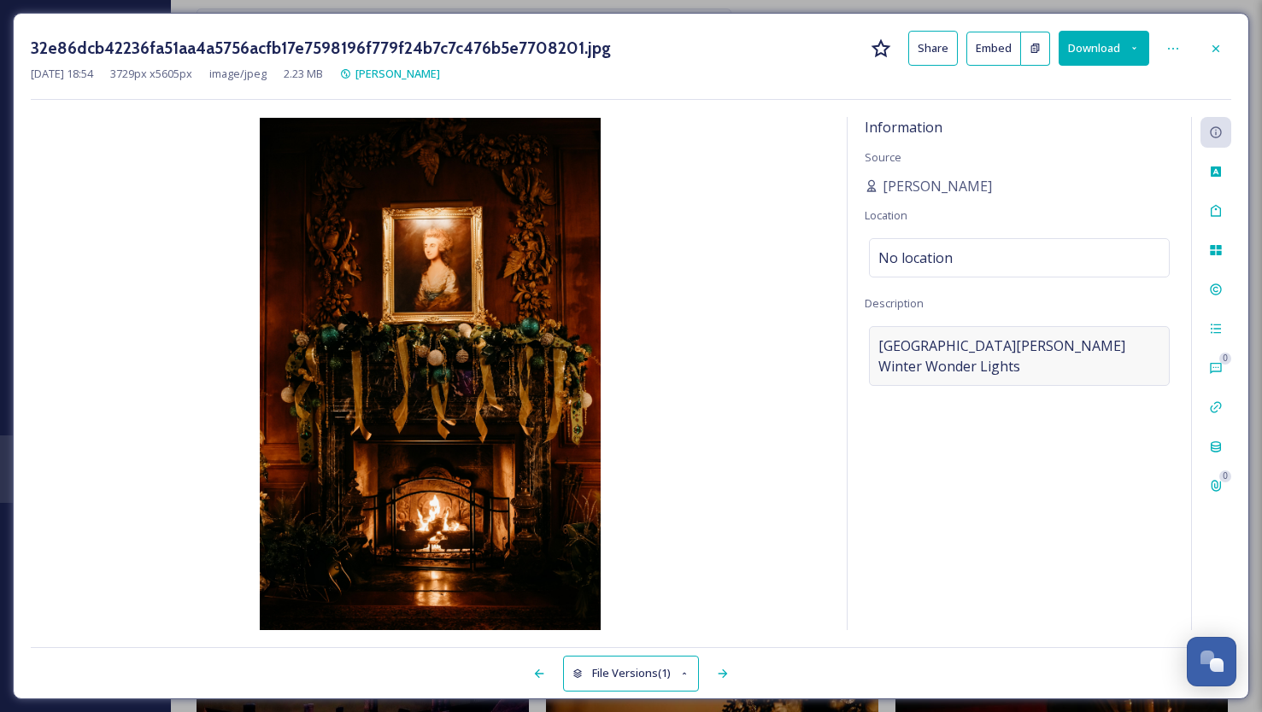
click at [946, 348] on span "[GEOGRAPHIC_DATA][PERSON_NAME] Winter Wonder Lights" at bounding box center [1019, 356] width 282 height 41
drag, startPoint x: 872, startPoint y: 343, endPoint x: 995, endPoint y: 342, distance: 123.0
click at [995, 342] on textarea "[GEOGRAPHIC_DATA][PERSON_NAME] Winter Wonder Lights" at bounding box center [1018, 397] width 309 height 142
click at [1130, 36] on button "Download" at bounding box center [1103, 48] width 91 height 35
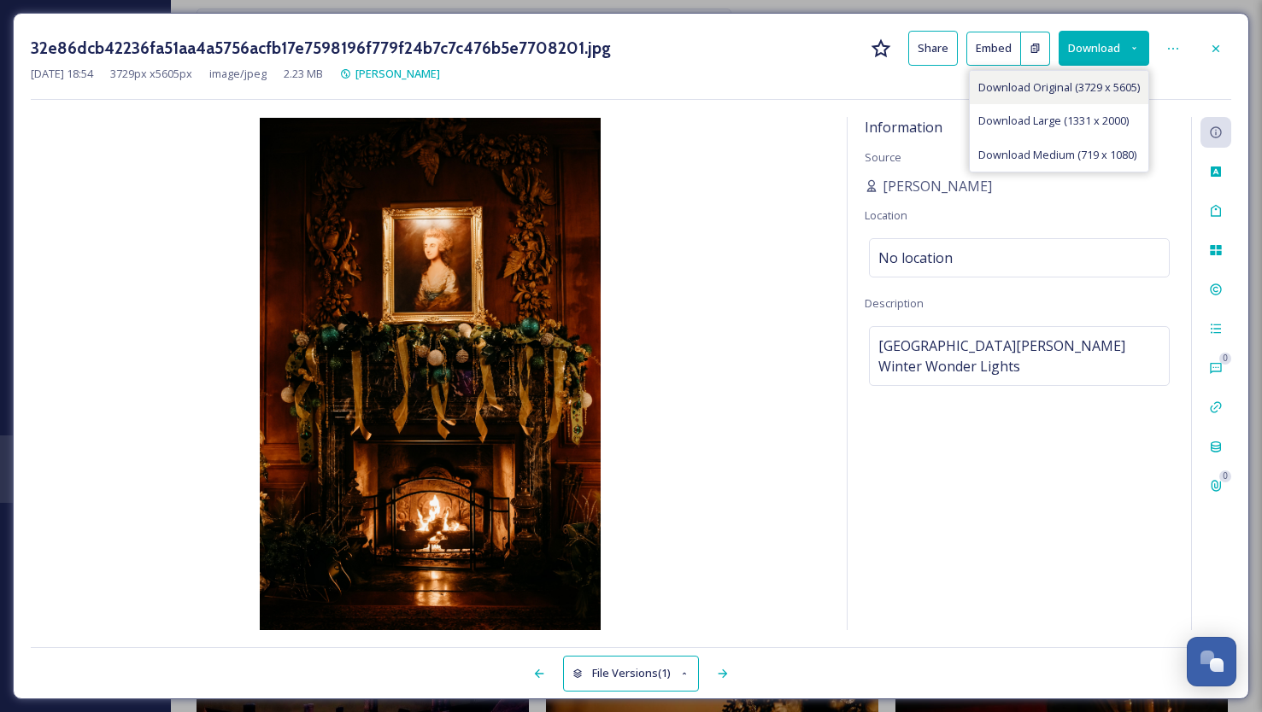
click at [1098, 97] on div "Download Original (3729 x 5605)" at bounding box center [1058, 87] width 179 height 33
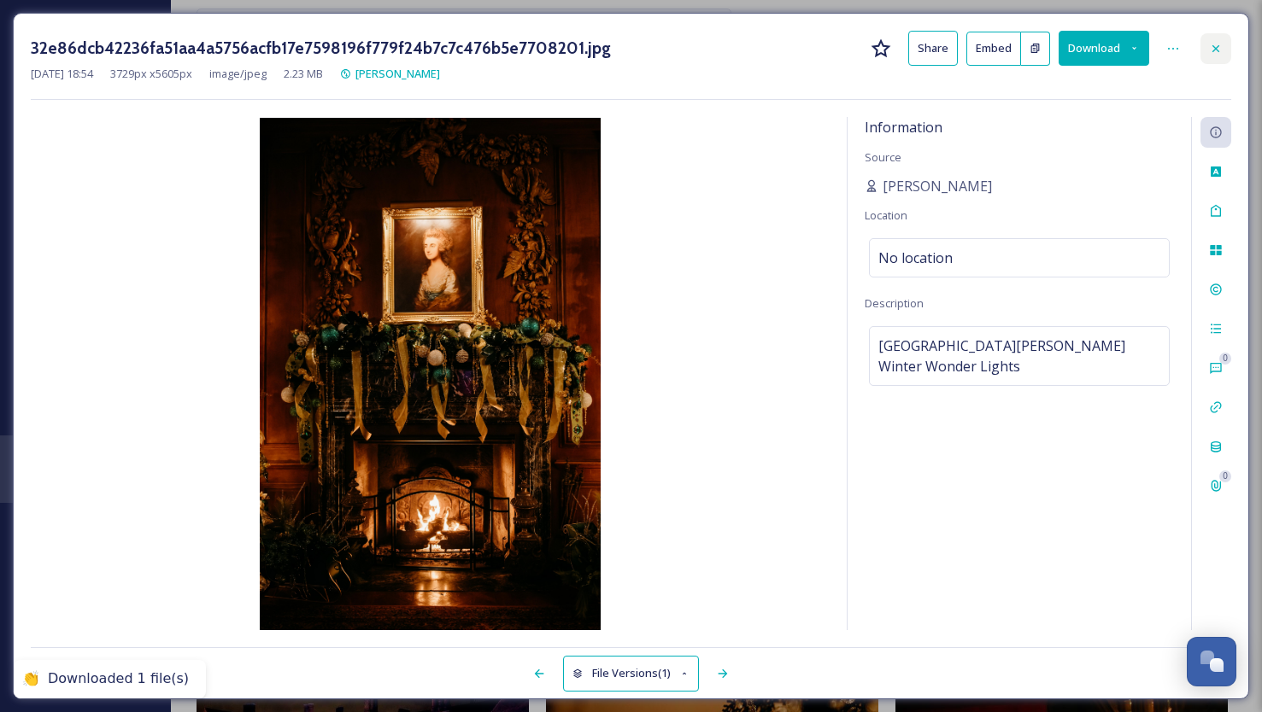
click at [1209, 44] on icon at bounding box center [1216, 49] width 14 height 14
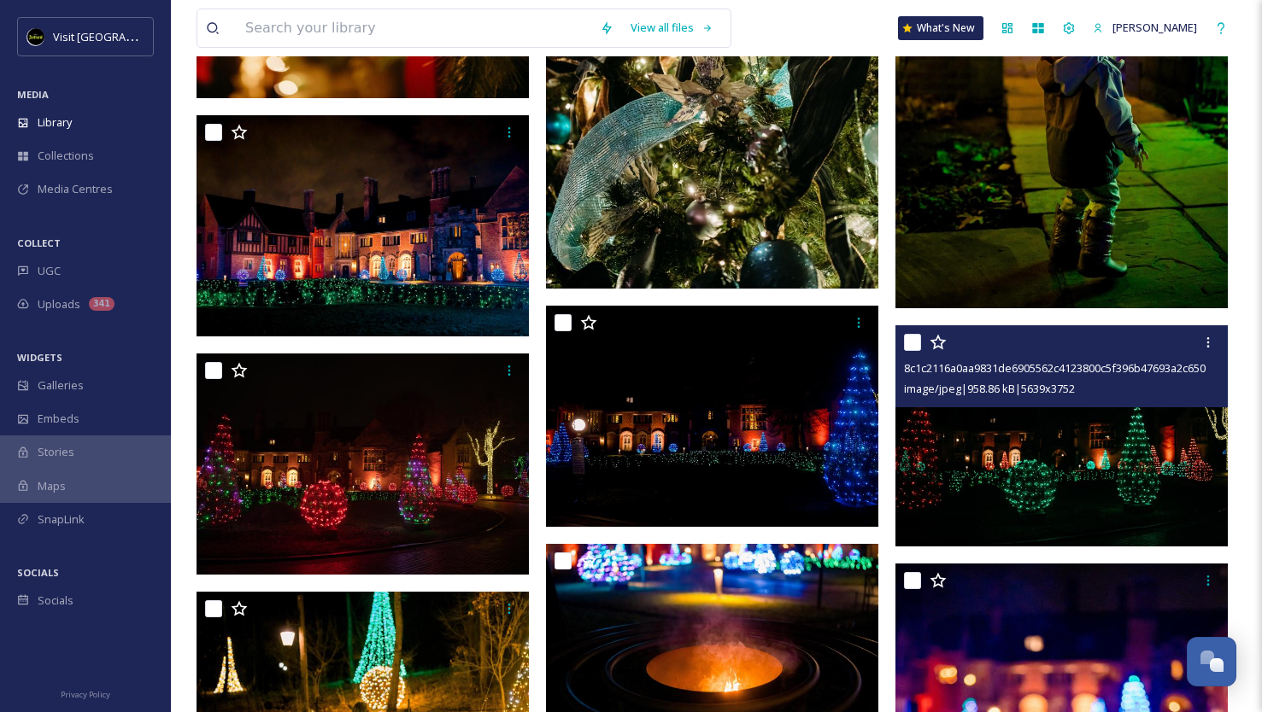
scroll to position [22642, 0]
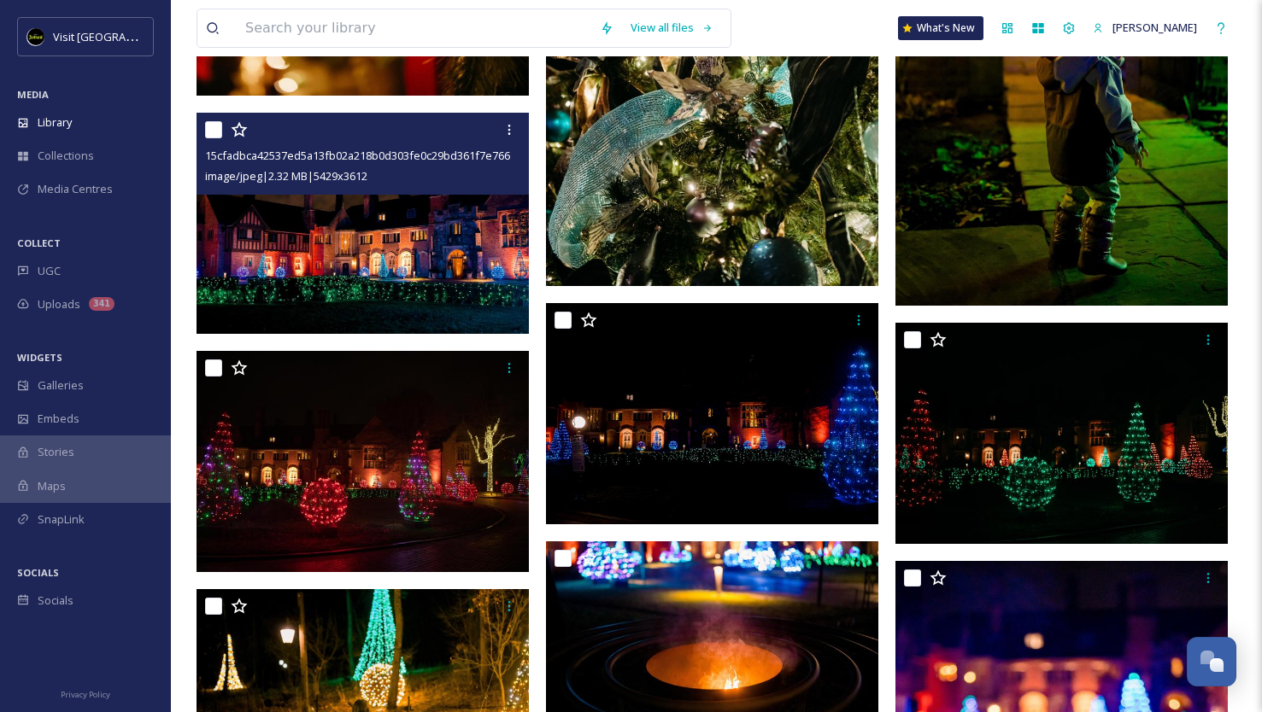
click at [478, 212] on img at bounding box center [362, 223] width 332 height 221
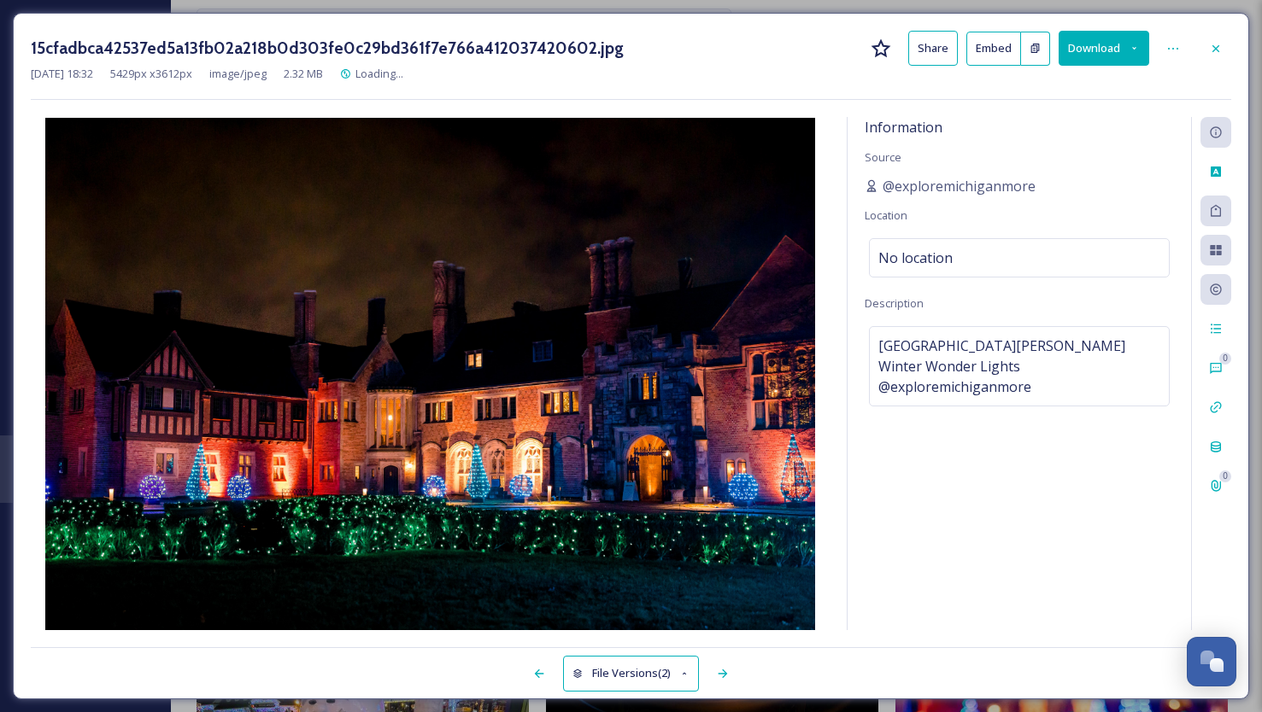
click at [1135, 47] on icon at bounding box center [1134, 48] width 4 height 3
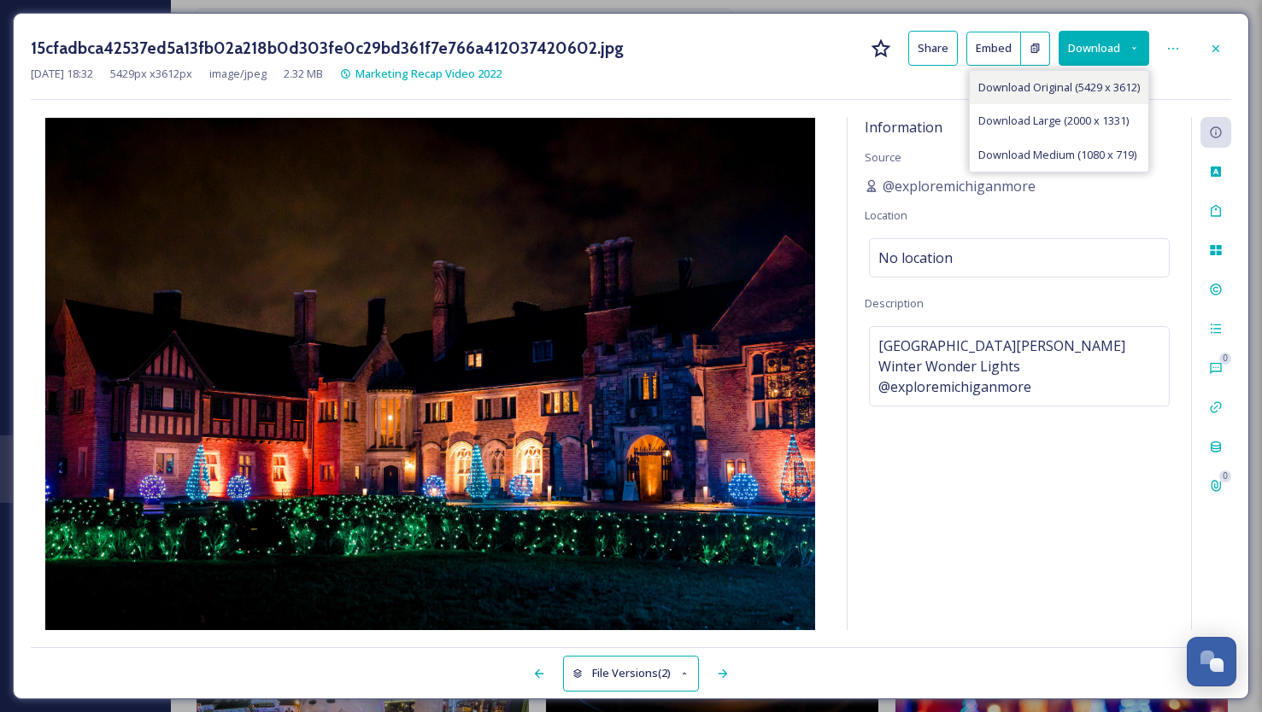
click at [1102, 85] on span "Download Original (5429 x 3612)" at bounding box center [1058, 87] width 161 height 16
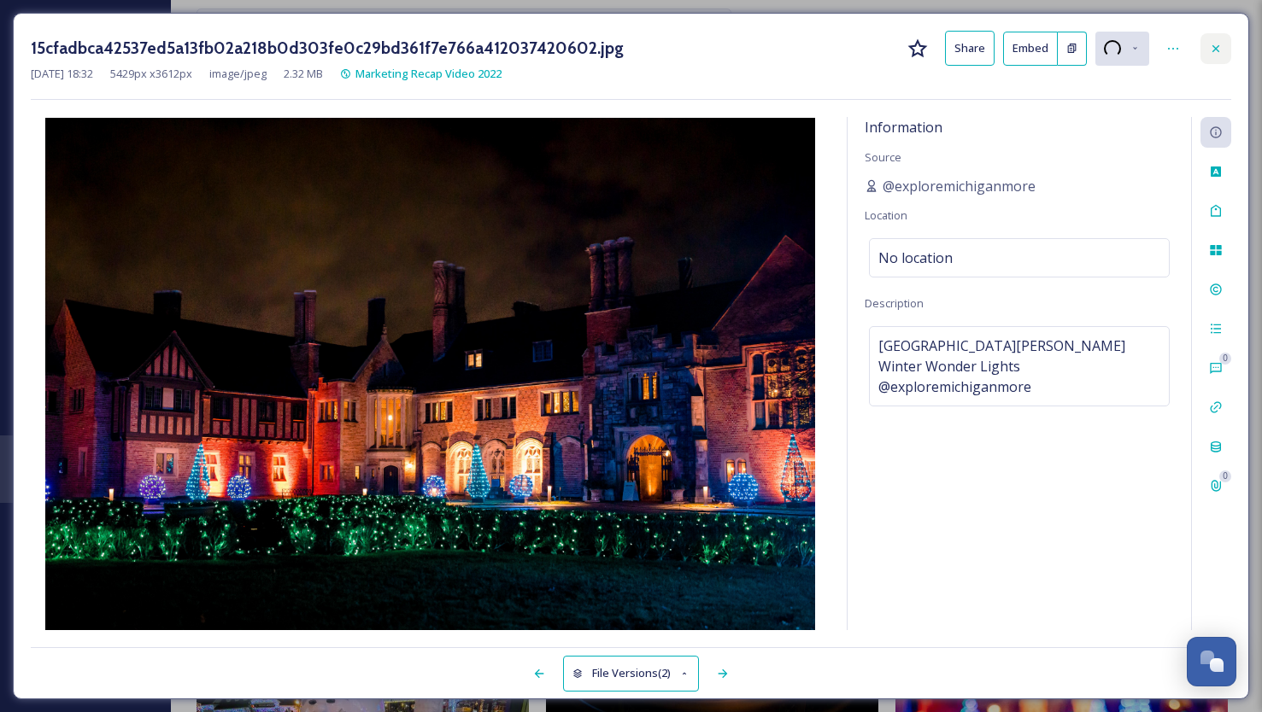
click at [1218, 46] on icon at bounding box center [1216, 49] width 14 height 14
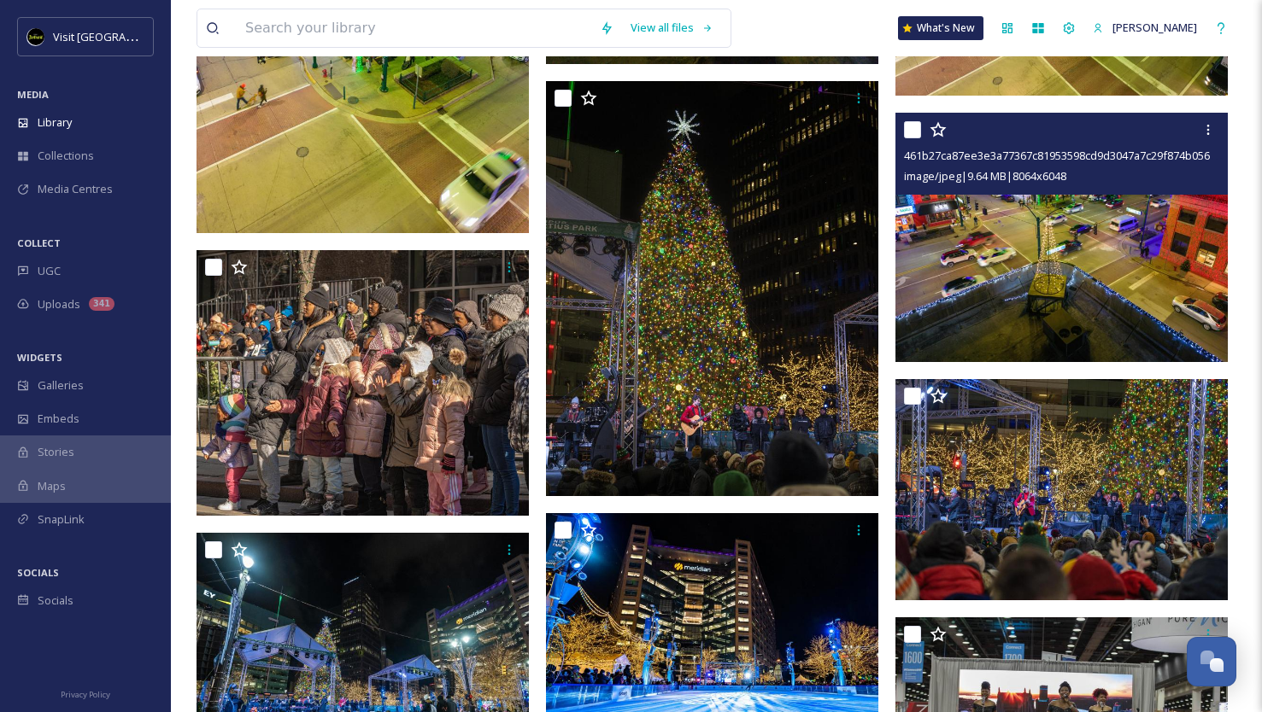
scroll to position [26693, 0]
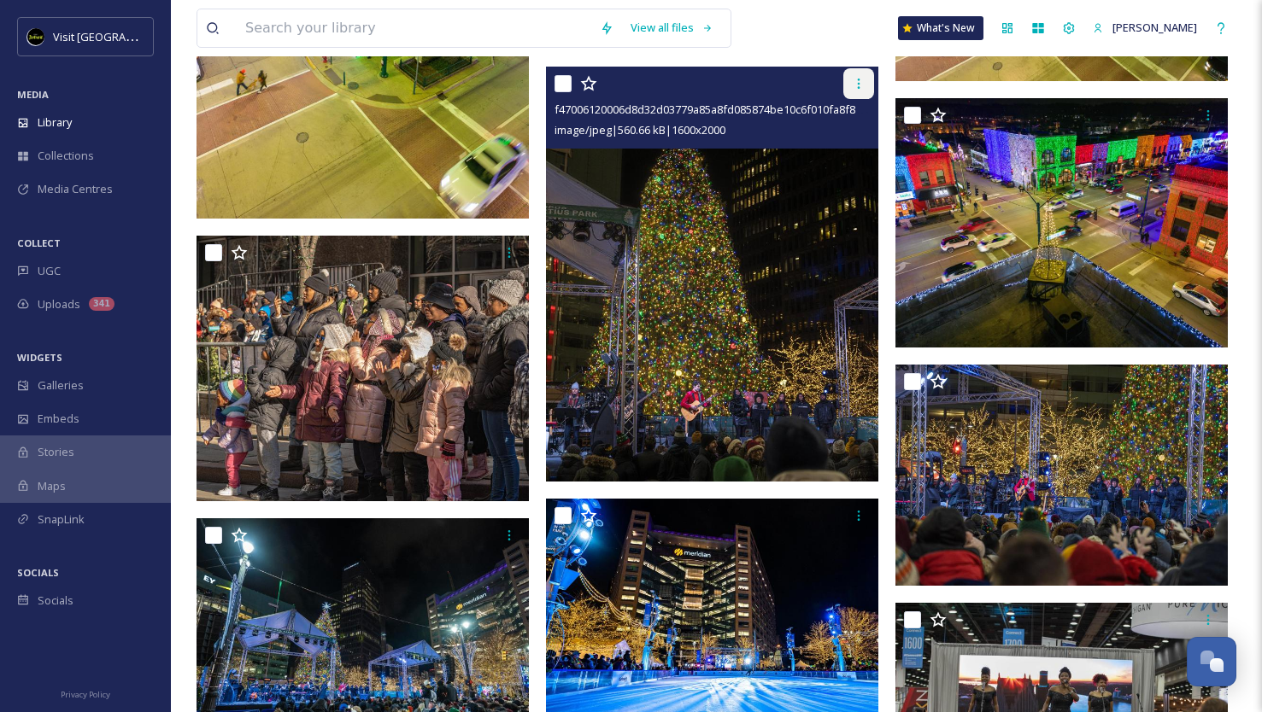
click at [856, 82] on icon at bounding box center [859, 84] width 14 height 14
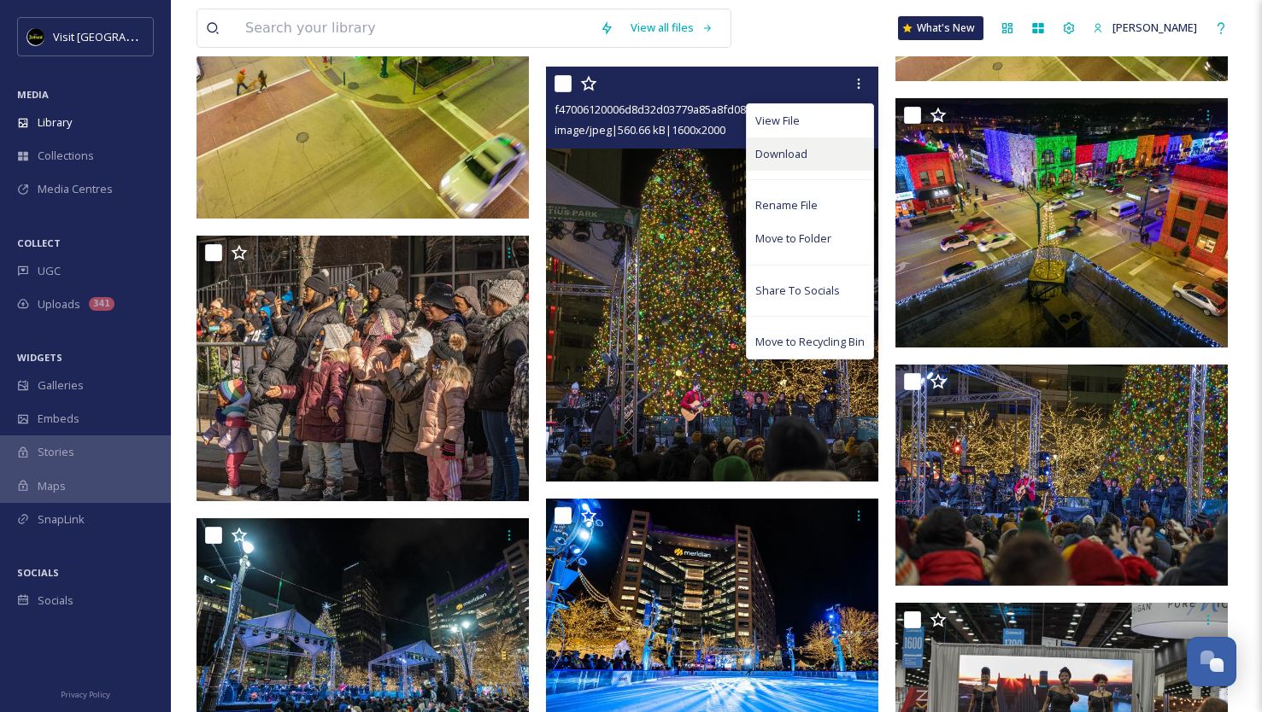
click at [797, 154] on span "Download" at bounding box center [781, 154] width 52 height 16
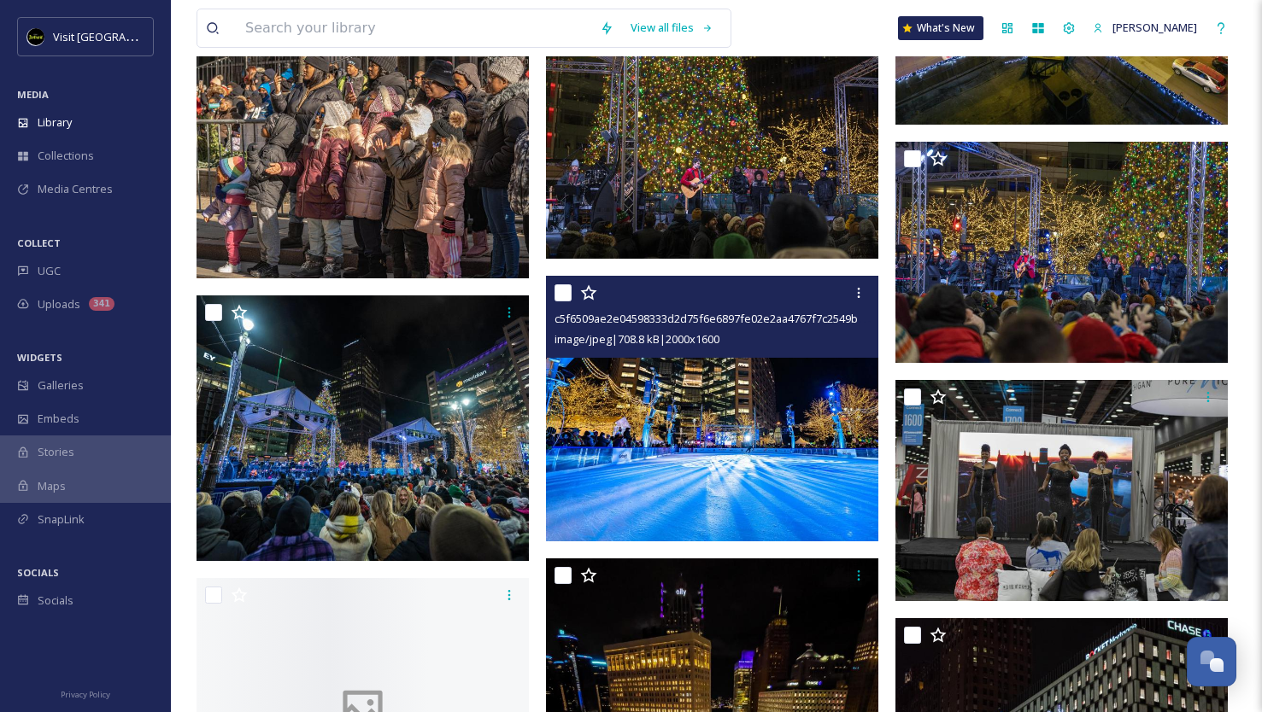
scroll to position [26930, 0]
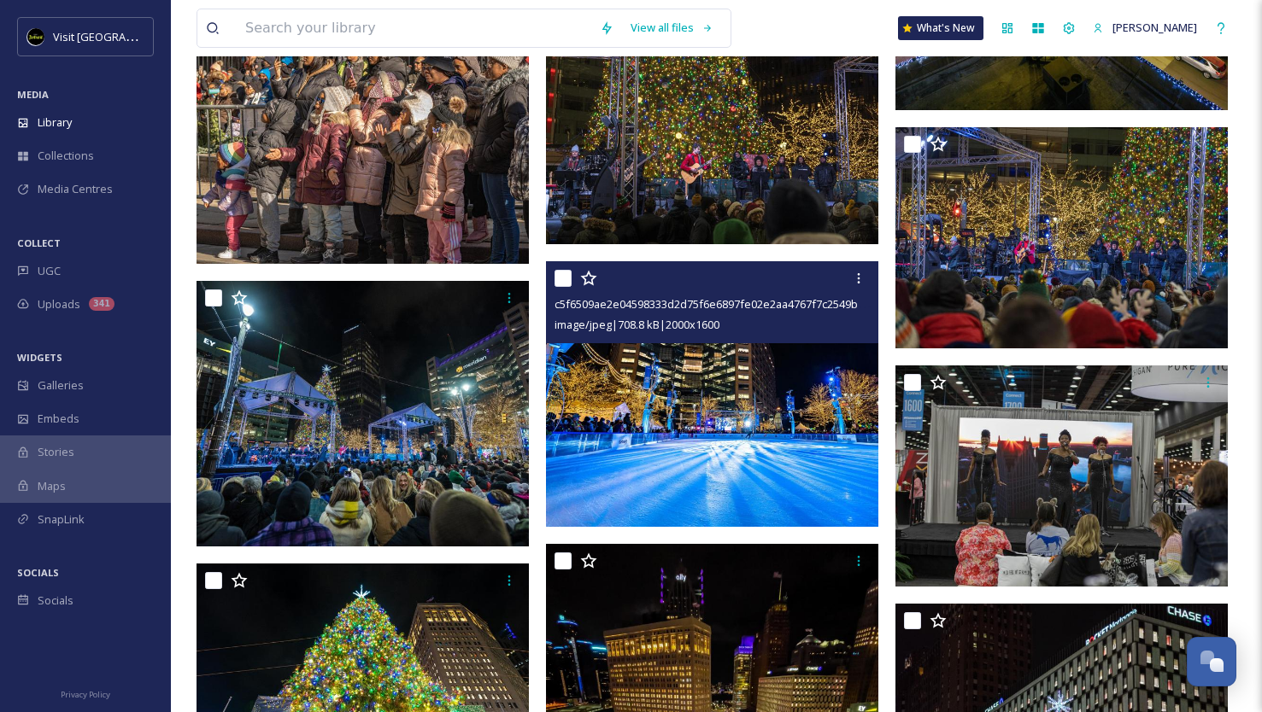
click at [737, 460] on img at bounding box center [712, 394] width 332 height 266
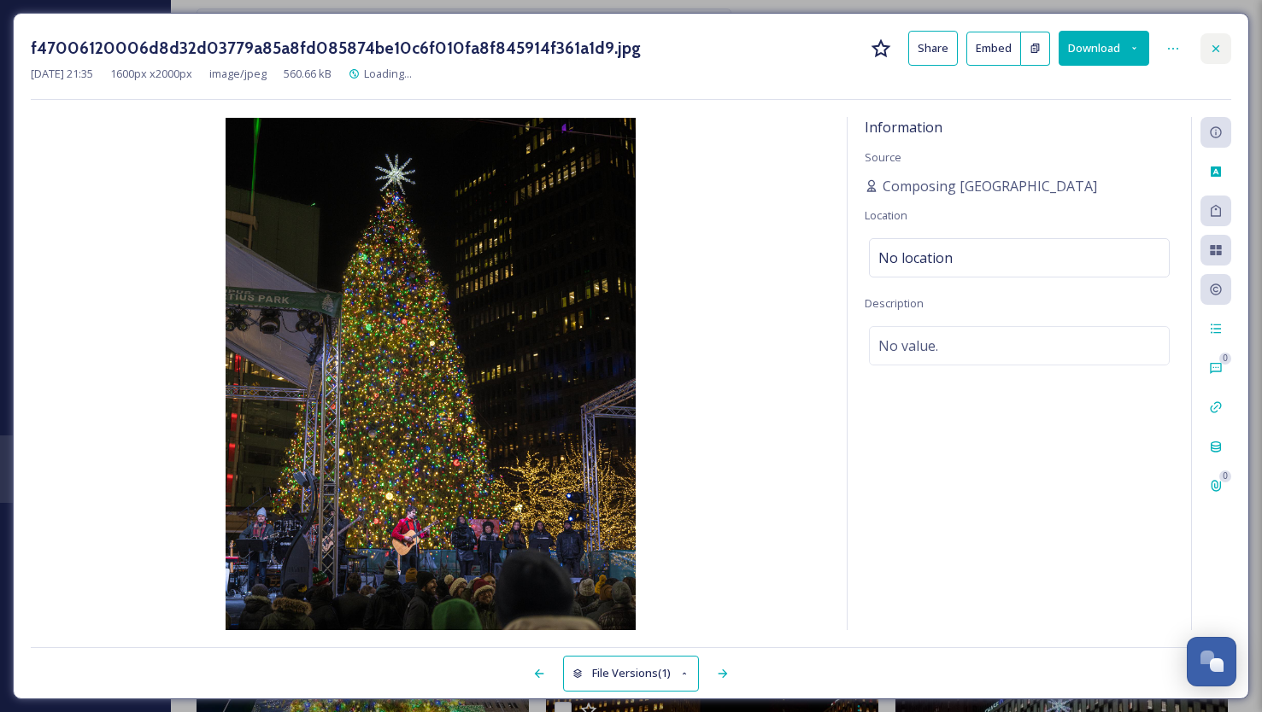
click at [1209, 42] on icon at bounding box center [1216, 49] width 14 height 14
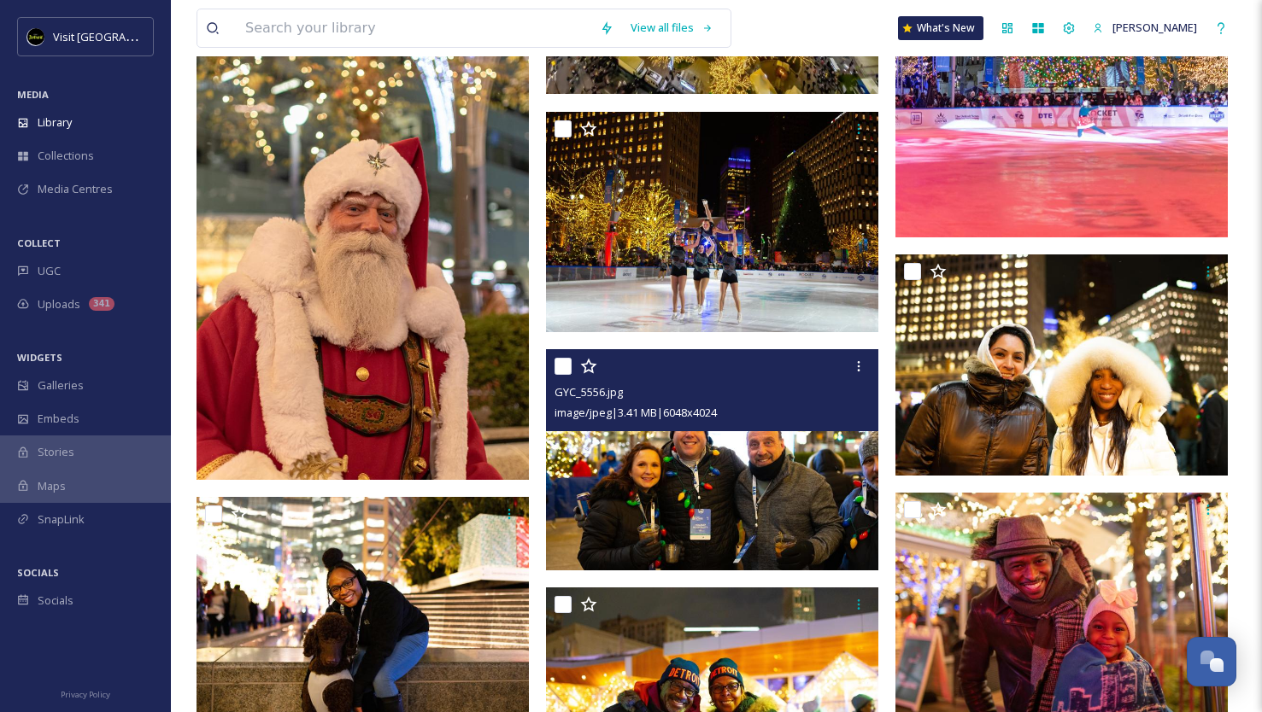
scroll to position [27804, 0]
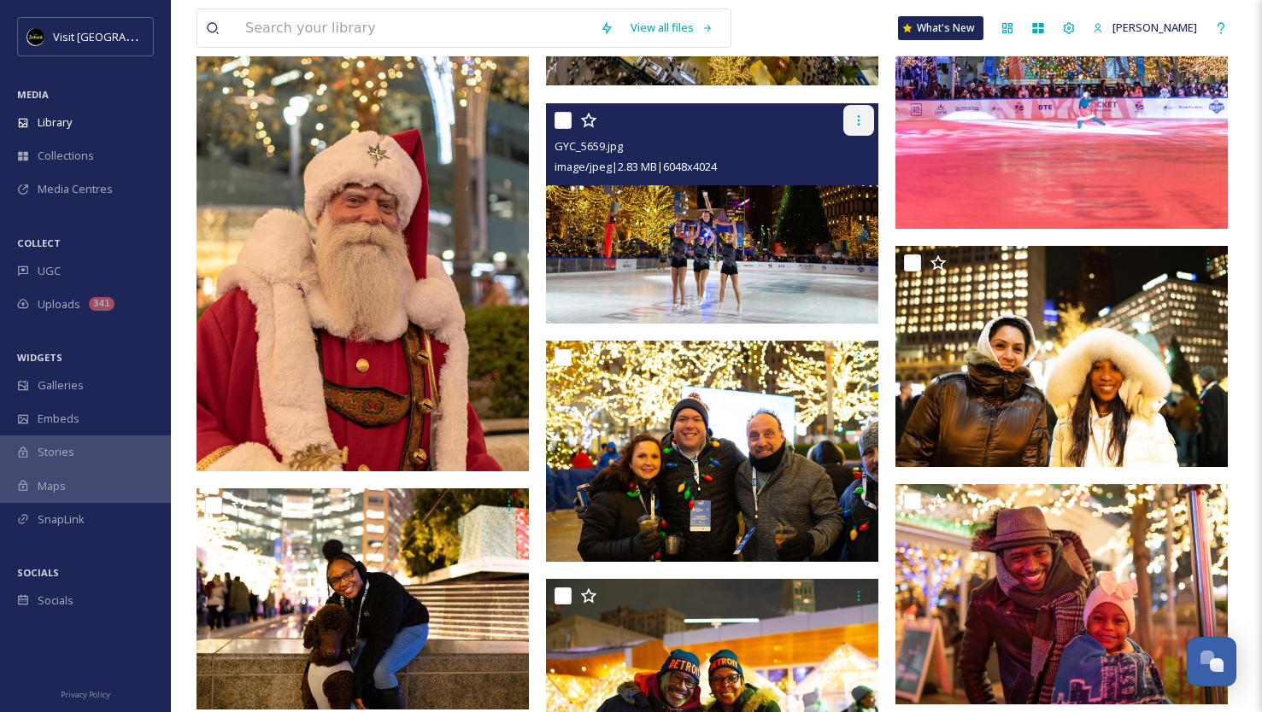
click at [856, 126] on icon at bounding box center [859, 121] width 14 height 14
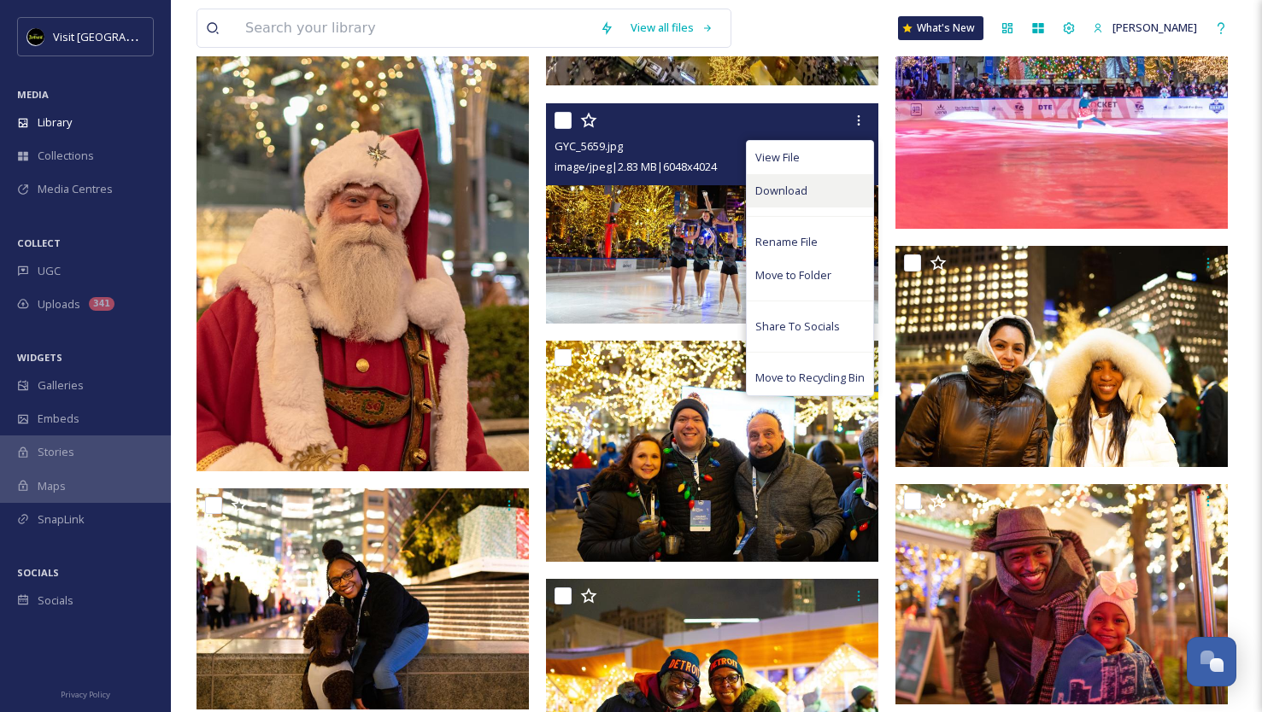
click at [805, 190] on span "Download" at bounding box center [781, 191] width 52 height 16
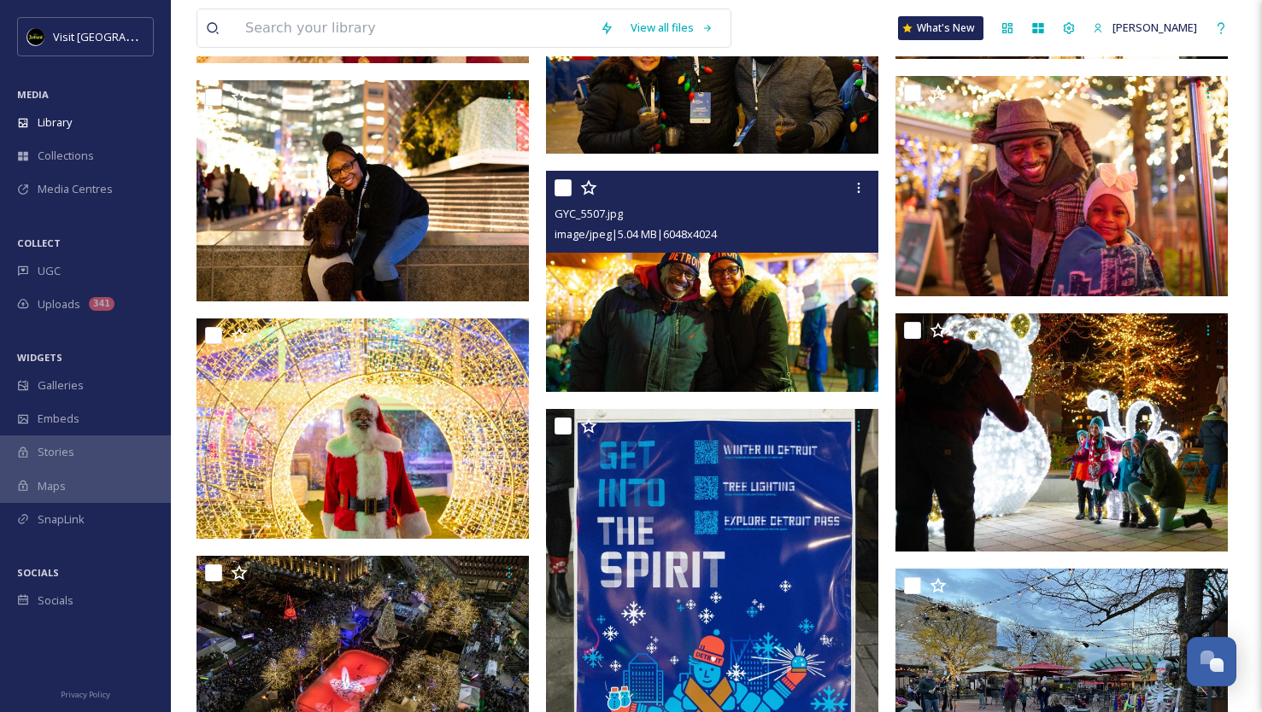
scroll to position [28214, 0]
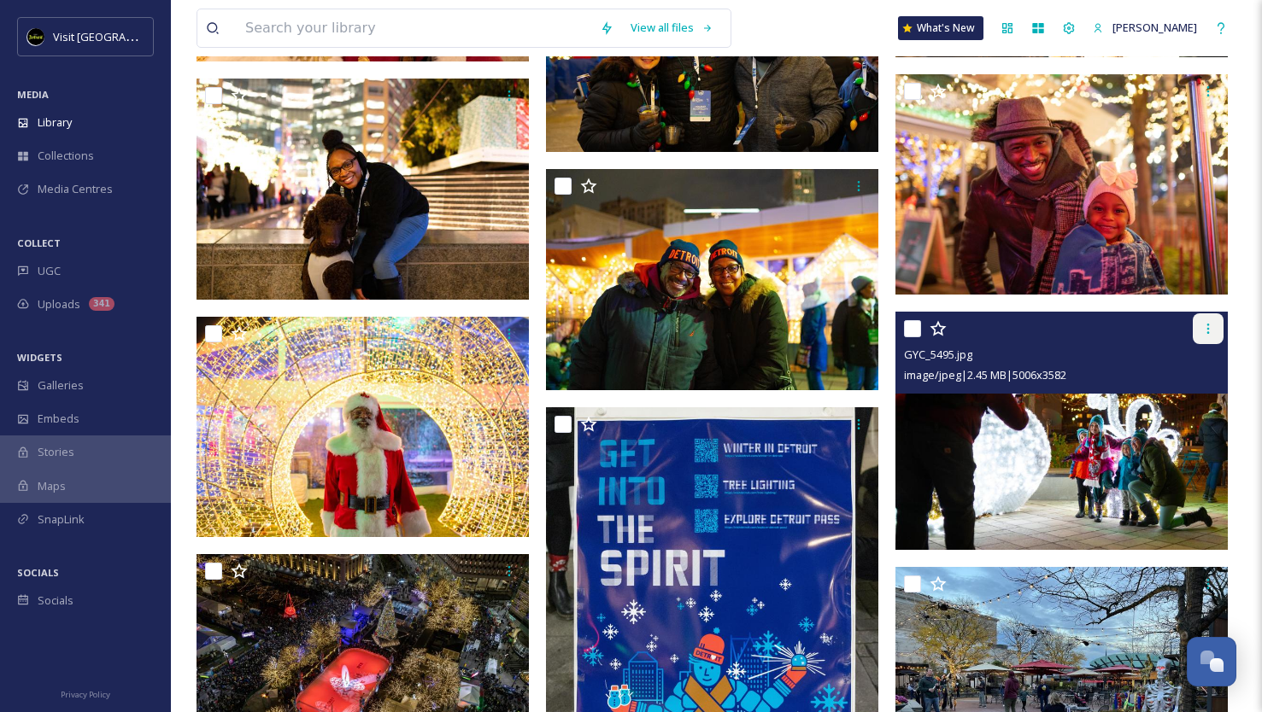
click at [1222, 333] on div at bounding box center [1207, 328] width 31 height 31
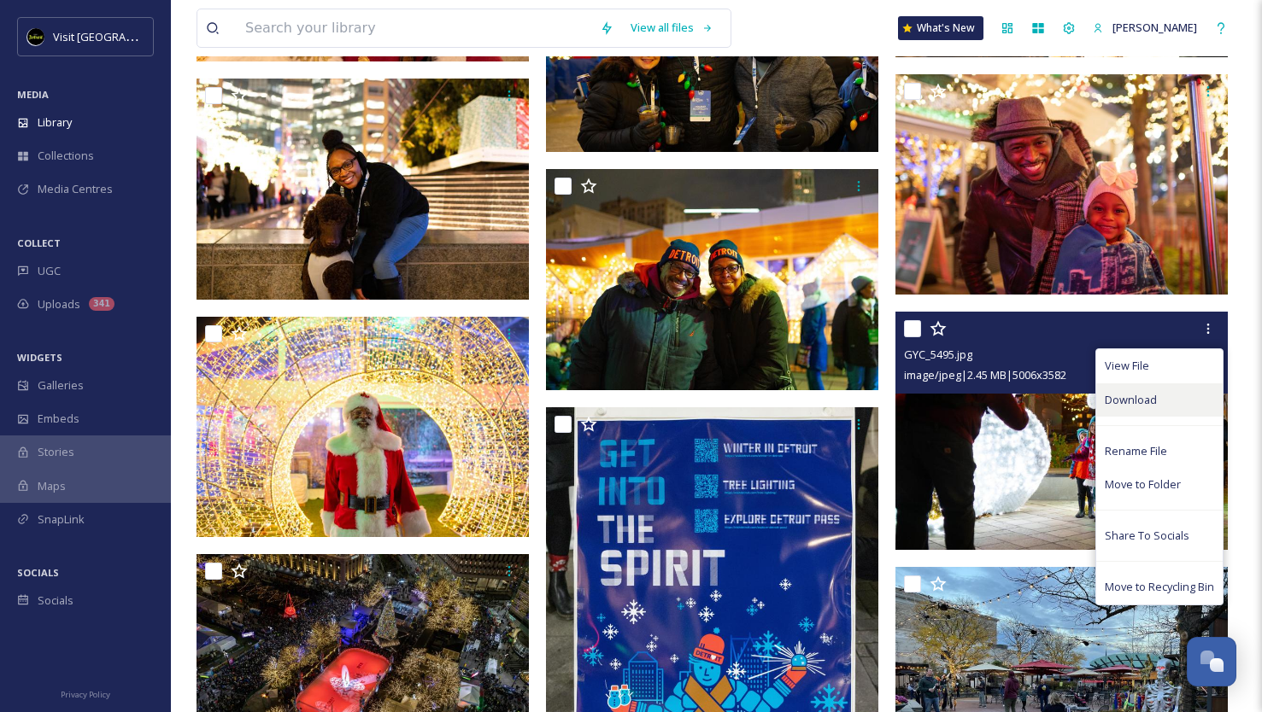
click at [1145, 393] on span "Download" at bounding box center [1130, 400] width 52 height 16
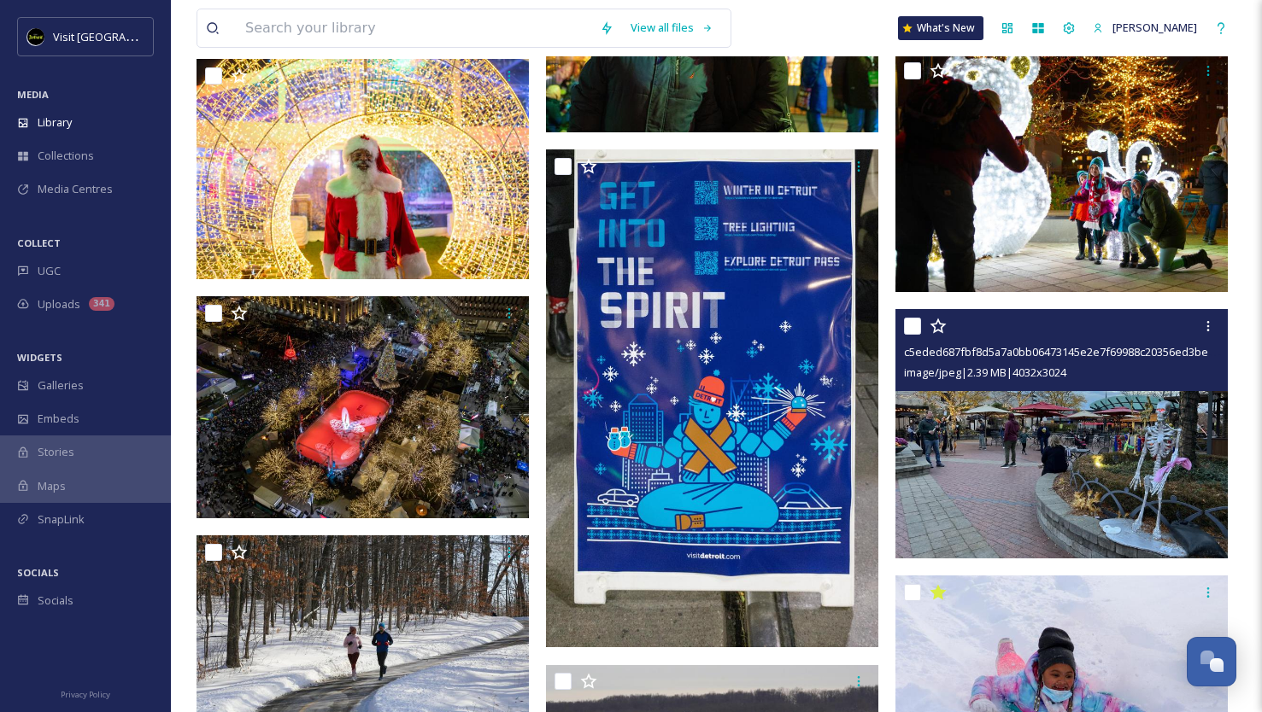
scroll to position [28484, 0]
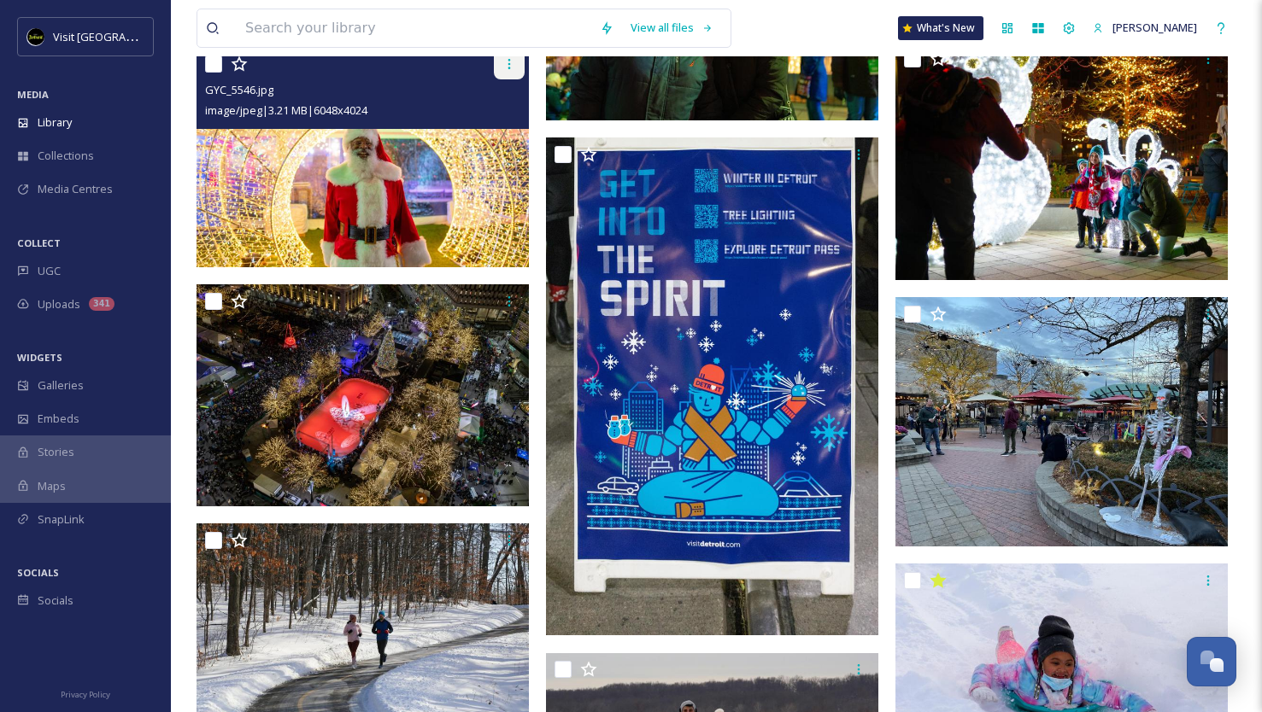
click at [504, 67] on icon at bounding box center [509, 64] width 14 height 14
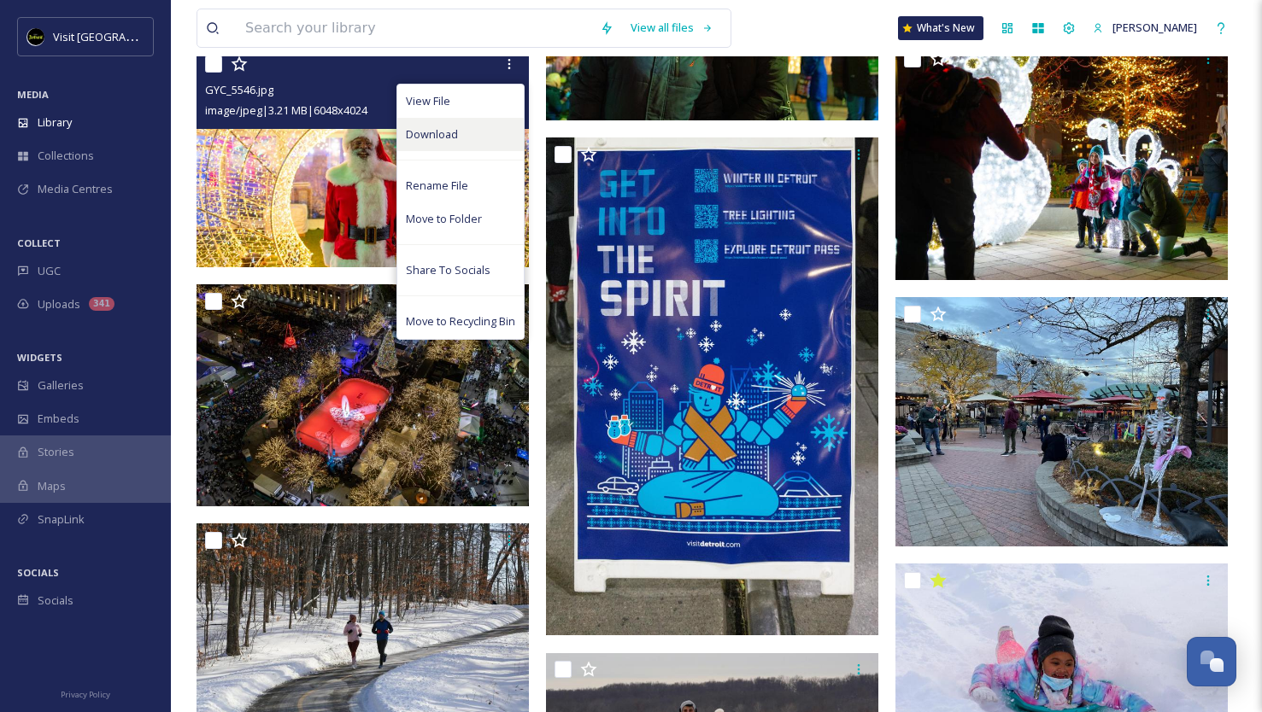
click at [466, 124] on div "Download" at bounding box center [460, 134] width 126 height 33
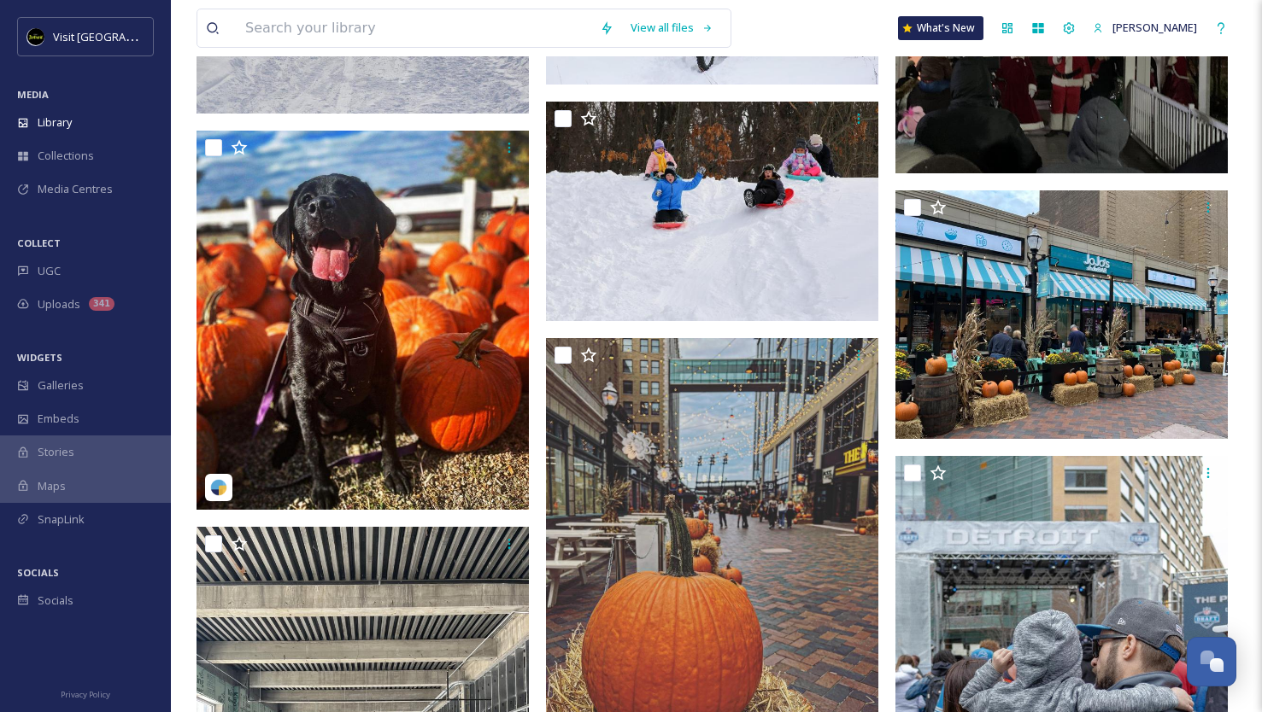
scroll to position [29792, 0]
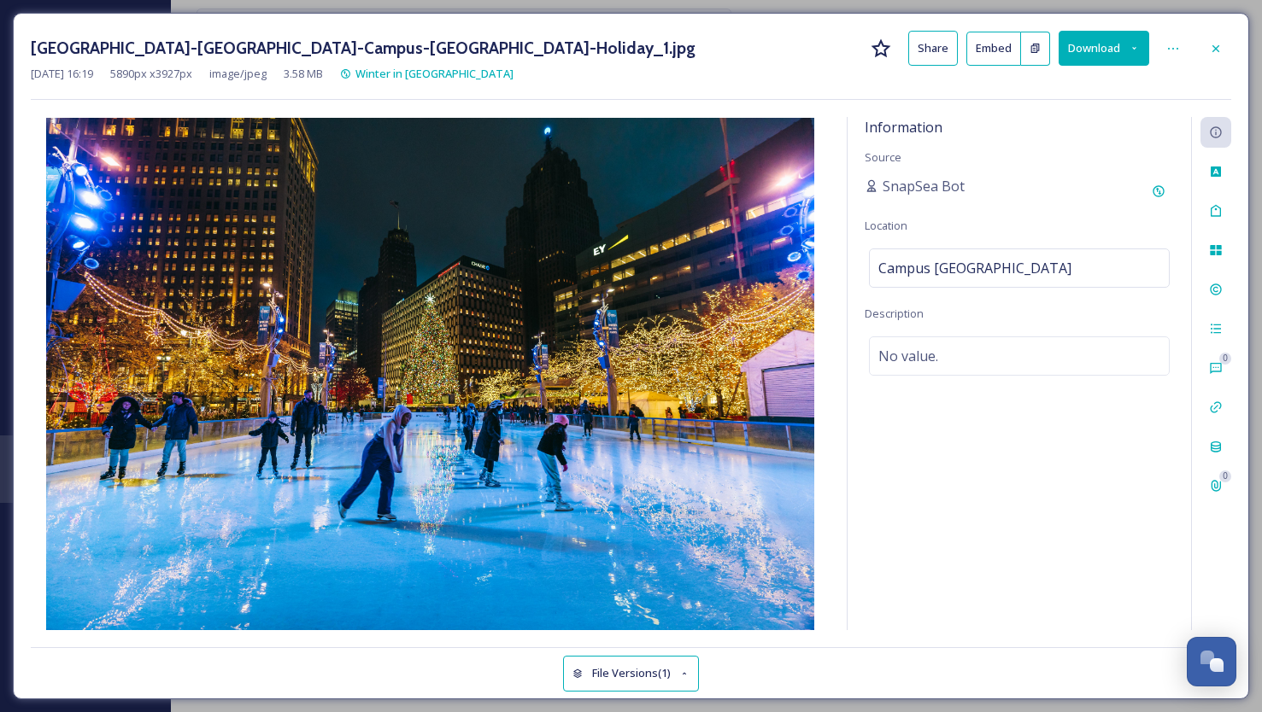
click at [1139, 44] on button "Download" at bounding box center [1103, 48] width 91 height 35
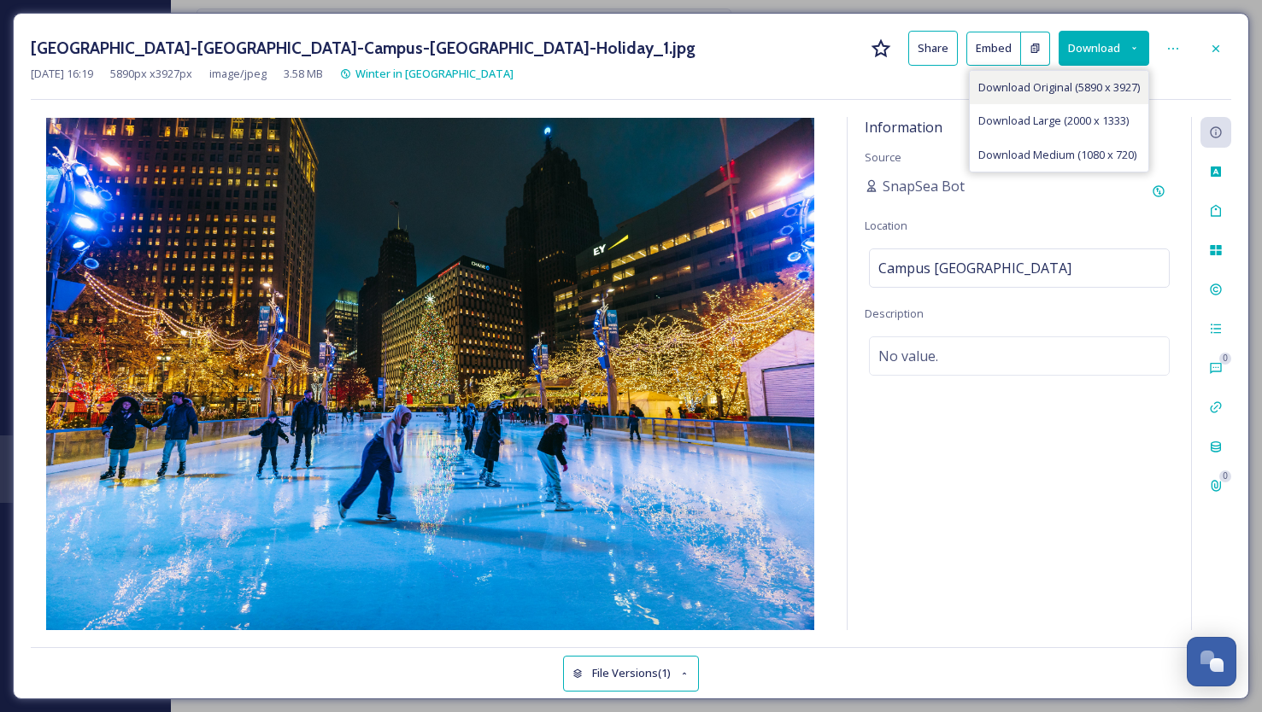
click at [1061, 85] on span "Download Original (5890 x 3927)" at bounding box center [1058, 87] width 161 height 16
